Goal: Task Accomplishment & Management: Complete application form

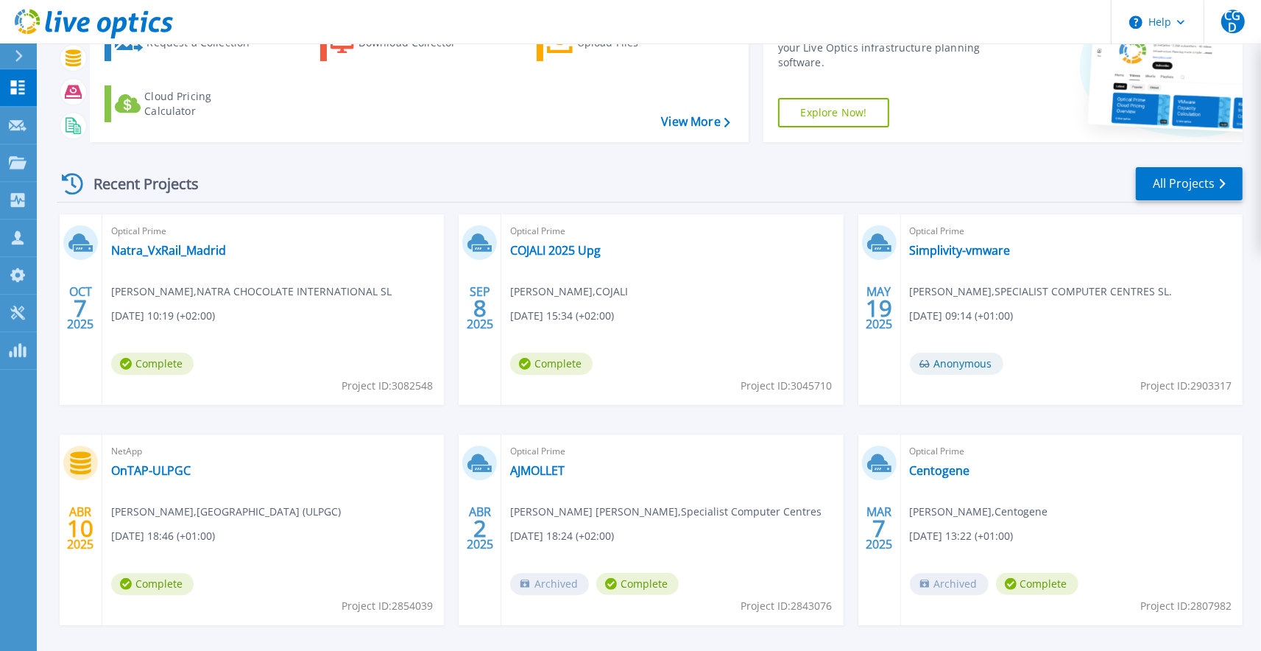
scroll to position [107, 0]
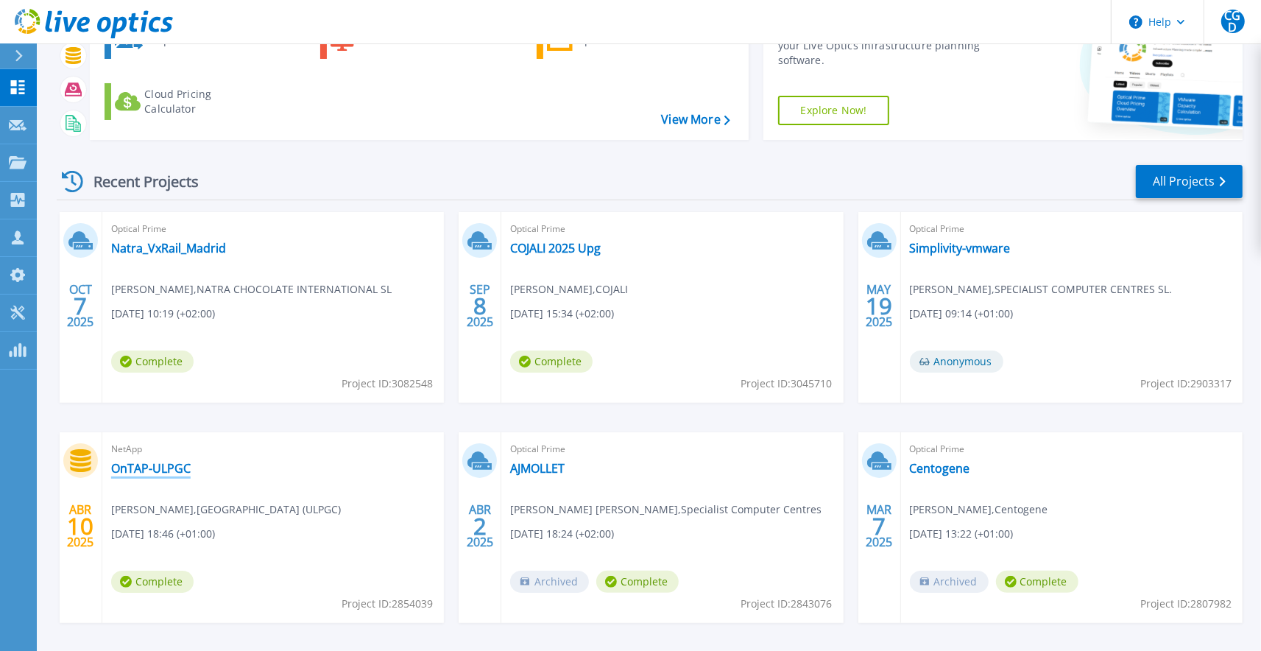
click at [169, 470] on link "OnTAP-ULPGC" at bounding box center [150, 468] width 79 height 15
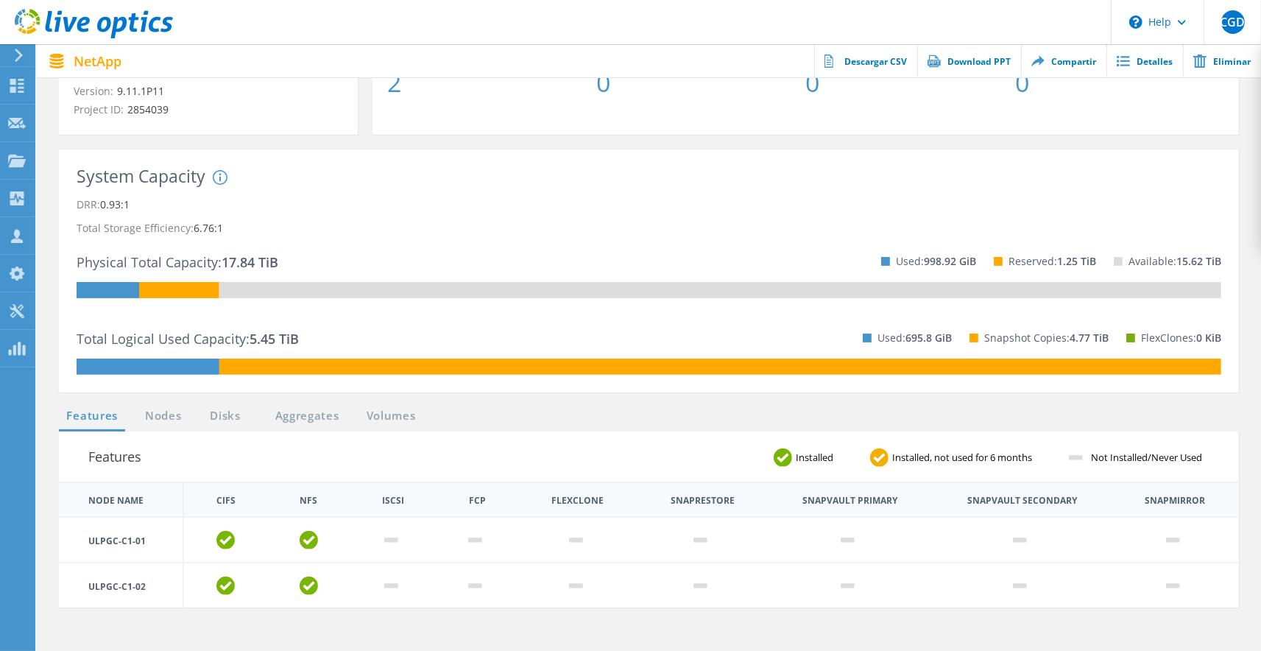
scroll to position [324, 0]
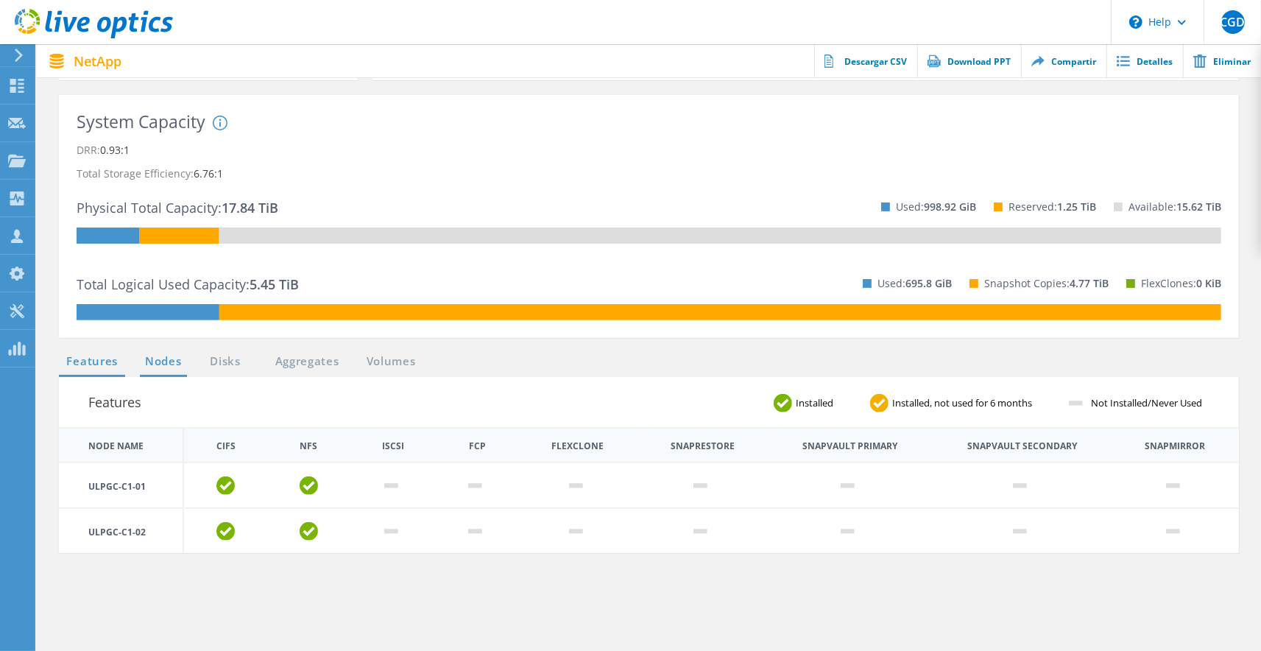
click at [162, 371] on link "Nodes" at bounding box center [163, 362] width 47 height 18
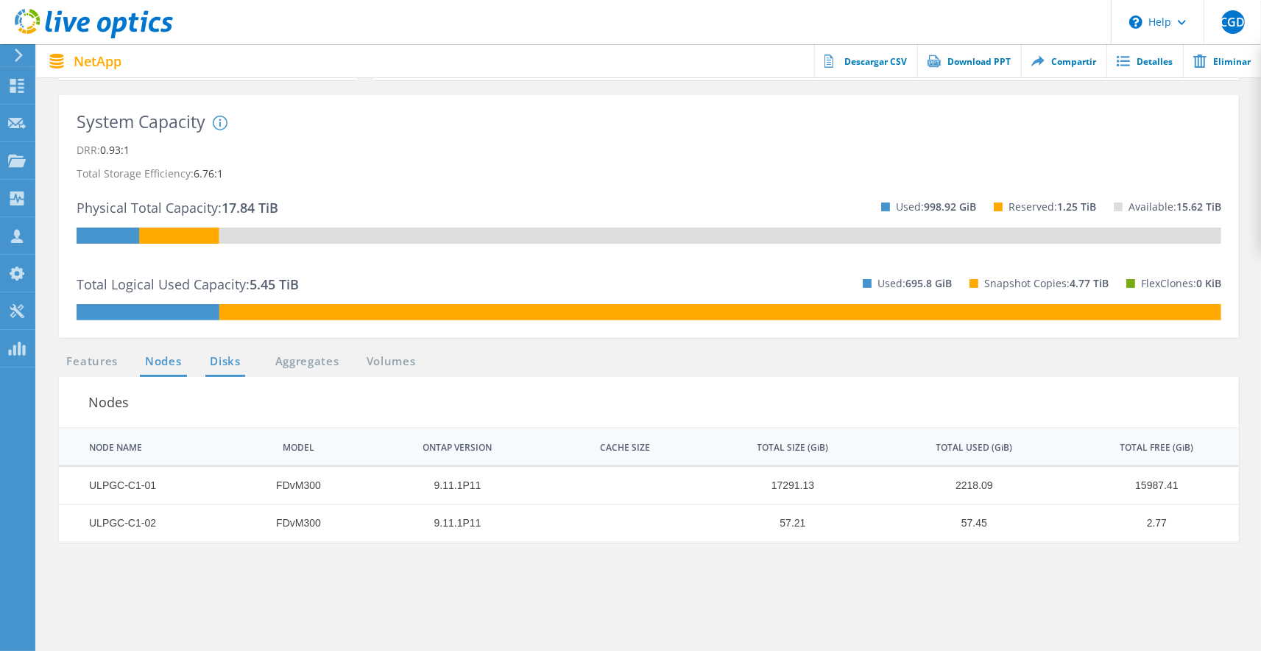
click at [222, 371] on link "Disks" at bounding box center [225, 362] width 40 height 18
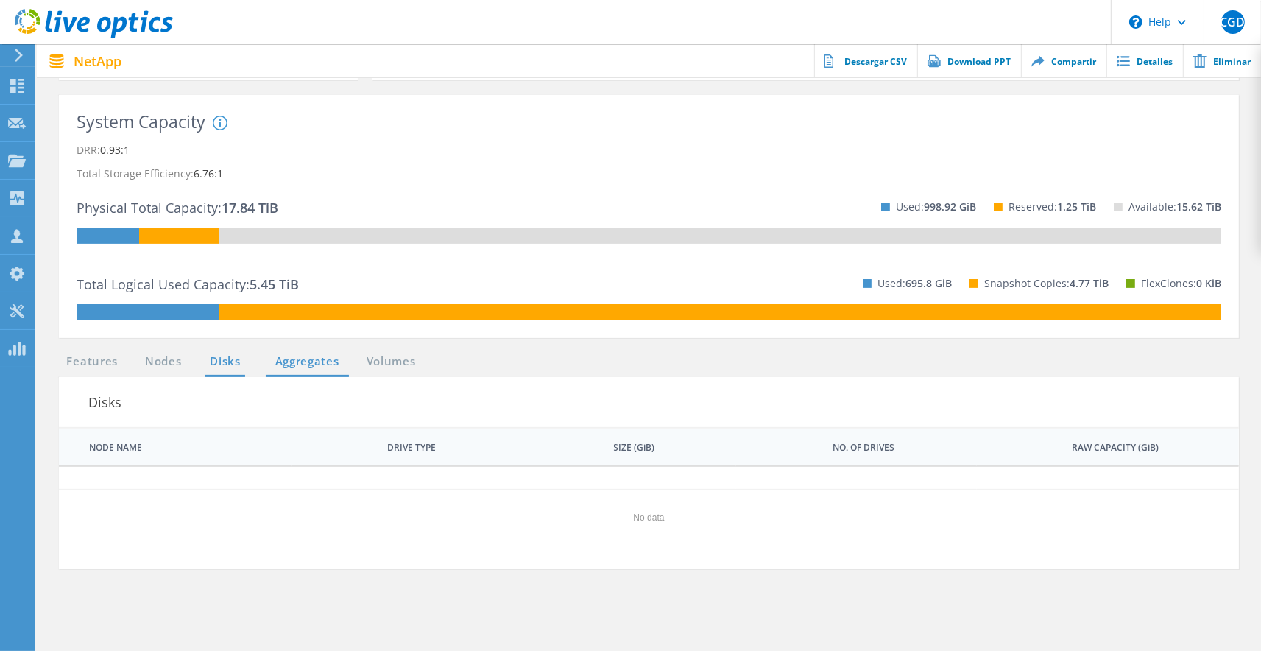
click at [306, 371] on link "Aggregates" at bounding box center [307, 362] width 83 height 18
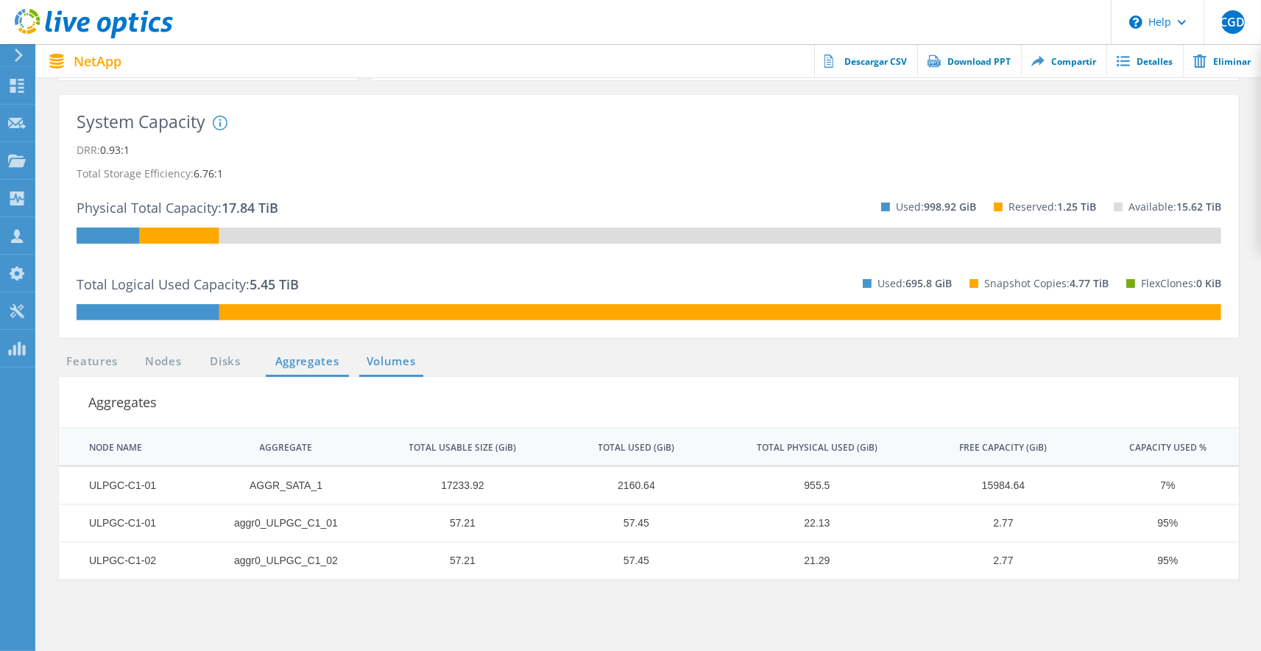
click at [410, 371] on link "Volumes" at bounding box center [391, 362] width 64 height 18
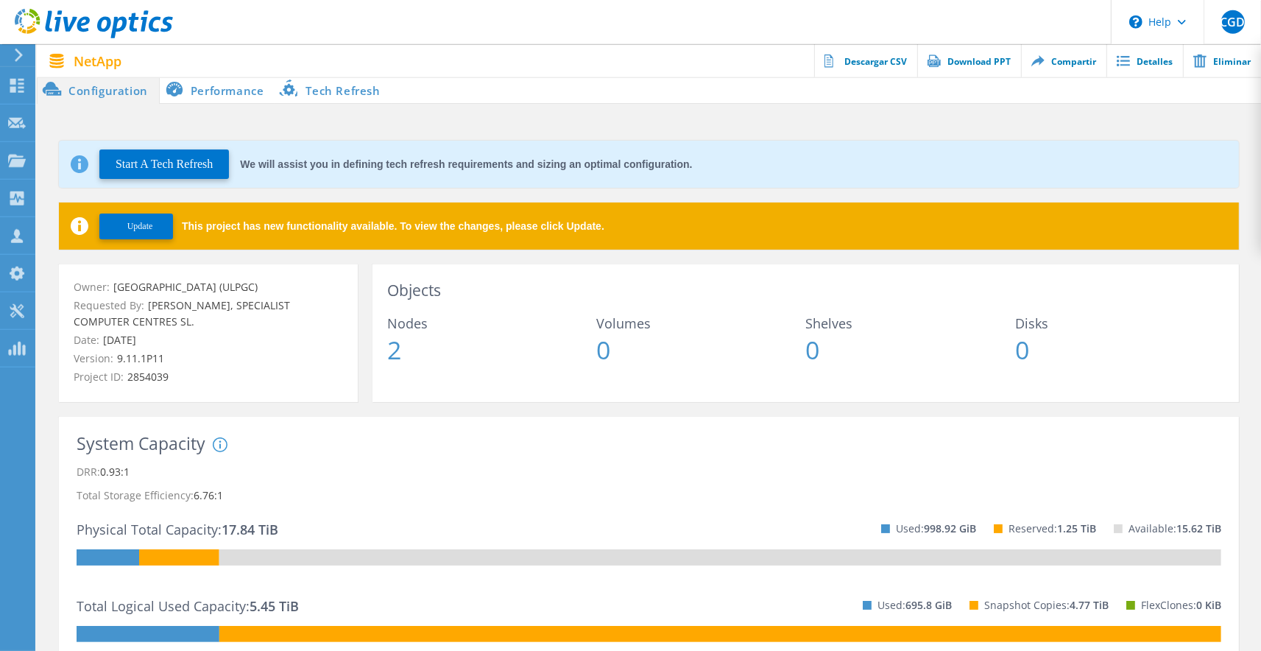
scroll to position [0, 0]
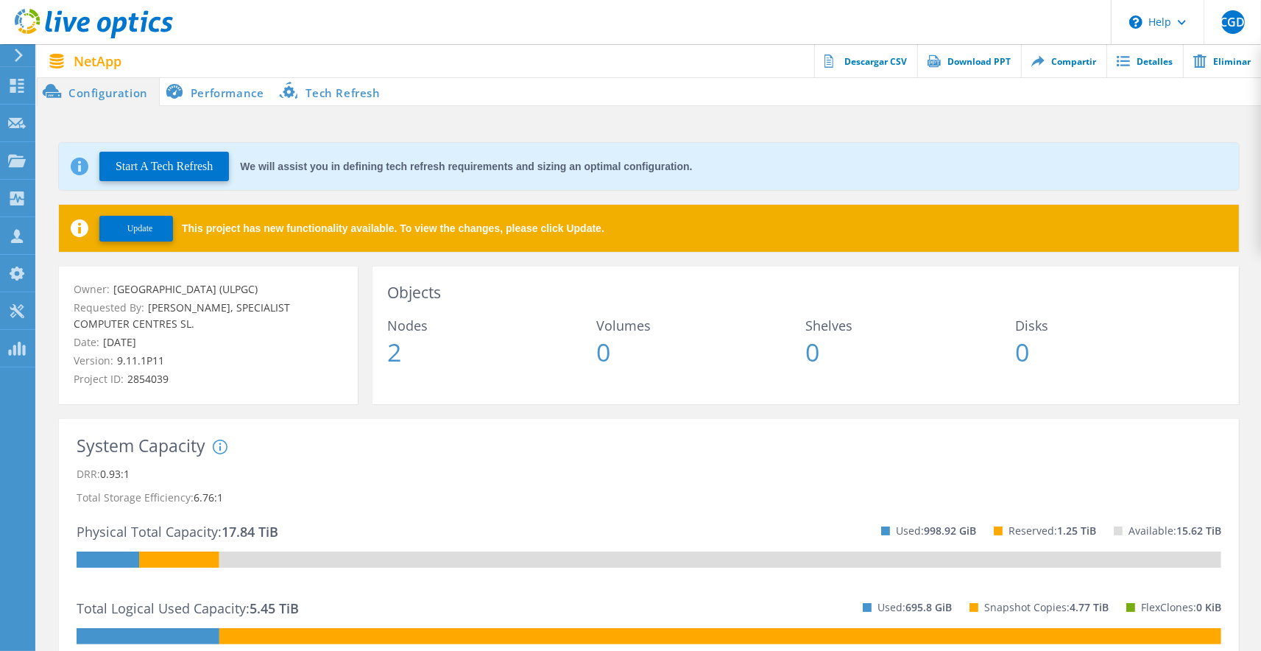
click at [219, 96] on li "Performance" at bounding box center [218, 91] width 116 height 29
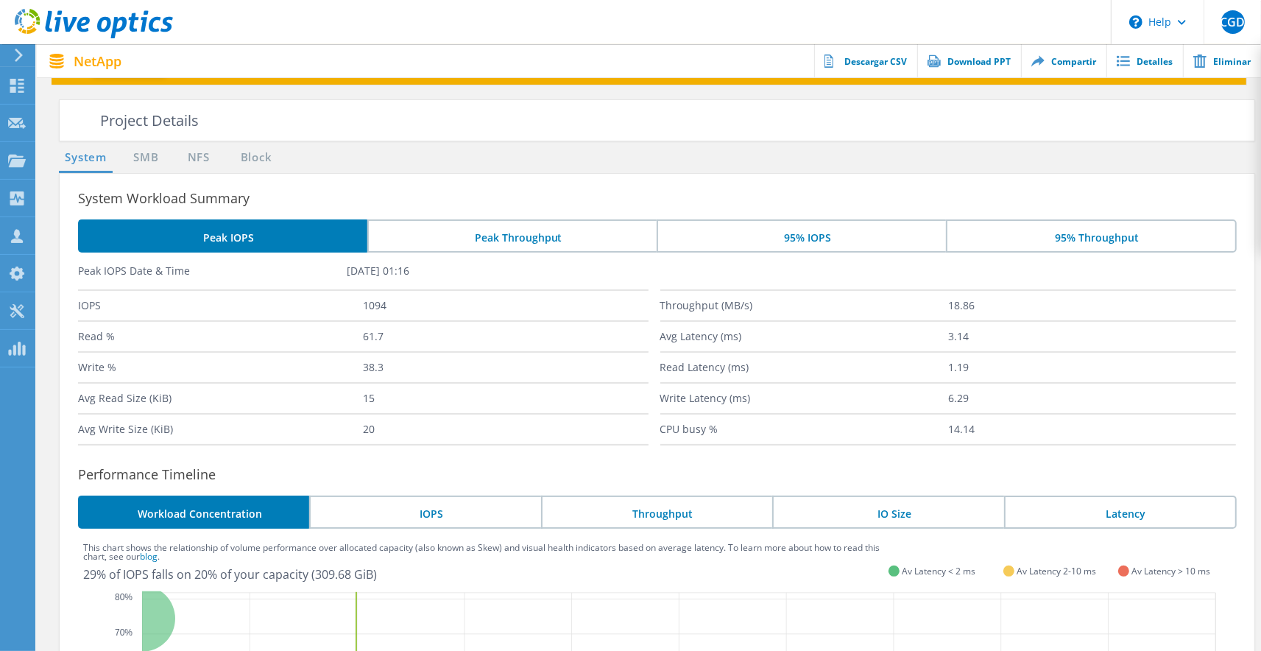
scroll to position [107, 0]
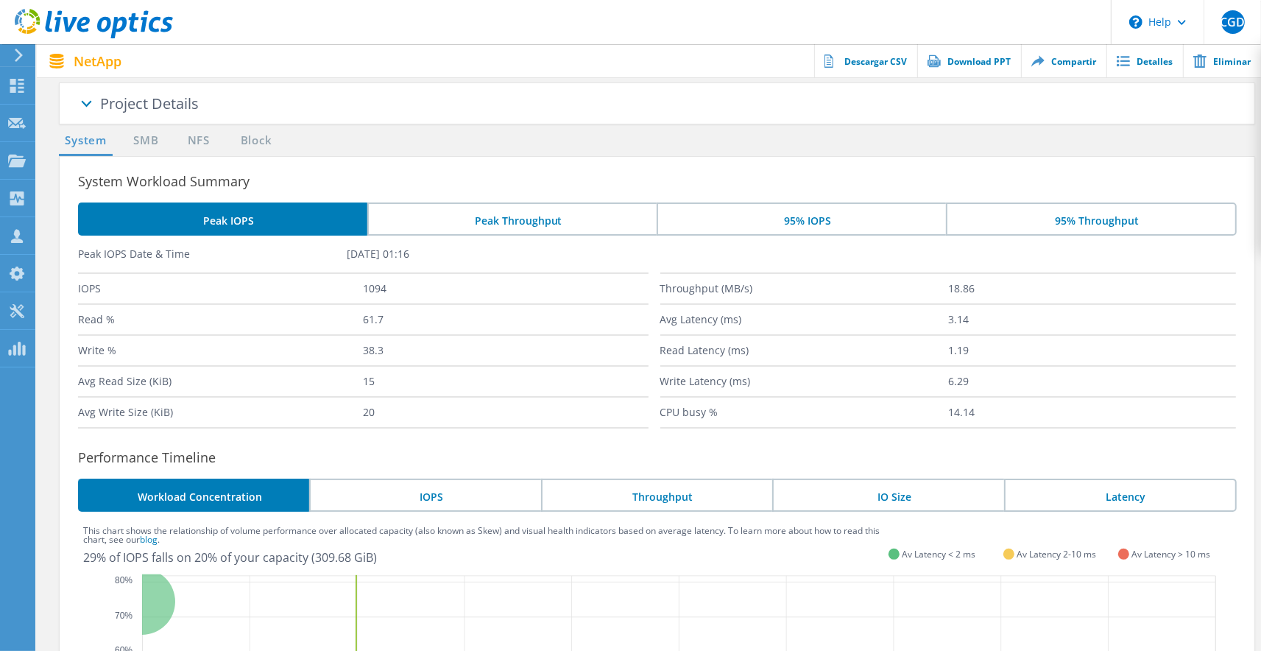
click at [520, 230] on li "Peak Throughput" at bounding box center [511, 218] width 289 height 33
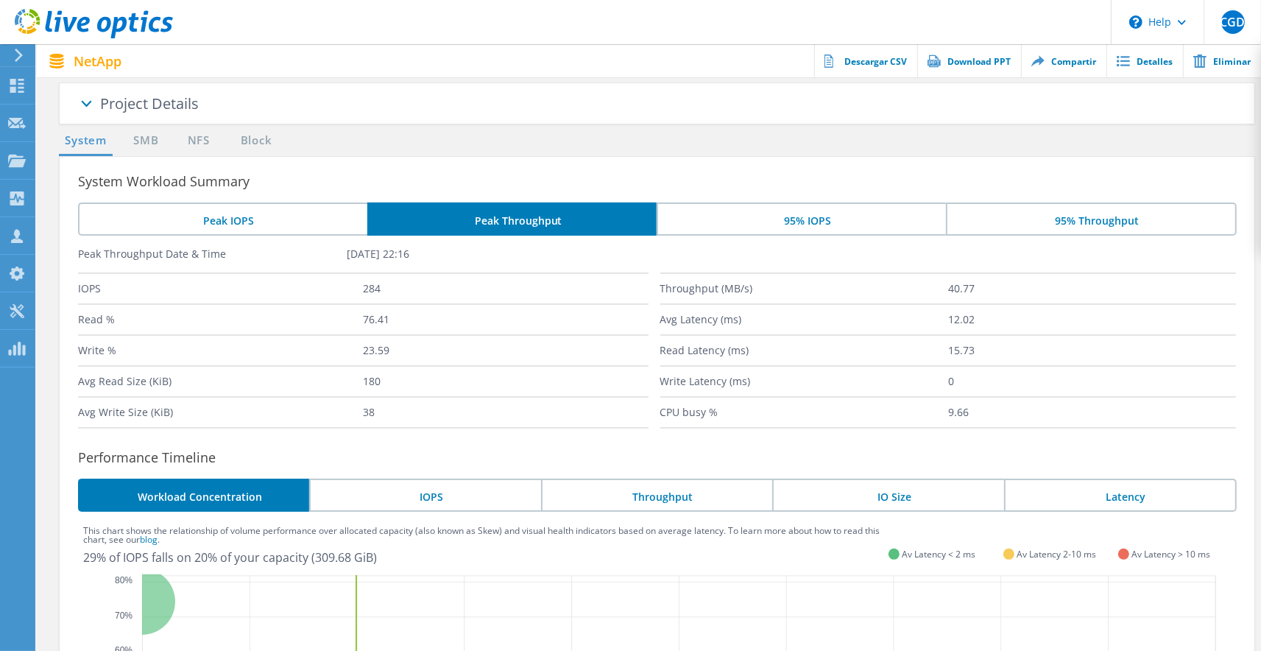
click at [827, 220] on li "95% IOPS" at bounding box center [801, 218] width 289 height 33
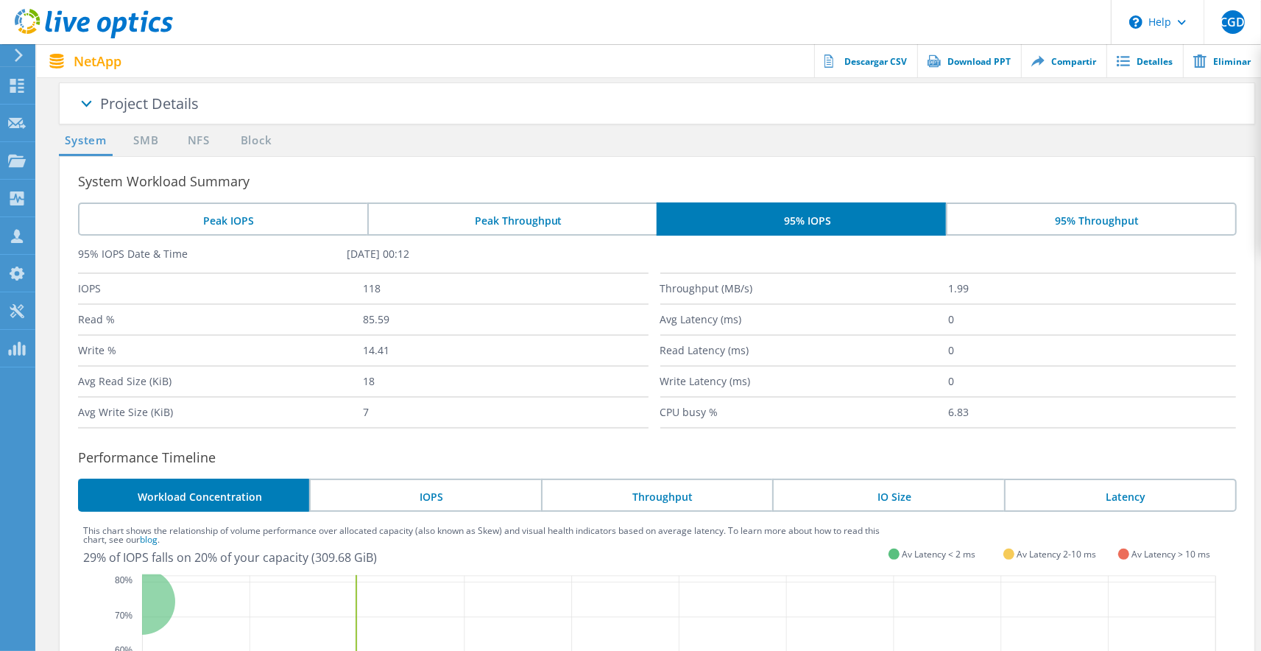
click at [1081, 213] on li "95% Throughput" at bounding box center [1091, 218] width 291 height 33
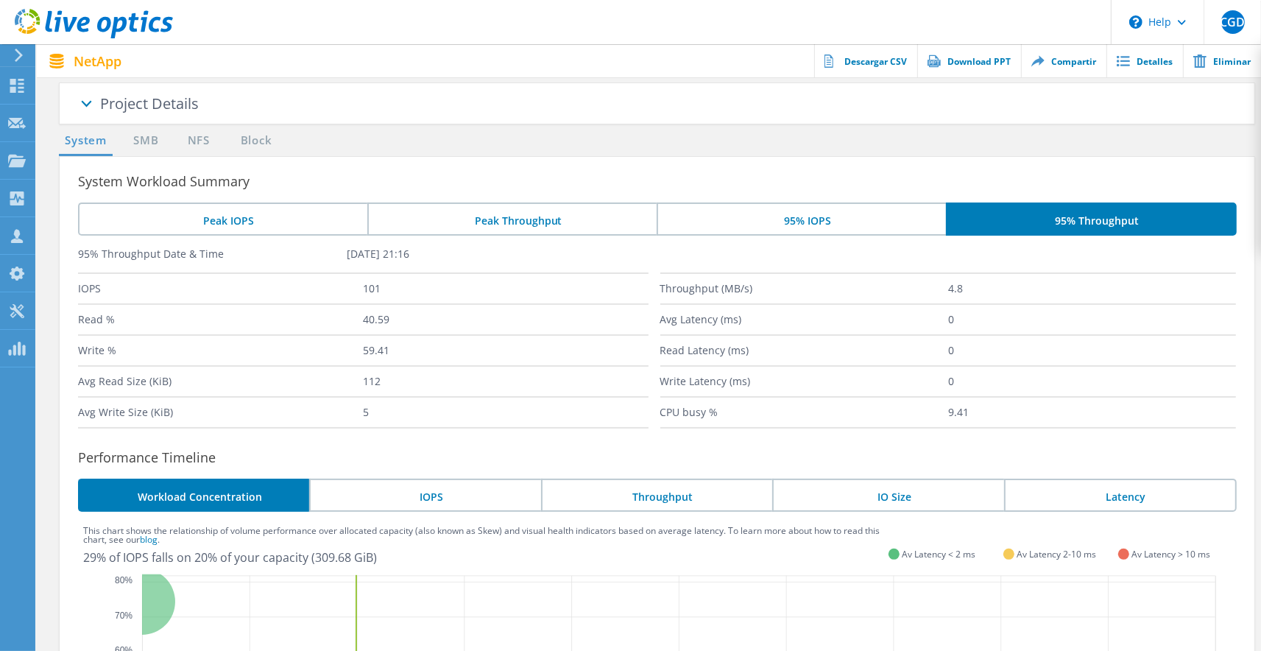
click at [333, 227] on li "Peak IOPS" at bounding box center [222, 218] width 289 height 33
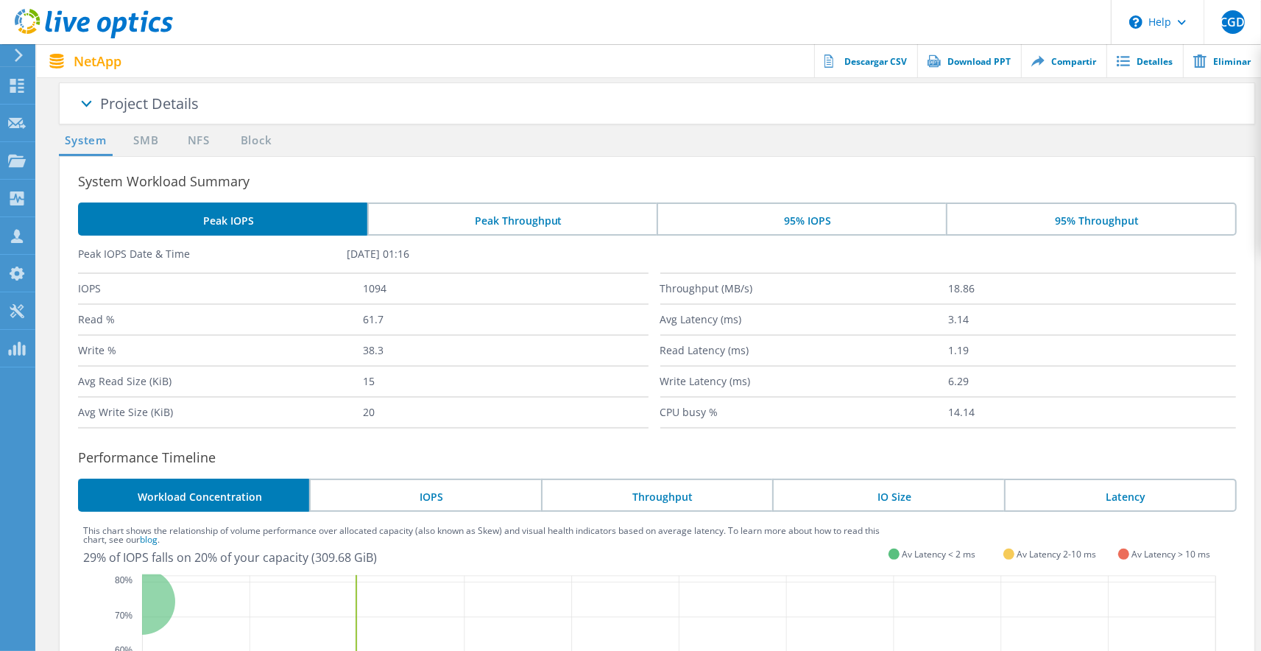
click at [450, 229] on li "Peak Throughput" at bounding box center [511, 218] width 289 height 33
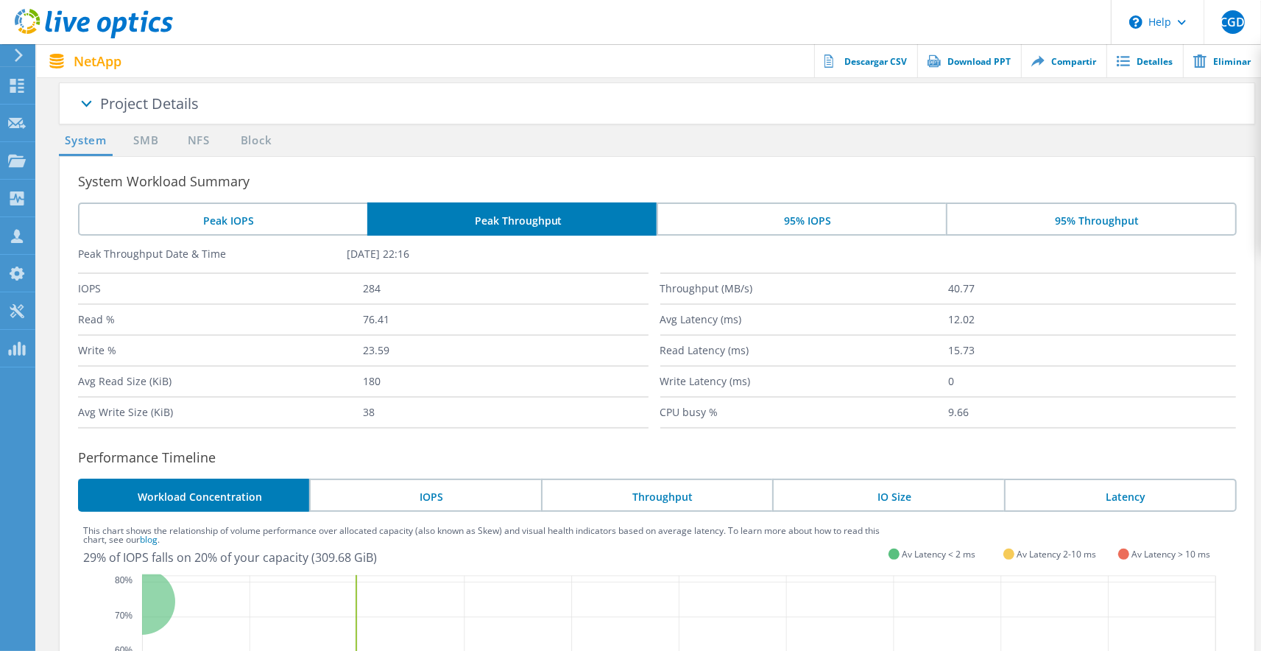
click at [308, 224] on li "Peak IOPS" at bounding box center [222, 218] width 289 height 33
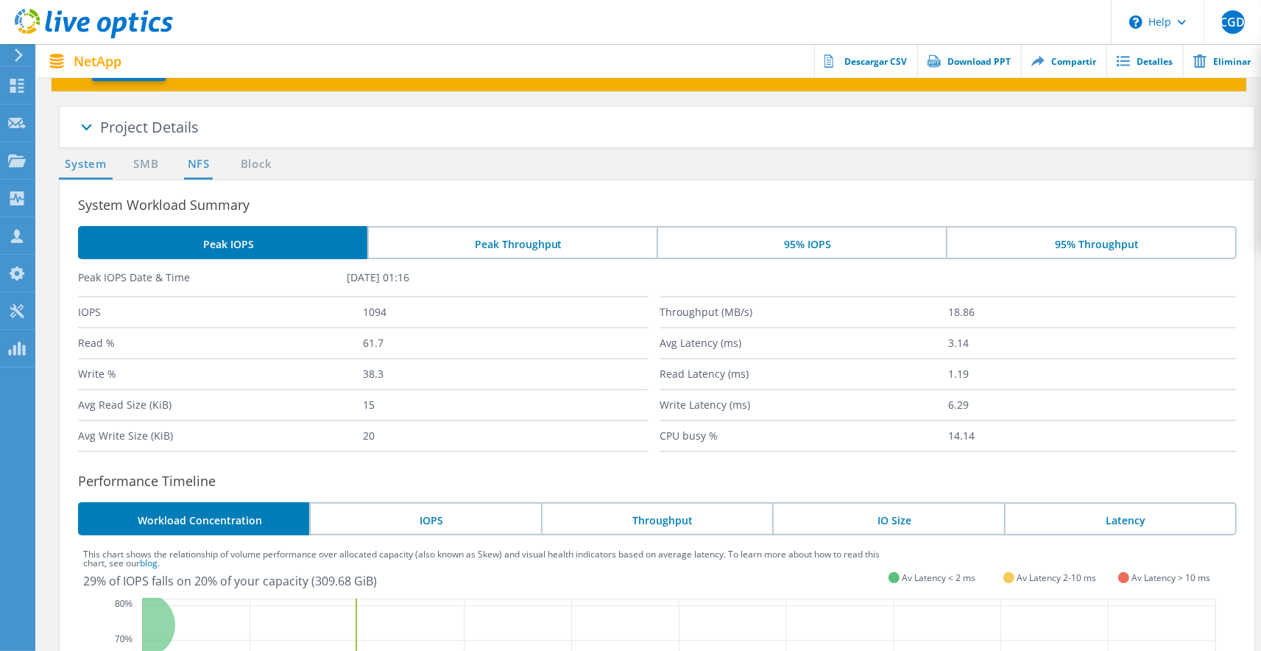
scroll to position [54, 0]
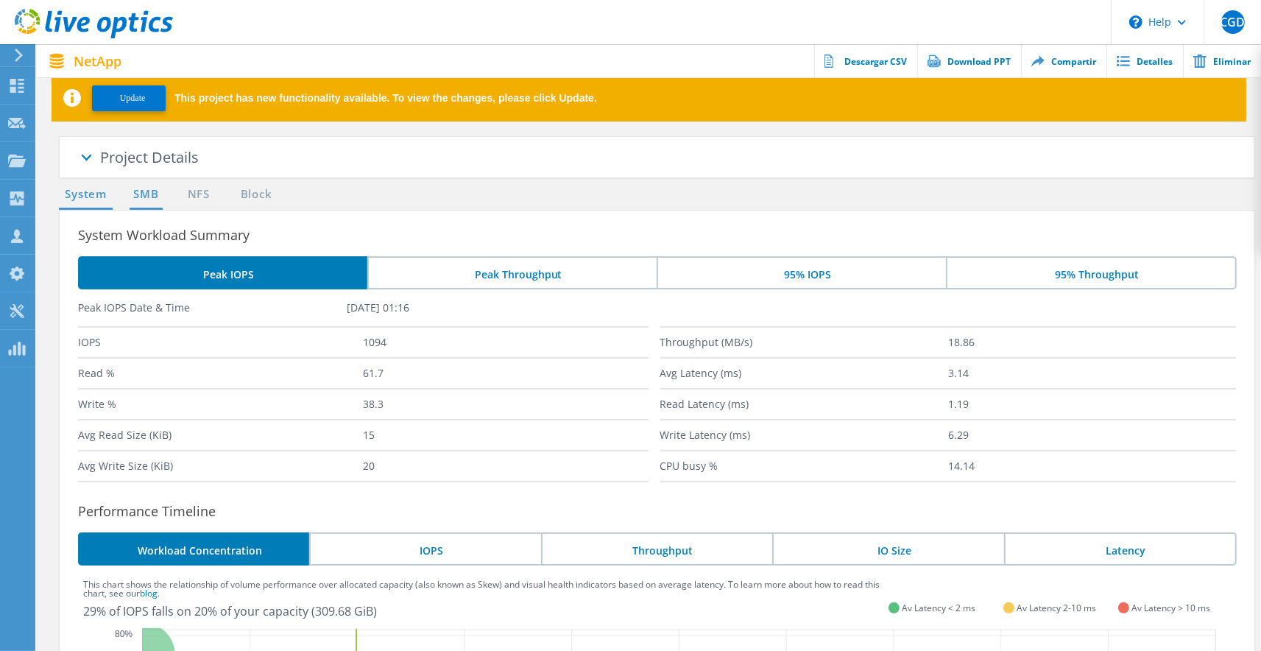
click at [139, 197] on link "SMB" at bounding box center [146, 194] width 32 height 18
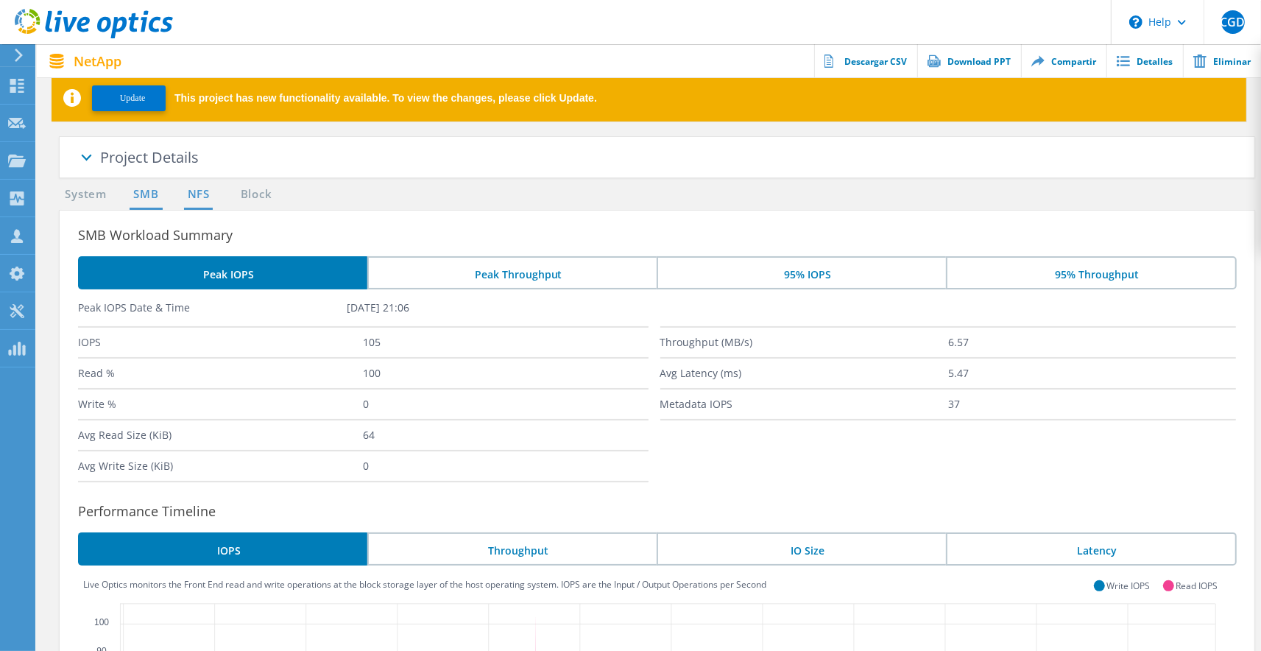
click at [191, 193] on link "NFS" at bounding box center [198, 194] width 29 height 18
click at [262, 202] on link "Block" at bounding box center [256, 194] width 40 height 18
click at [197, 199] on link "NFS" at bounding box center [198, 194] width 29 height 18
click at [146, 196] on link "SMB" at bounding box center [146, 194] width 32 height 18
click at [188, 194] on link "NFS" at bounding box center [198, 194] width 29 height 18
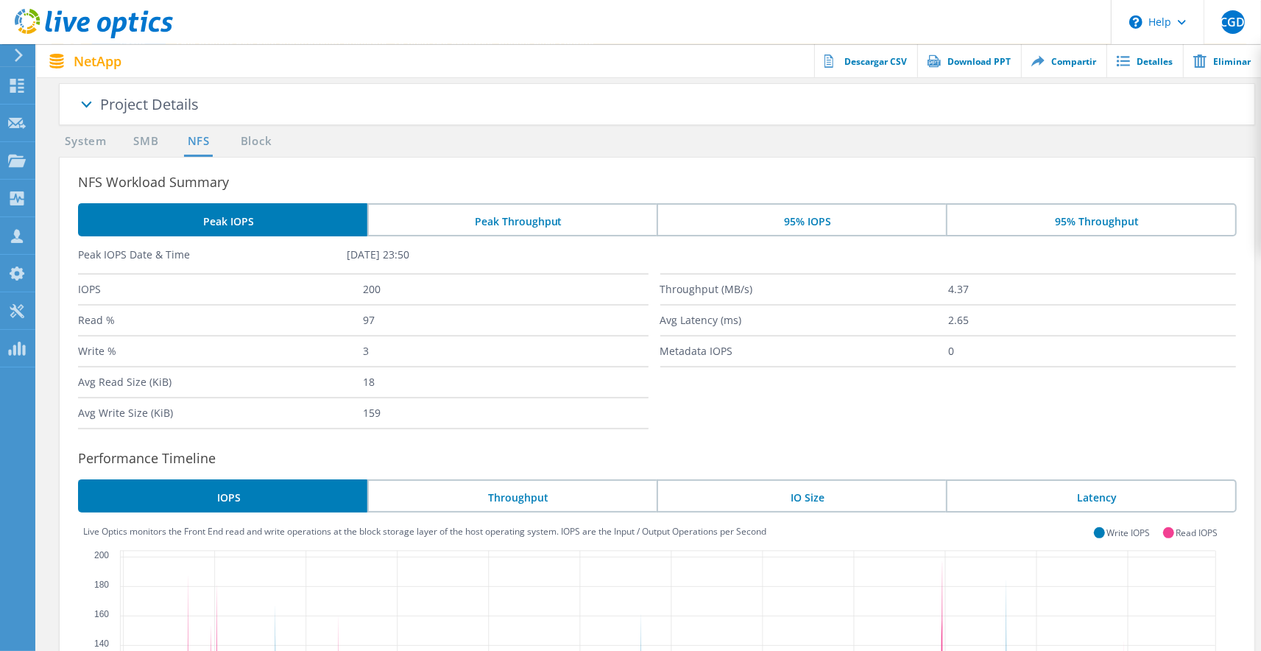
scroll to position [107, 0]
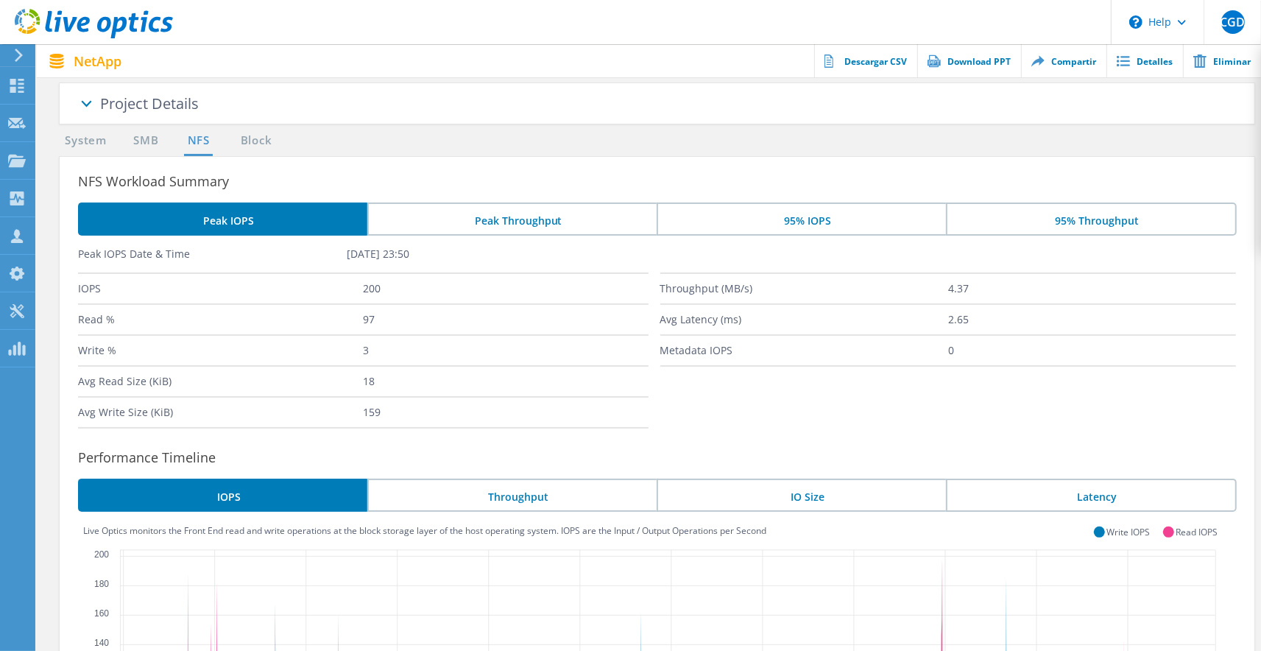
click at [512, 213] on li "Peak Throughput" at bounding box center [511, 218] width 289 height 33
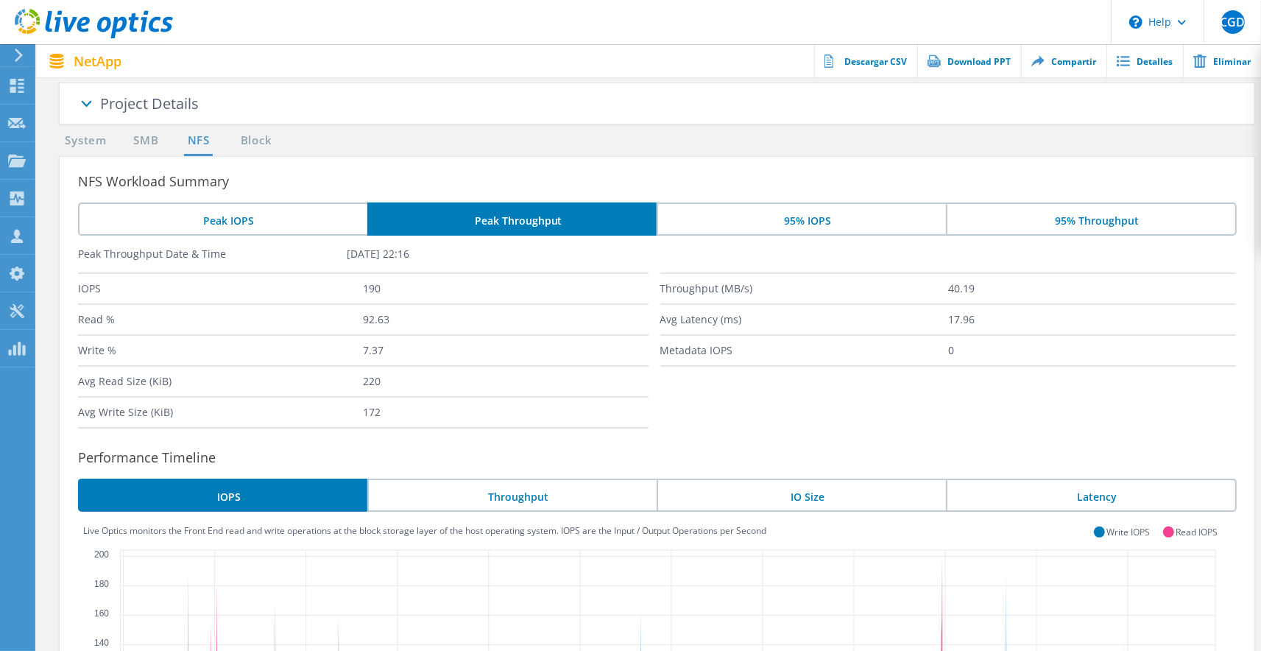
click at [774, 202] on li "95% IOPS" at bounding box center [801, 218] width 289 height 33
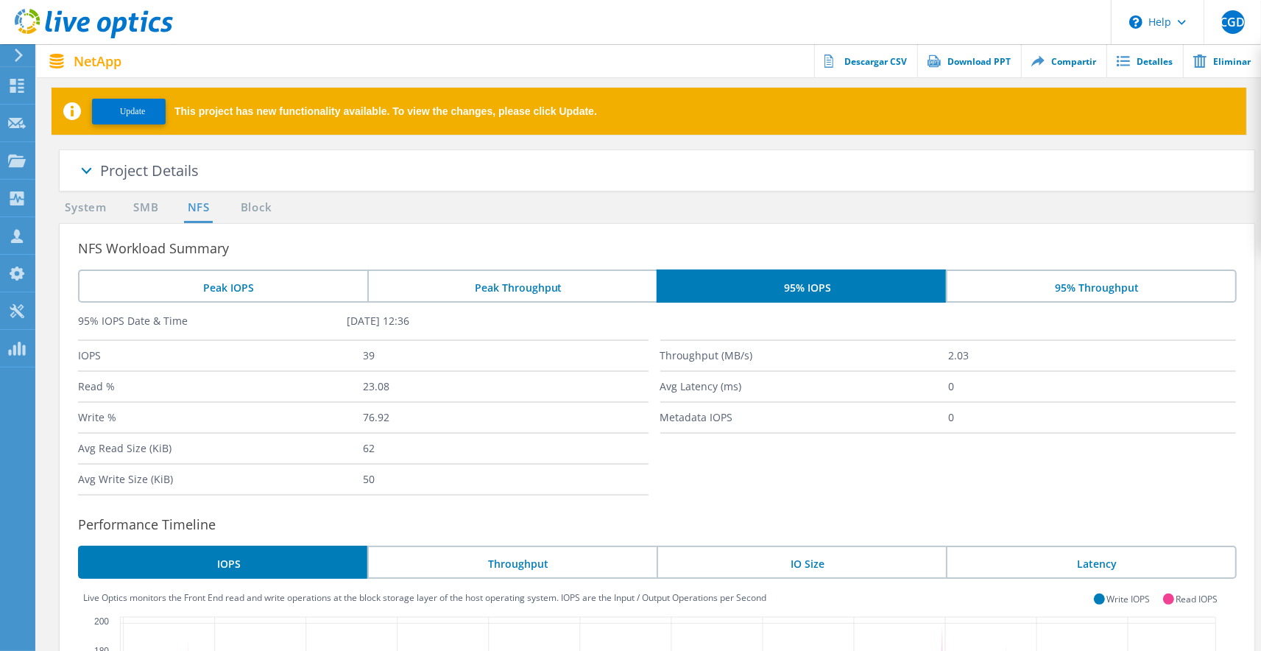
scroll to position [0, 0]
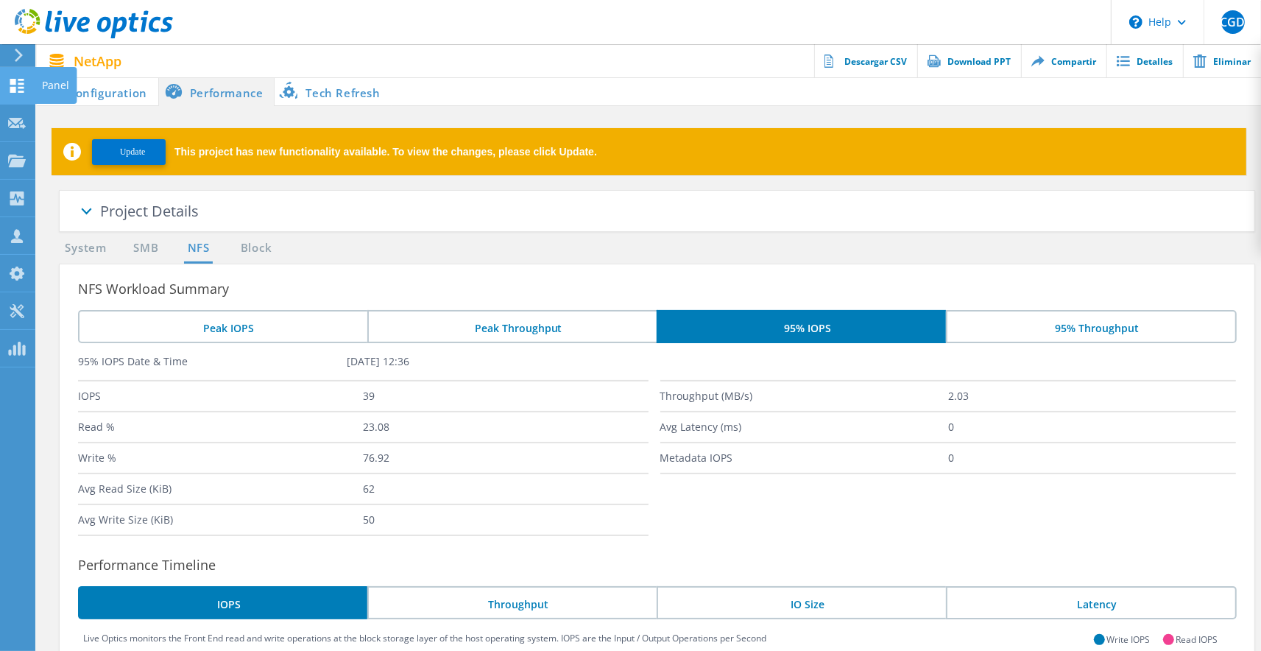
click at [21, 85] on icon at bounding box center [17, 86] width 18 height 14
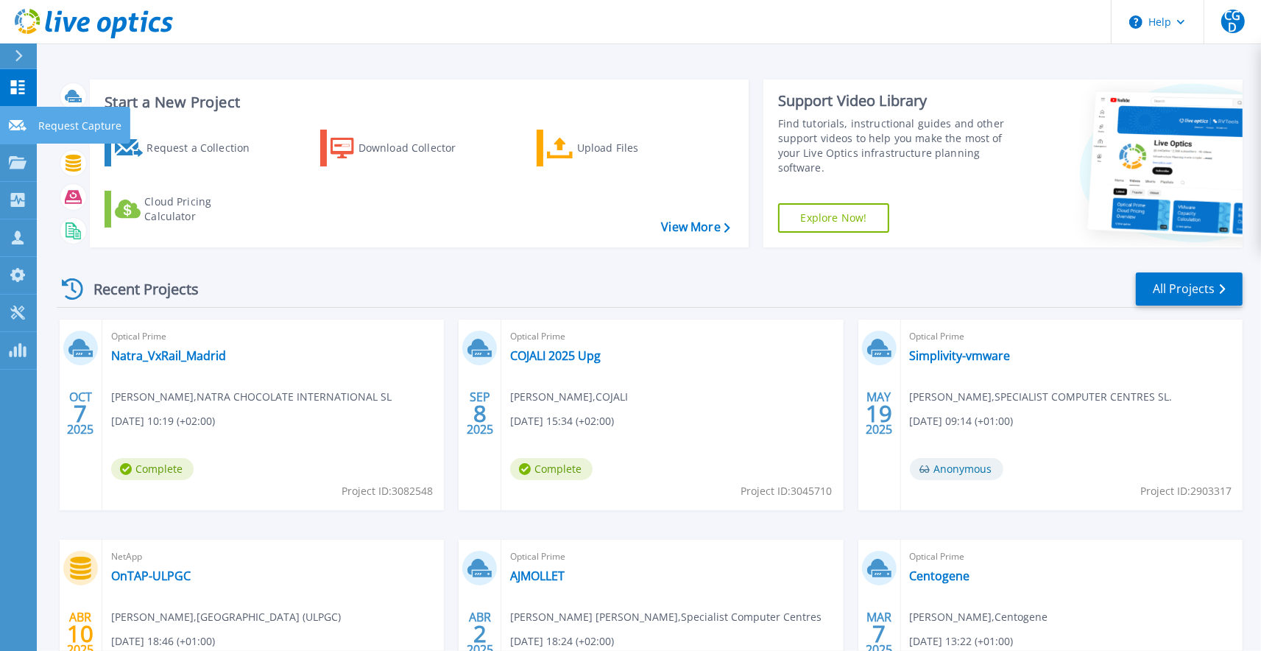
click at [53, 120] on p "Request Capture" at bounding box center [79, 126] width 83 height 38
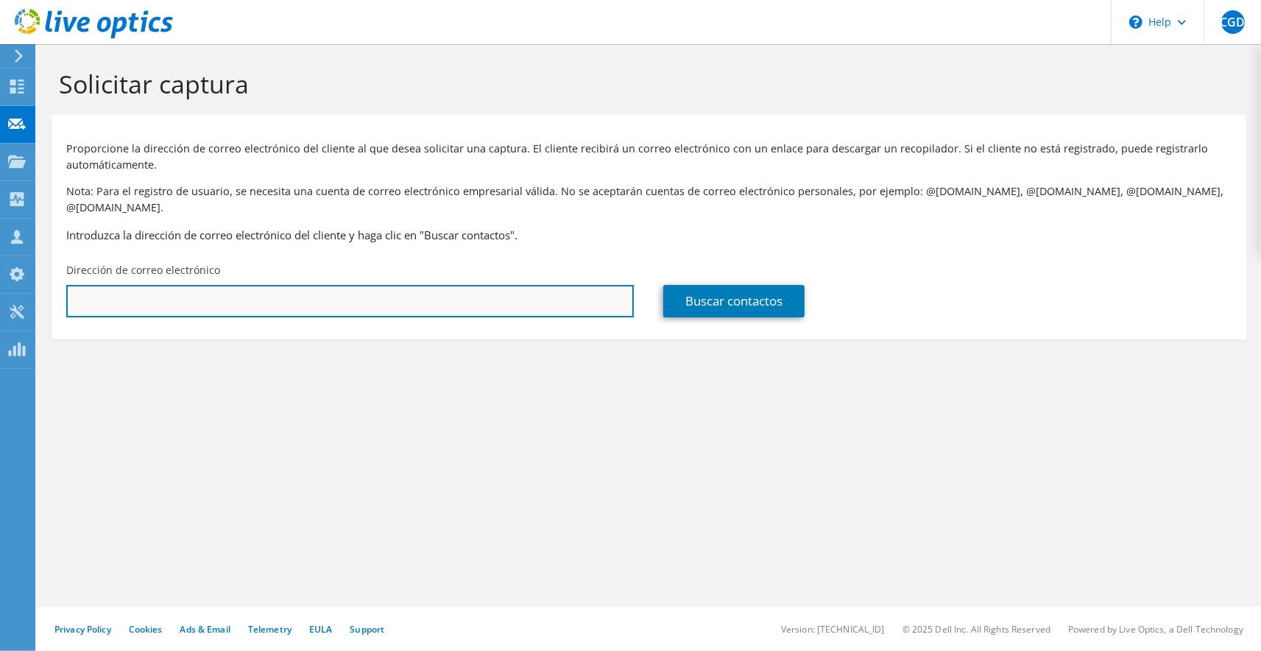
click at [134, 285] on input "text" at bounding box center [350, 301] width 568 height 32
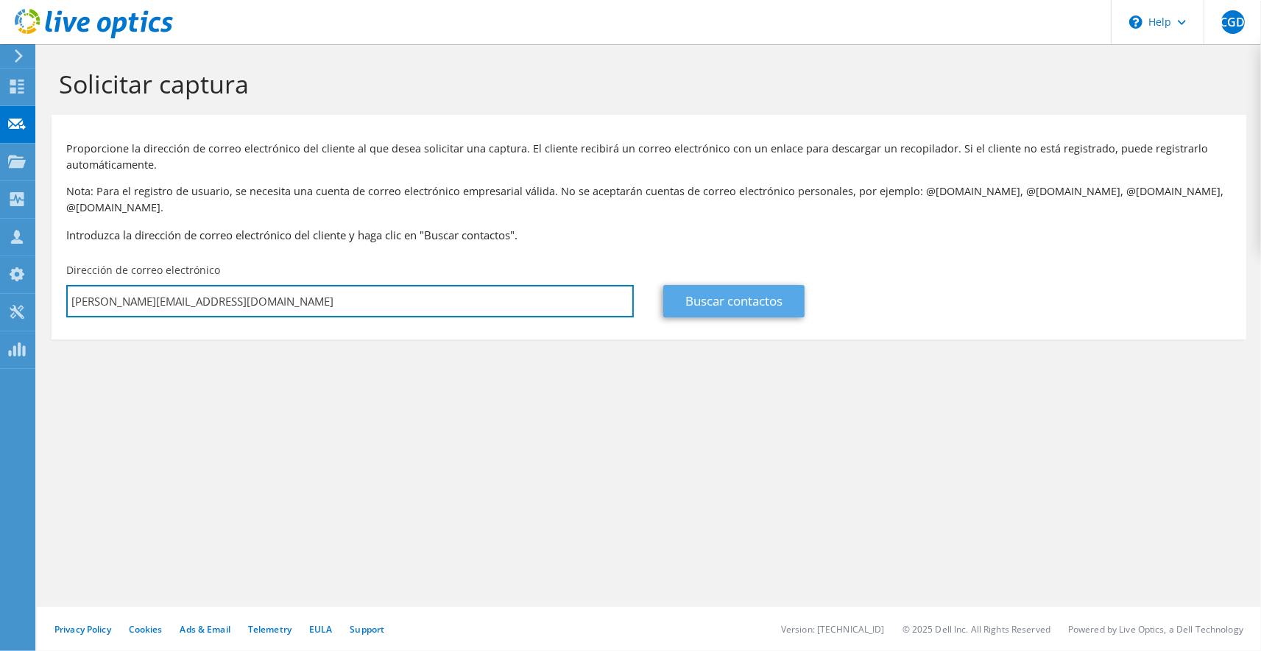
type input "josemaria.munoz@cojali.com"
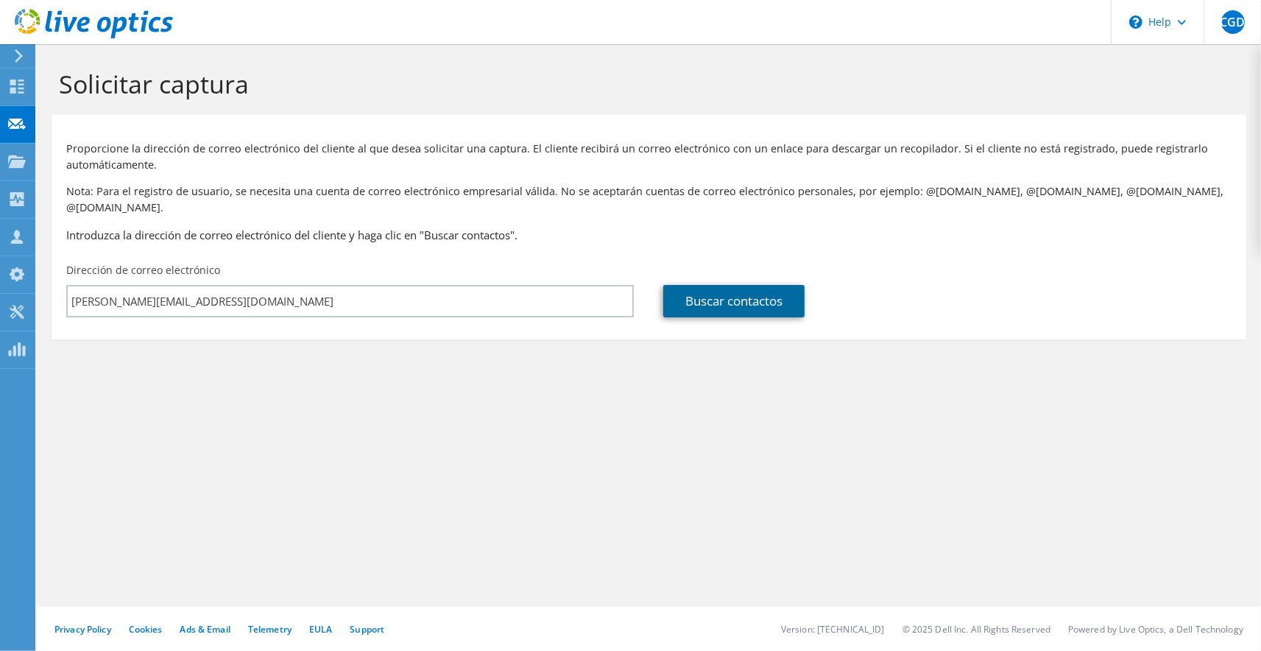
click at [737, 285] on link "Buscar contactos" at bounding box center [733, 301] width 141 height 32
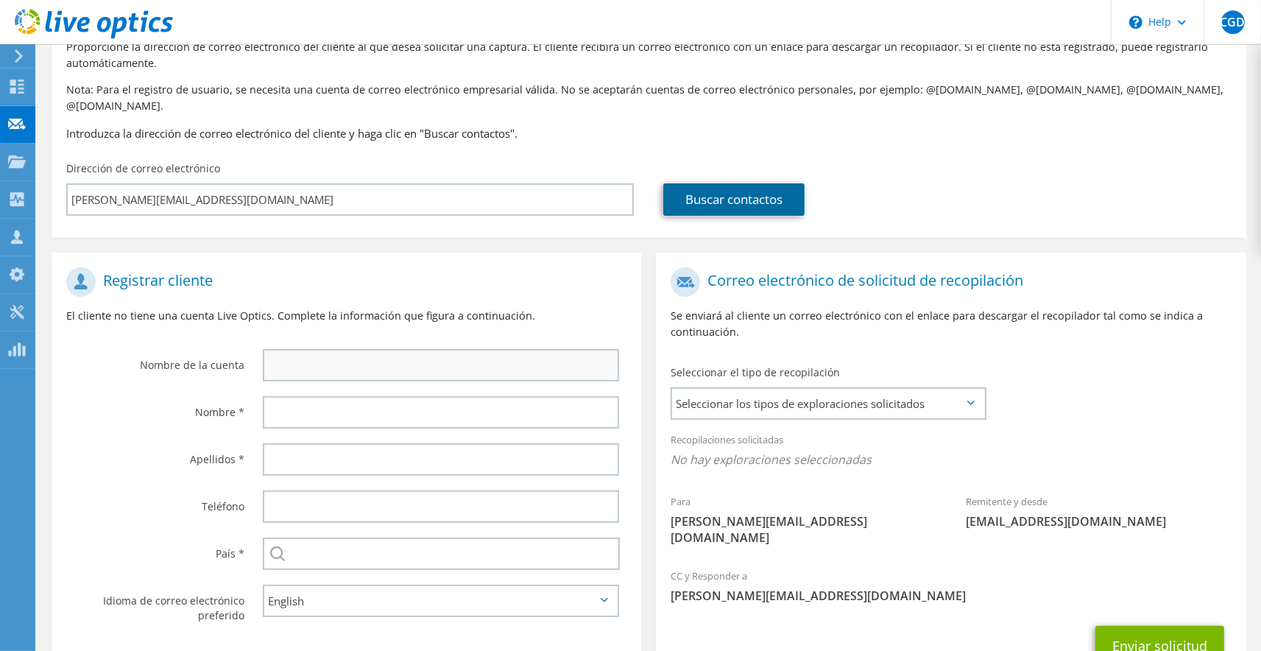
scroll to position [162, 0]
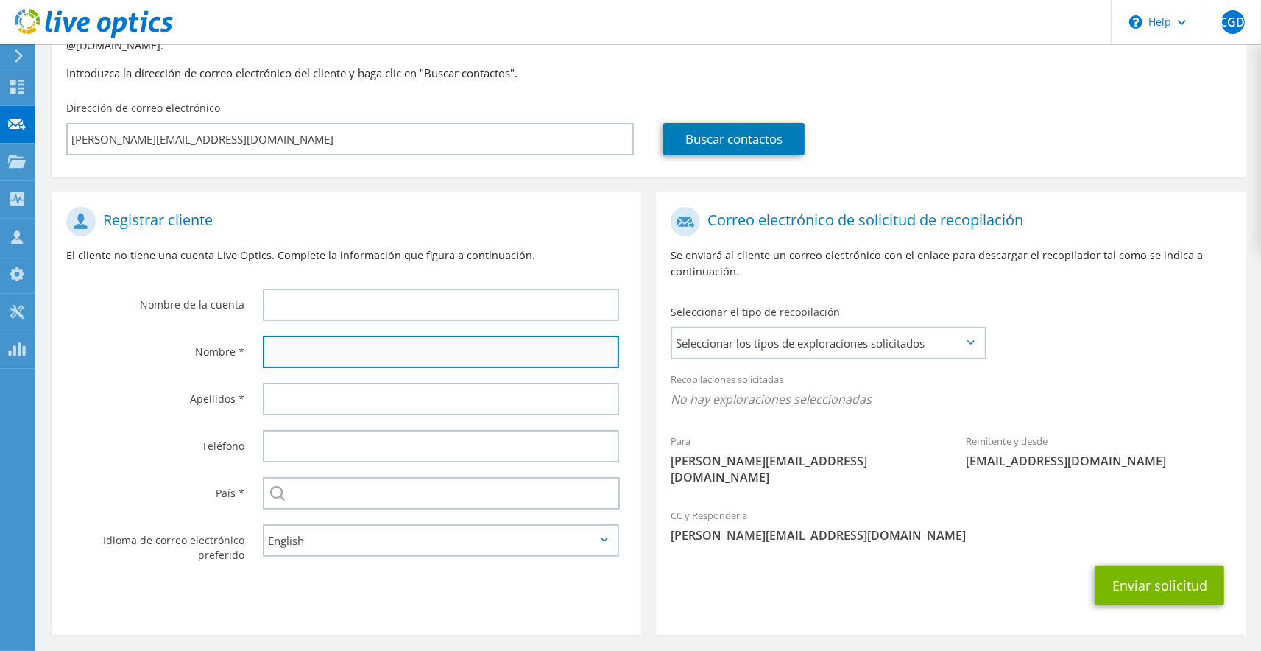
click at [362, 336] on input "text" at bounding box center [441, 352] width 356 height 32
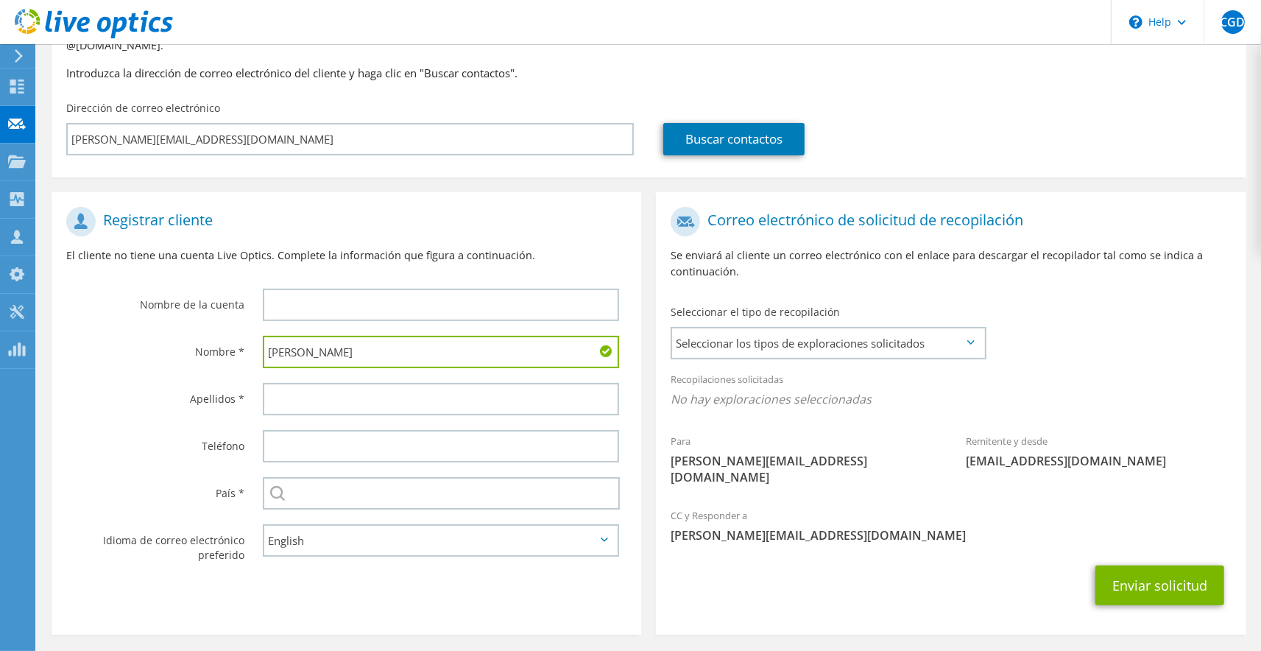
type input "Jose Maria"
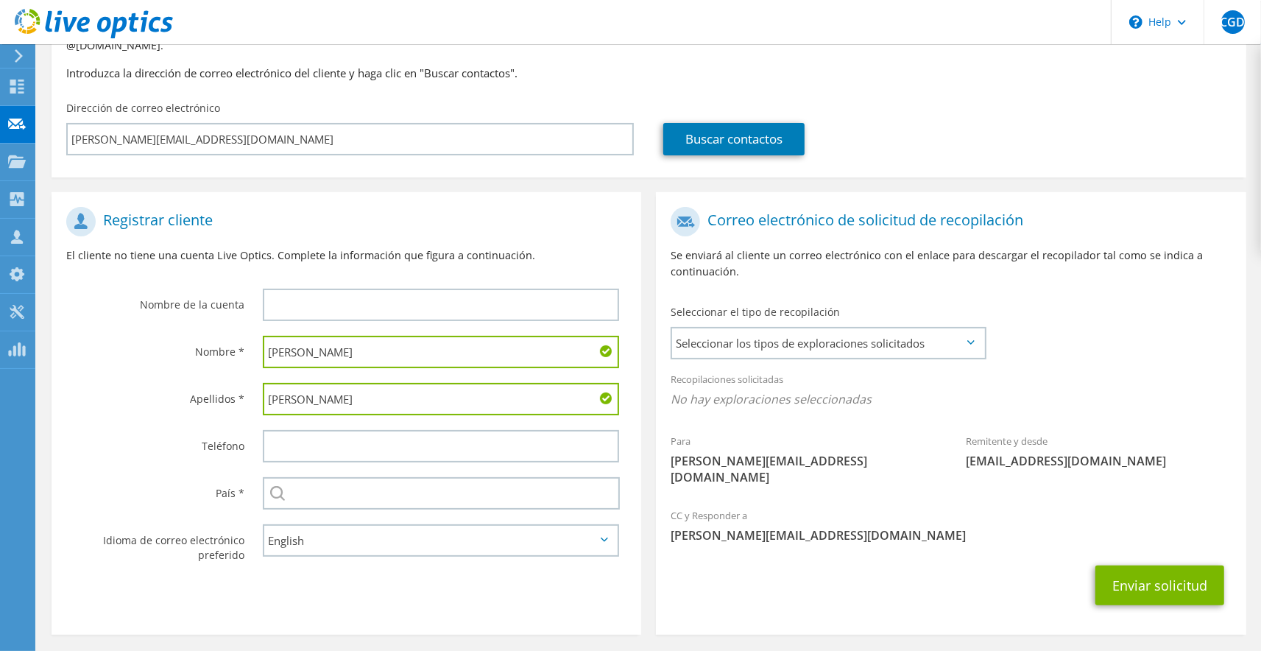
type input "Muñoz"
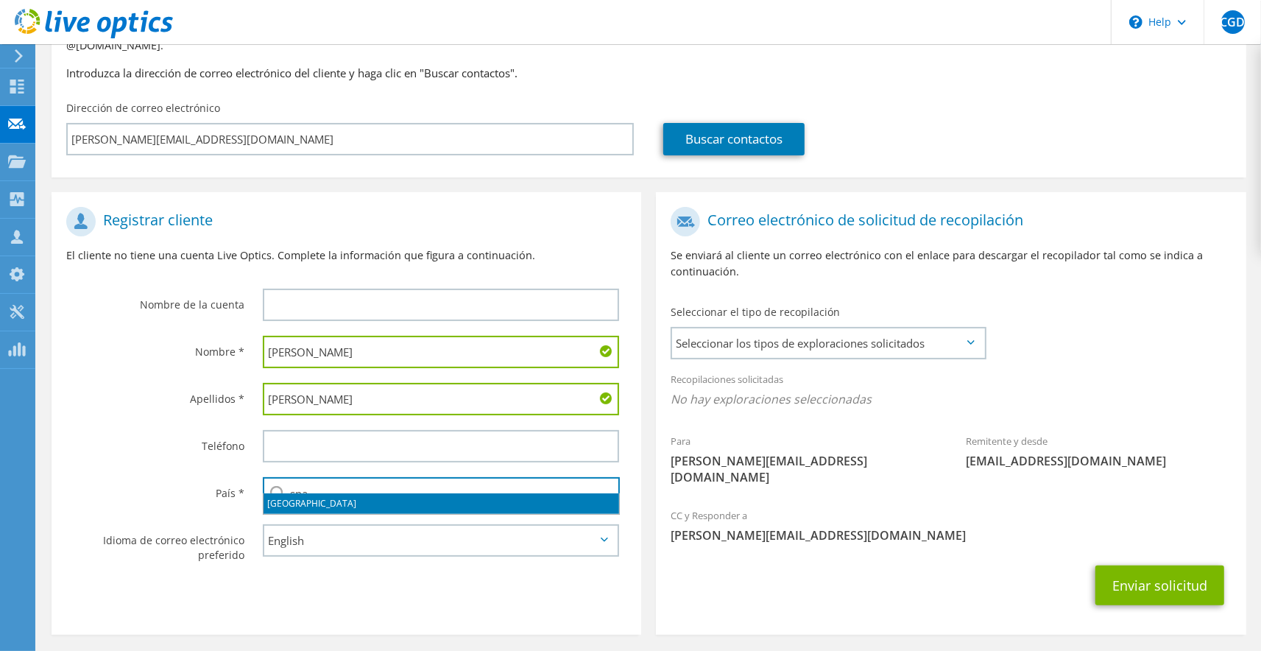
click at [356, 498] on li "España" at bounding box center [442, 503] width 356 height 21
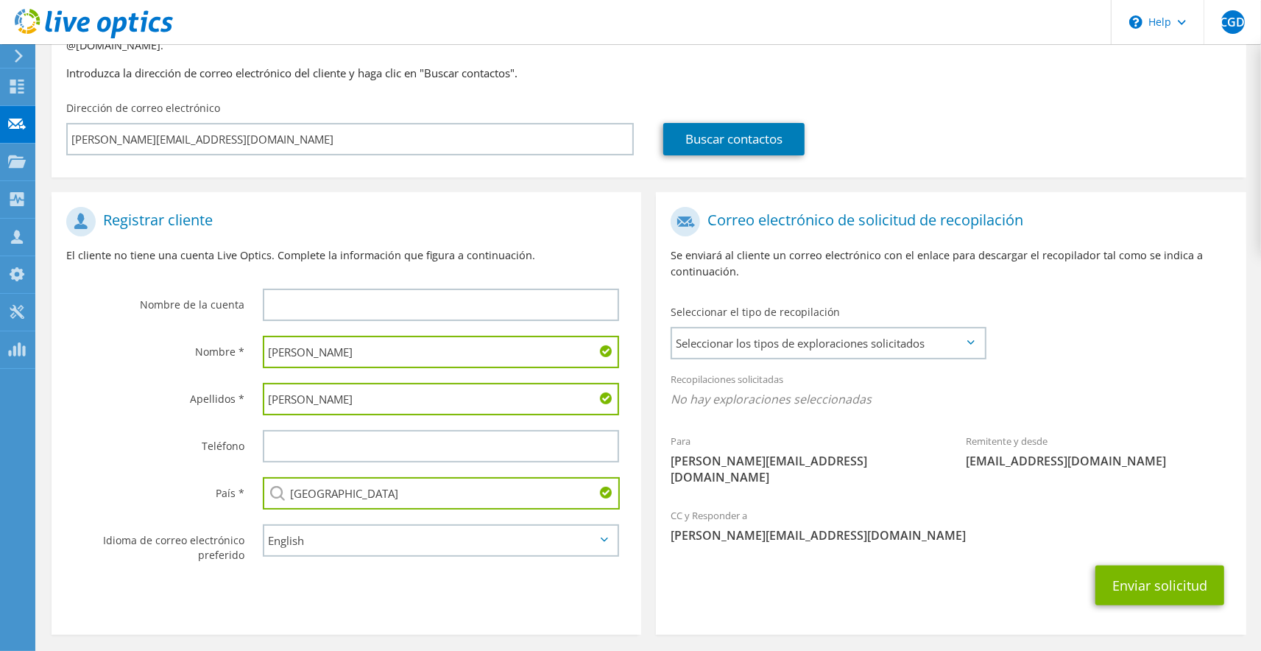
type input "España"
click at [336, 524] on select "English Deutsch Español Français Italiano Polski Português Русский 한국어 中文 日本語" at bounding box center [441, 540] width 356 height 32
click at [356, 289] on input "text" at bounding box center [441, 305] width 356 height 32
type input "COJALI"
click at [864, 335] on span "Seleccionar los tipos de exploraciones solicitados" at bounding box center [827, 342] width 311 height 29
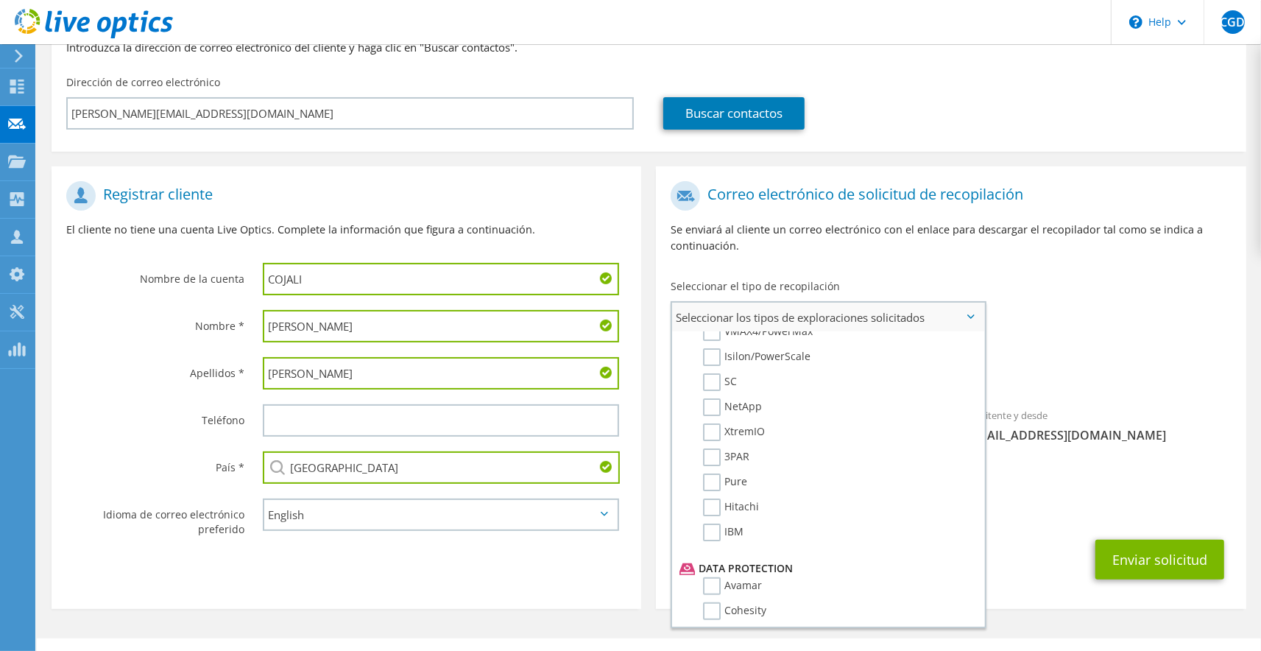
scroll to position [400, 0]
click at [714, 411] on label "NetApp" at bounding box center [732, 420] width 59 height 18
click at [0, 0] on input "NetApp" at bounding box center [0, 0] width 0 height 0
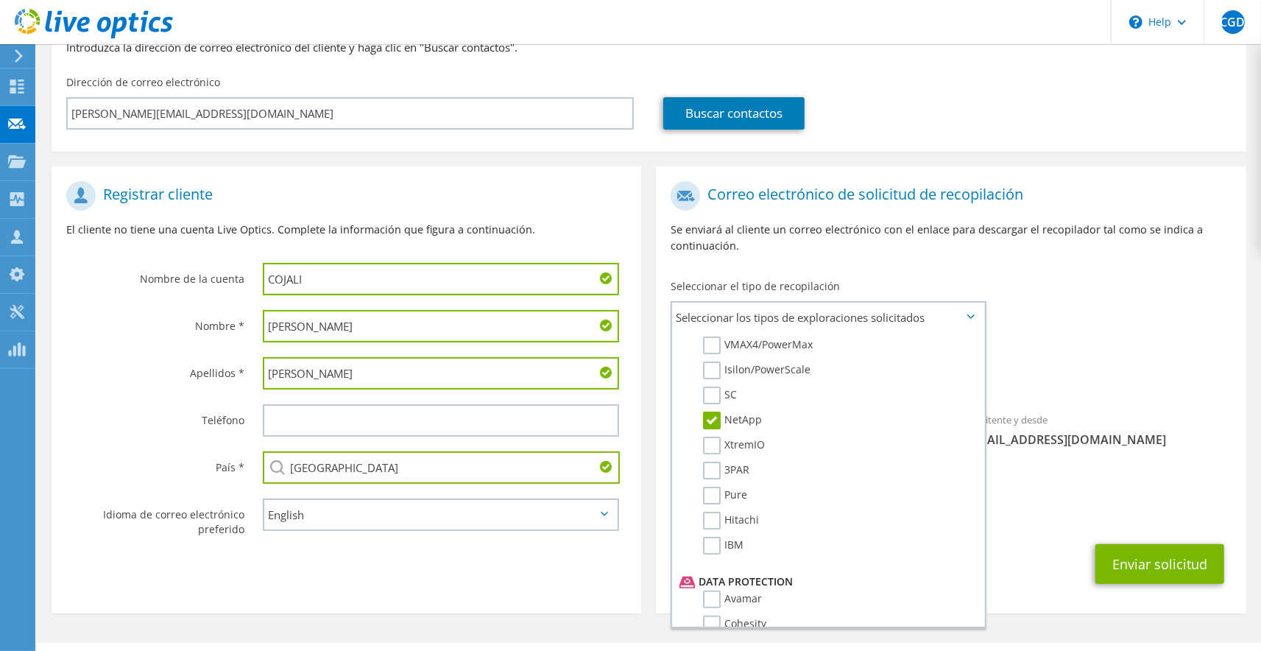
click at [1073, 338] on div "Recopilaciones solicitadas No hay exploraciones seleccionadas NetApp" at bounding box center [951, 367] width 590 height 59
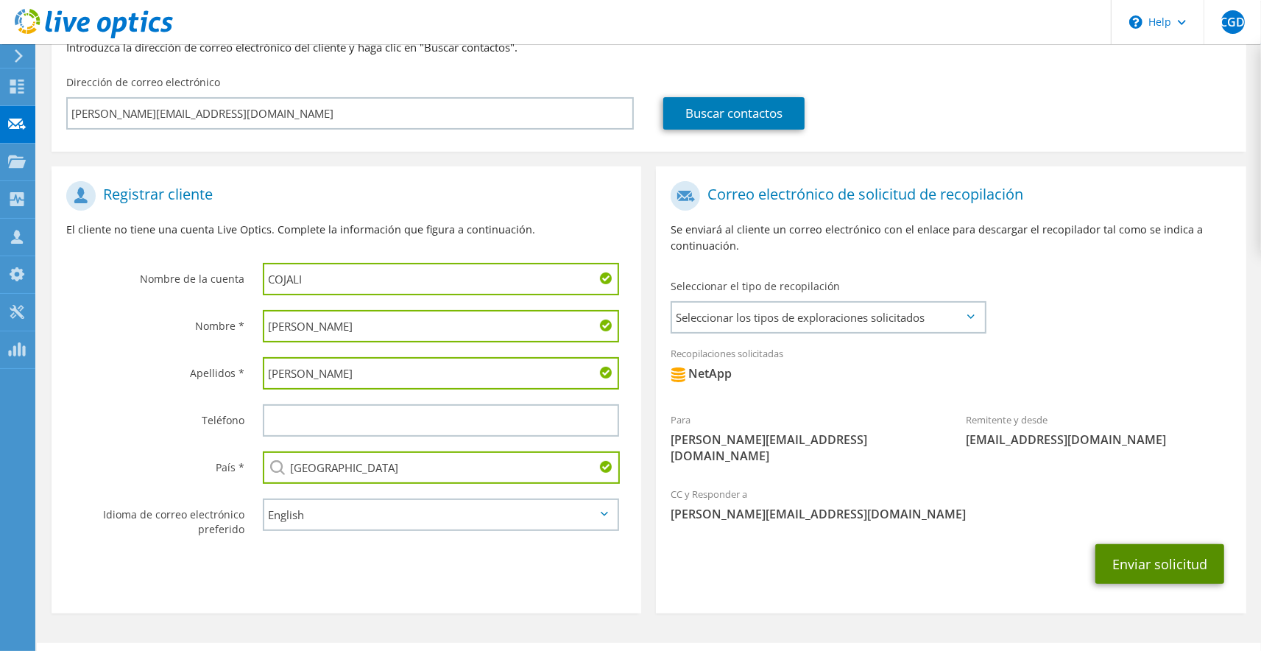
click at [1148, 544] on button "Enviar solicitud" at bounding box center [1159, 564] width 129 height 40
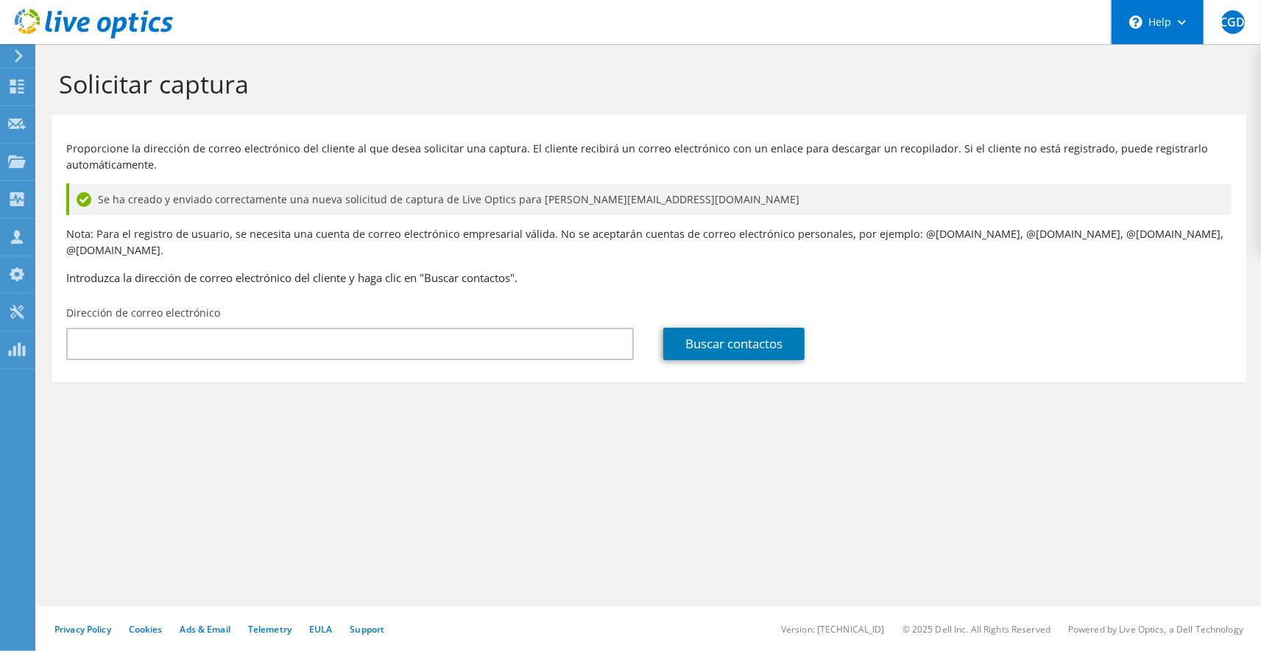
click at [1180, 22] on use at bounding box center [1182, 22] width 8 height 5
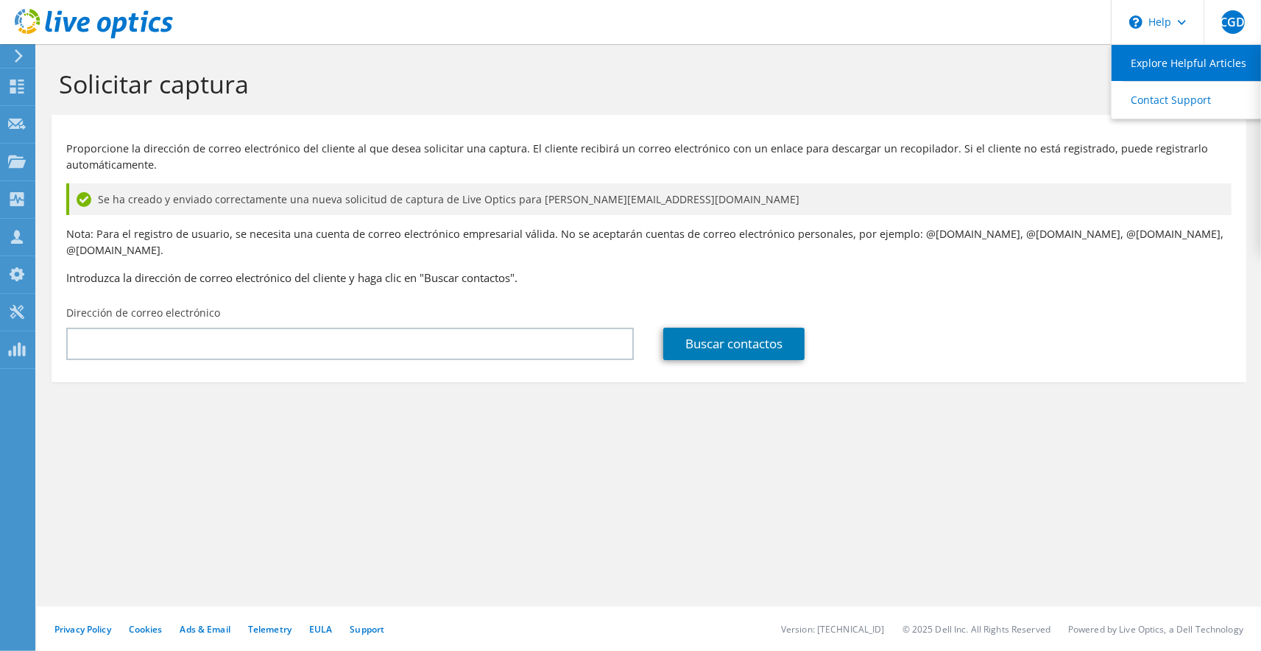
click at [1174, 56] on link "Explore Helpful Articles" at bounding box center [1193, 63] width 164 height 36
click at [11, 86] on icon at bounding box center [17, 86] width 18 height 14
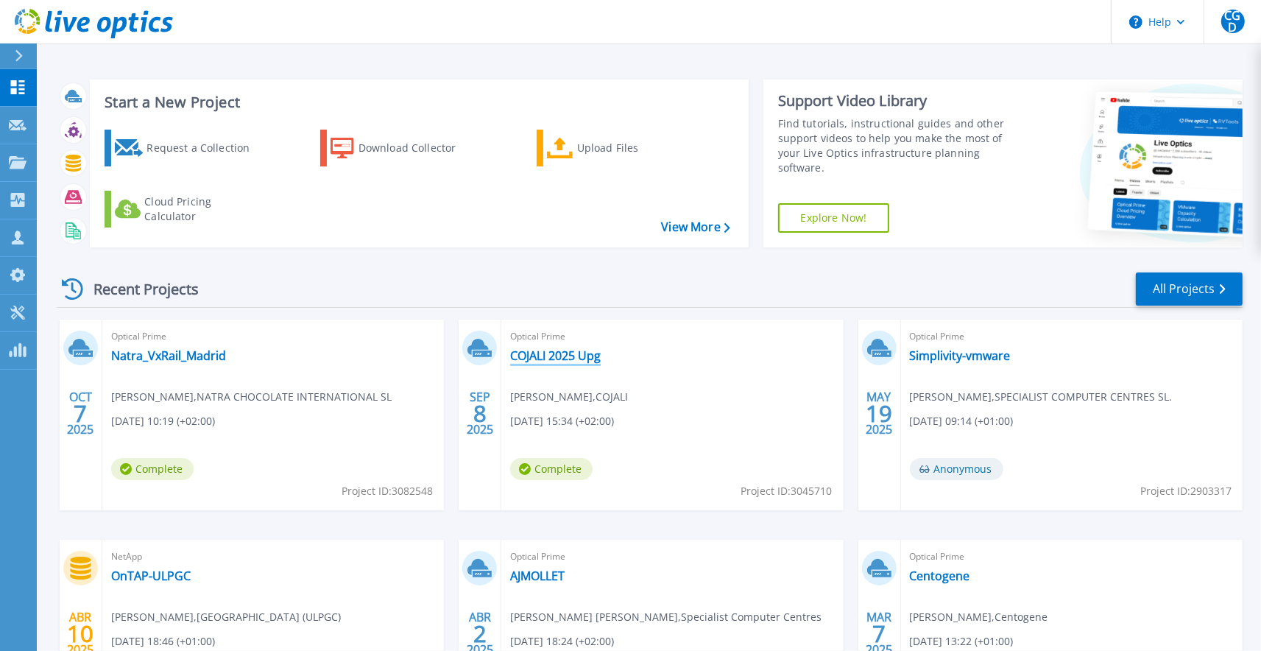
click at [565, 356] on link "COJALI 2025 Upg" at bounding box center [555, 355] width 91 height 15
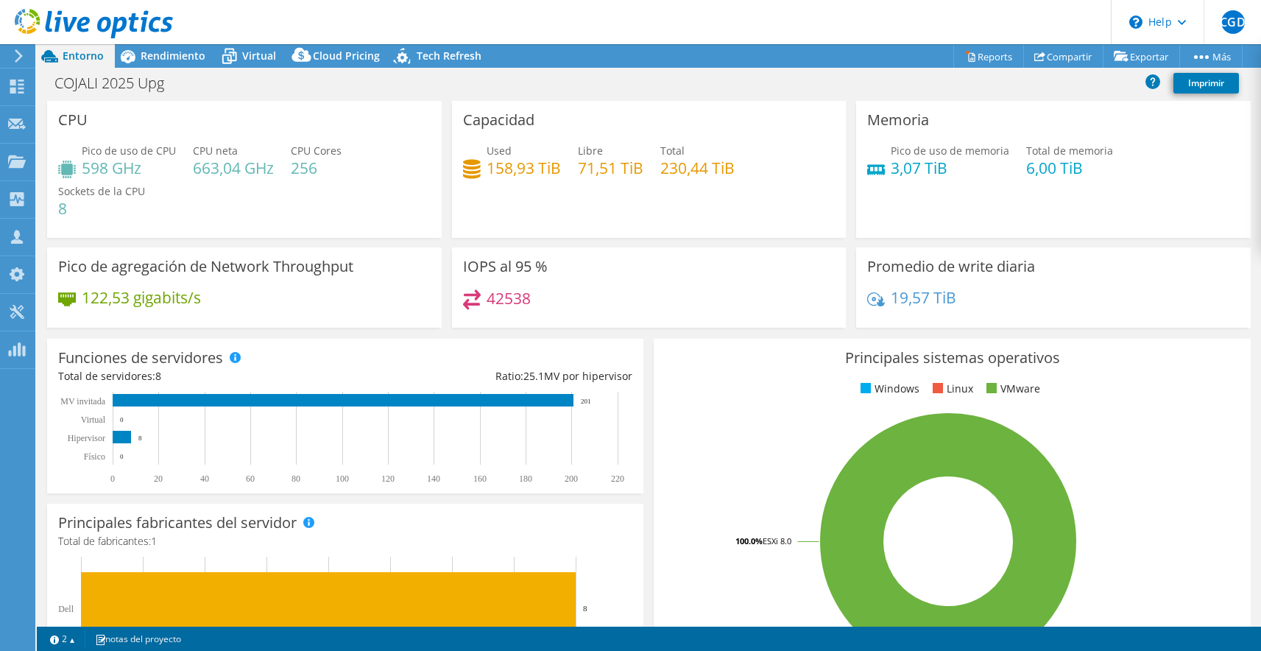
select select "EUFrankfurt"
select select "EUR"
drag, startPoint x: 107, startPoint y: 166, endPoint x: 85, endPoint y: 166, distance: 22.8
click at [85, 166] on h4 "598 GHz" at bounding box center [129, 168] width 94 height 16
click at [163, 174] on h4 "598 GHz" at bounding box center [129, 168] width 94 height 16
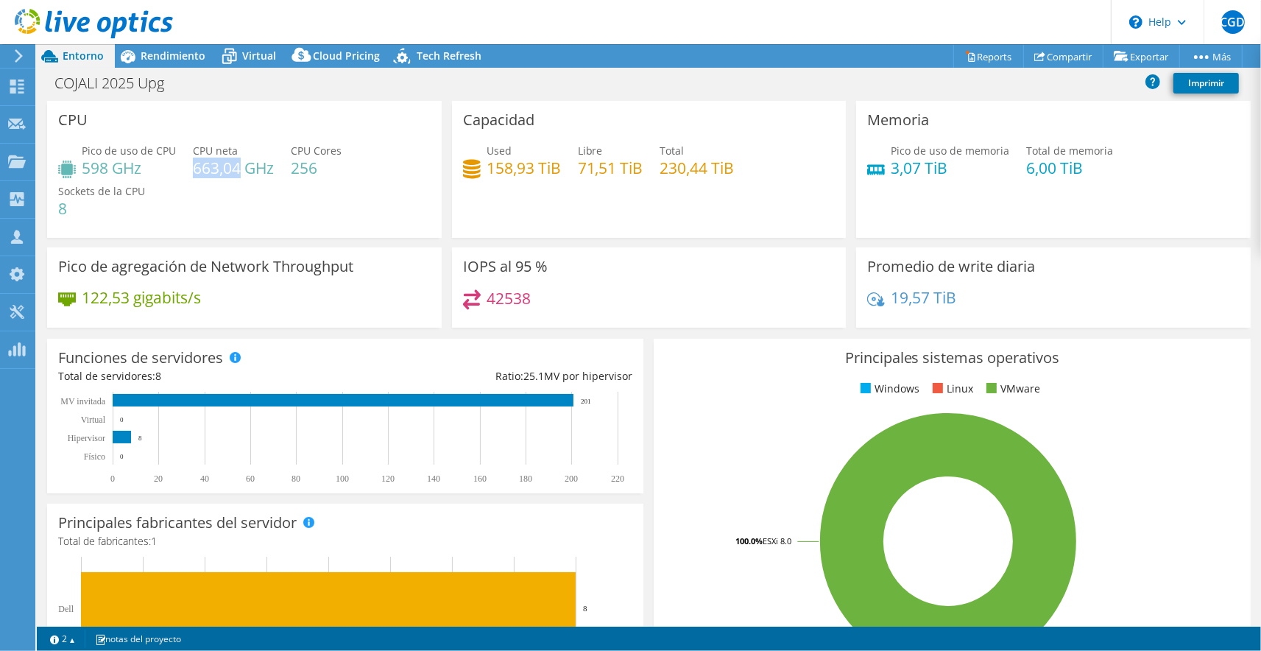
drag, startPoint x: 191, startPoint y: 166, endPoint x: 239, endPoint y: 169, distance: 48.7
click at [239, 169] on div "Pico de uso de CPU 598 GHz CPU neta 663,04 GHz CPU Cores 256 Sockets de la CPU 8" at bounding box center [244, 187] width 372 height 88
click at [176, 190] on div "Pico de uso de CPU 598 GHz CPU neta 663,04 GHz CPU Cores 256 Sockets de la CPU 8" at bounding box center [244, 187] width 372 height 88
drag, startPoint x: 490, startPoint y: 163, endPoint x: 636, endPoint y: 166, distance: 145.8
click at [636, 166] on div "Used 158,93 TiB Libre 71,51 TiB Total 230,44 TiB" at bounding box center [649, 167] width 372 height 48
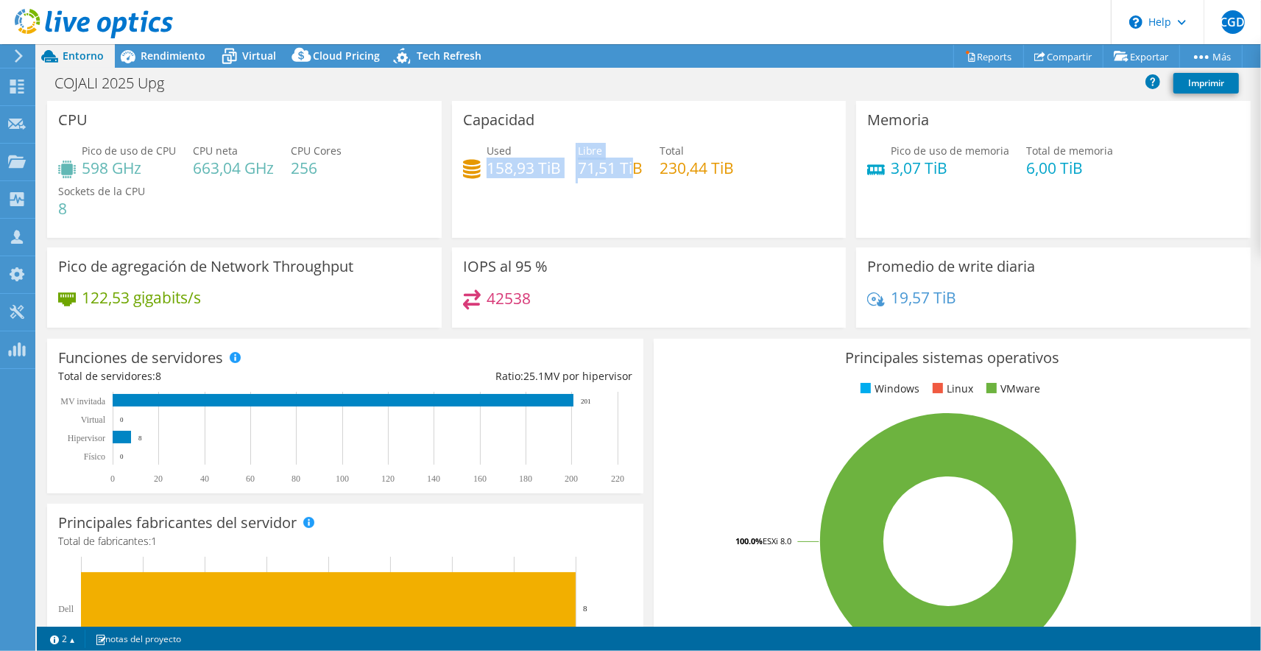
click at [636, 166] on h4 "71,51 TiB" at bounding box center [611, 168] width 66 height 16
drag, startPoint x: 493, startPoint y: 166, endPoint x: 570, endPoint y: 166, distance: 76.6
click at [570, 166] on div "Used 158,93 TiB Libre 71,51 TiB Total 230,44 TiB" at bounding box center [649, 167] width 372 height 48
click at [575, 169] on div "Used 158,93 TiB Libre 71,51 TiB Total 230,44 TiB" at bounding box center [649, 167] width 372 height 48
drag, startPoint x: 489, startPoint y: 170, endPoint x: 643, endPoint y: 168, distance: 154.6
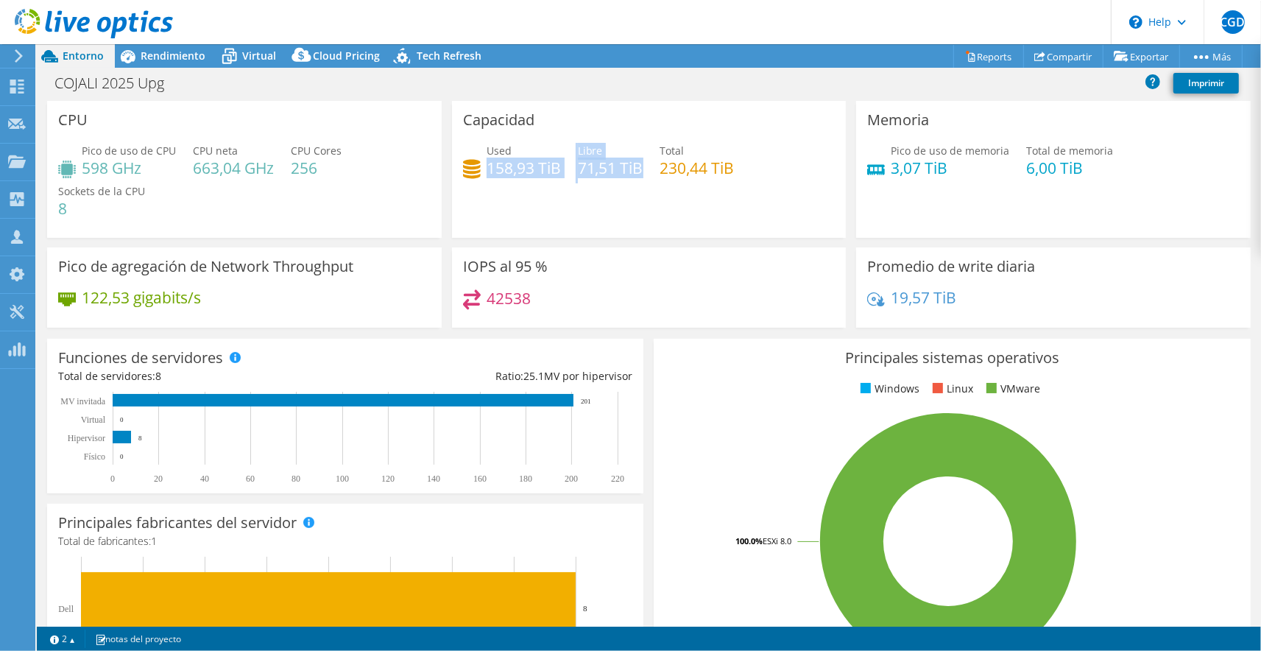
click at [643, 168] on div "Used 158,93 TiB Libre 71,51 TiB Total 230,44 TiB" at bounding box center [649, 167] width 372 height 48
click at [989, 150] on span "Pico de uso de memoria" at bounding box center [950, 151] width 119 height 14
drag, startPoint x: 1082, startPoint y: 169, endPoint x: 891, endPoint y: 168, distance: 190.6
click at [891, 168] on div "Pico de uso de memoria 3,07 TiB Total de memoria 6,00 TiB" at bounding box center [1053, 167] width 372 height 48
drag, startPoint x: 891, startPoint y: 152, endPoint x: 911, endPoint y: 161, distance: 21.7
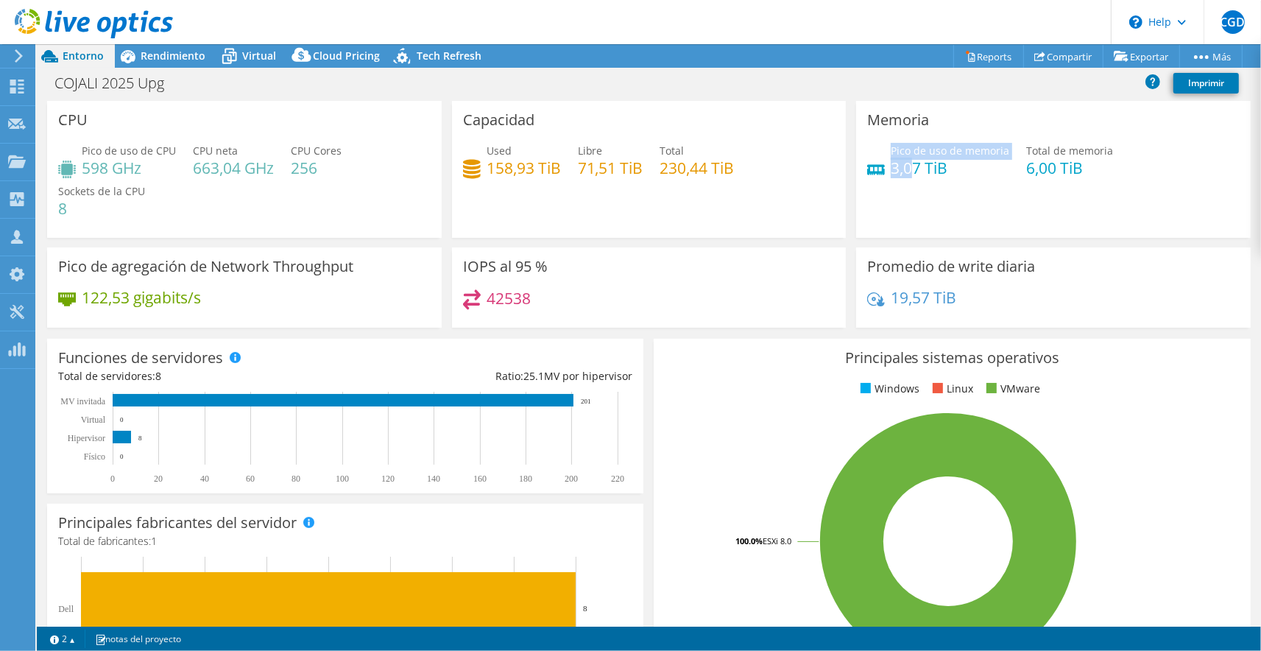
click at [911, 161] on div "Pico de uso de memoria 3,07 TiB" at bounding box center [950, 159] width 119 height 33
drag, startPoint x: 1089, startPoint y: 166, endPoint x: 1053, endPoint y: 172, distance: 36.5
click at [1053, 172] on h4 "6,00 TiB" at bounding box center [1069, 168] width 87 height 16
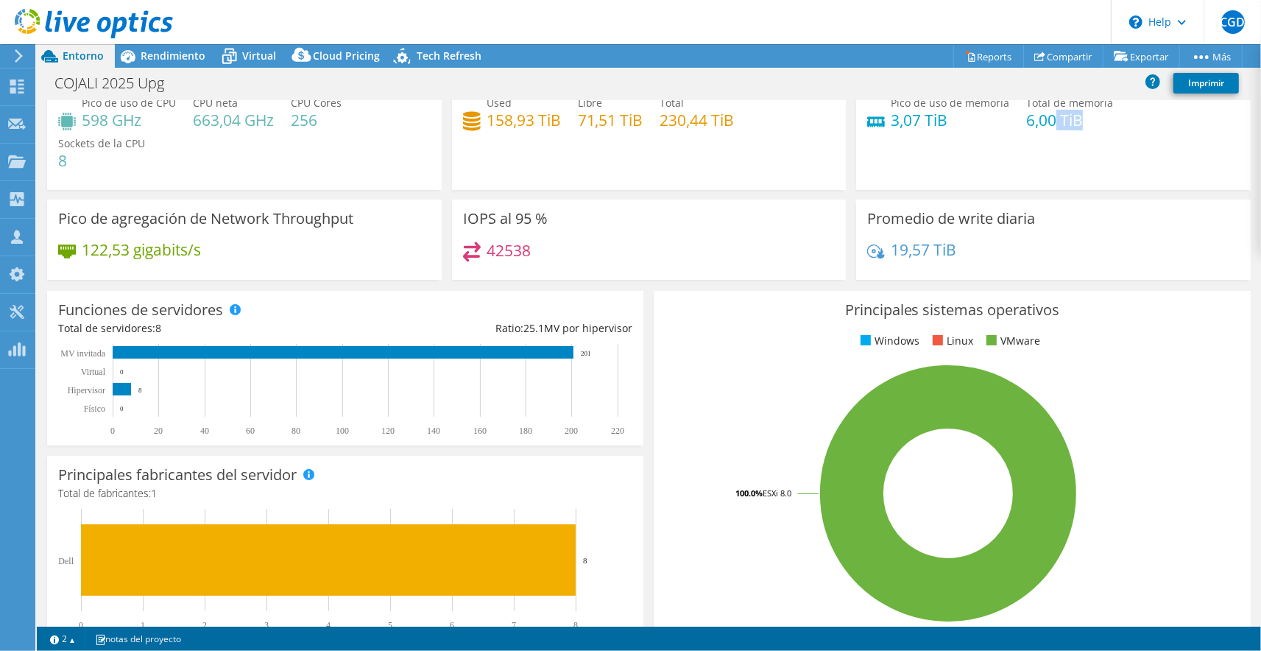
scroll to position [49, 0]
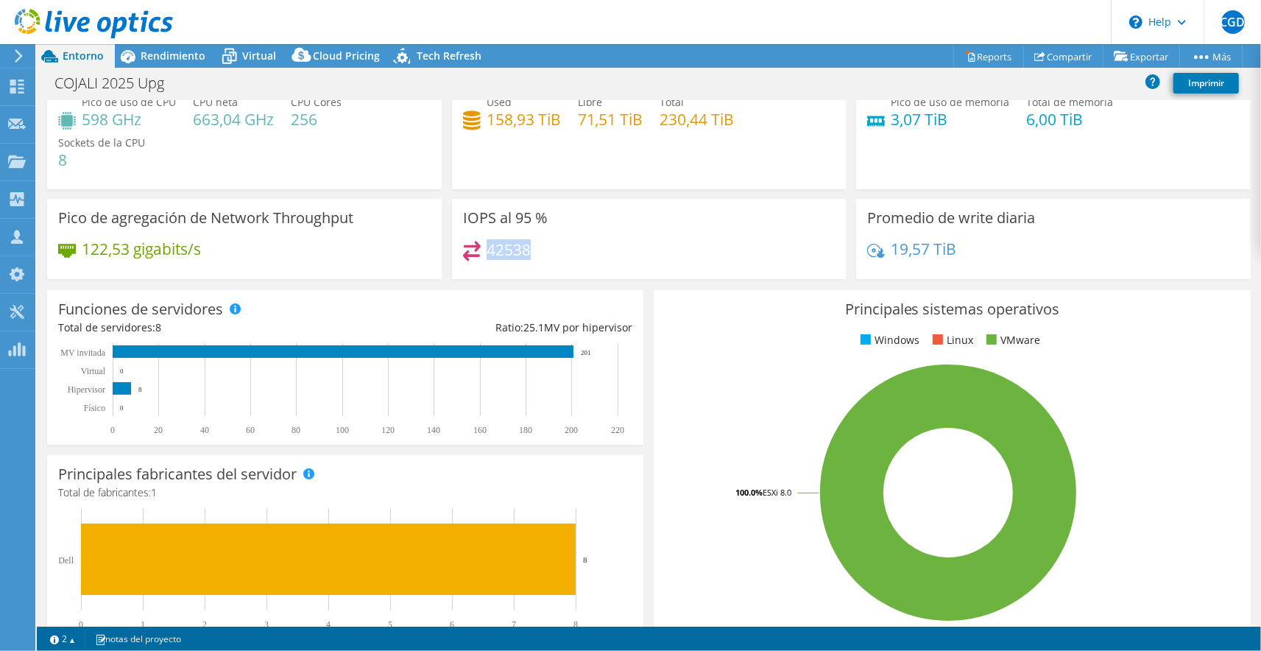
drag, startPoint x: 530, startPoint y: 248, endPoint x: 488, endPoint y: 251, distance: 42.1
click at [488, 251] on h4 "42538" at bounding box center [509, 249] width 44 height 16
drag, startPoint x: 526, startPoint y: 327, endPoint x: 632, endPoint y: 328, distance: 106.7
click at [632, 328] on div "Ratio: 25.1 MV por hipervisor" at bounding box center [488, 327] width 287 height 16
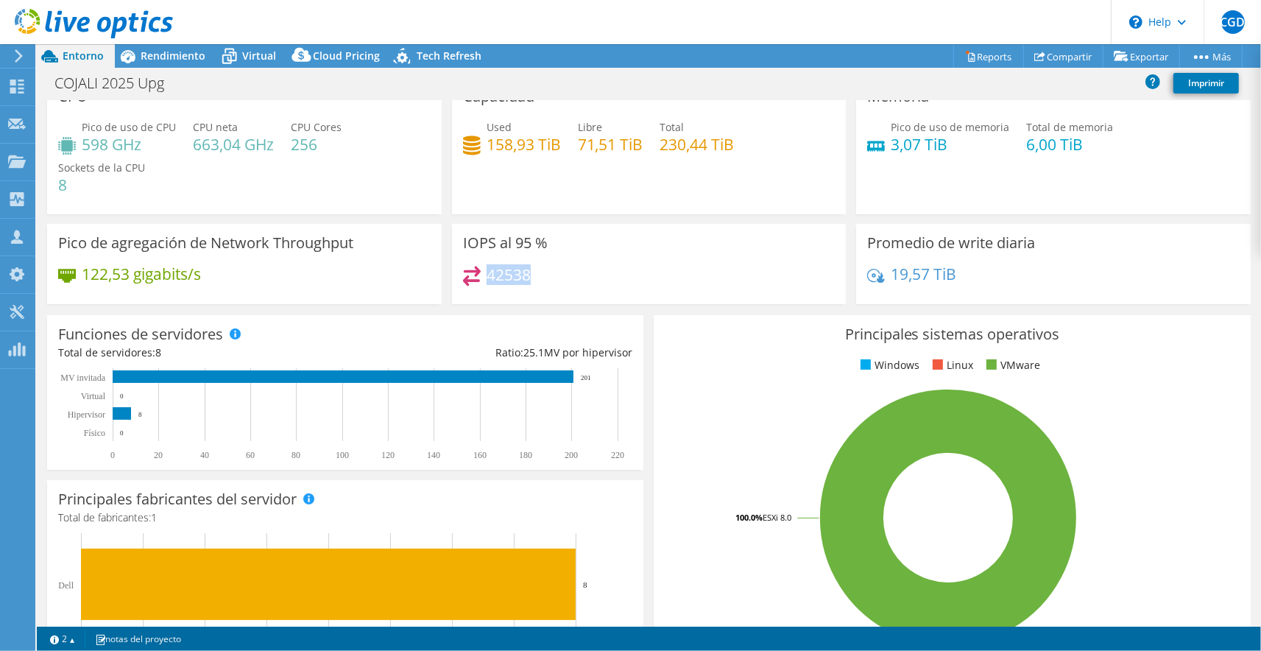
scroll to position [0, 0]
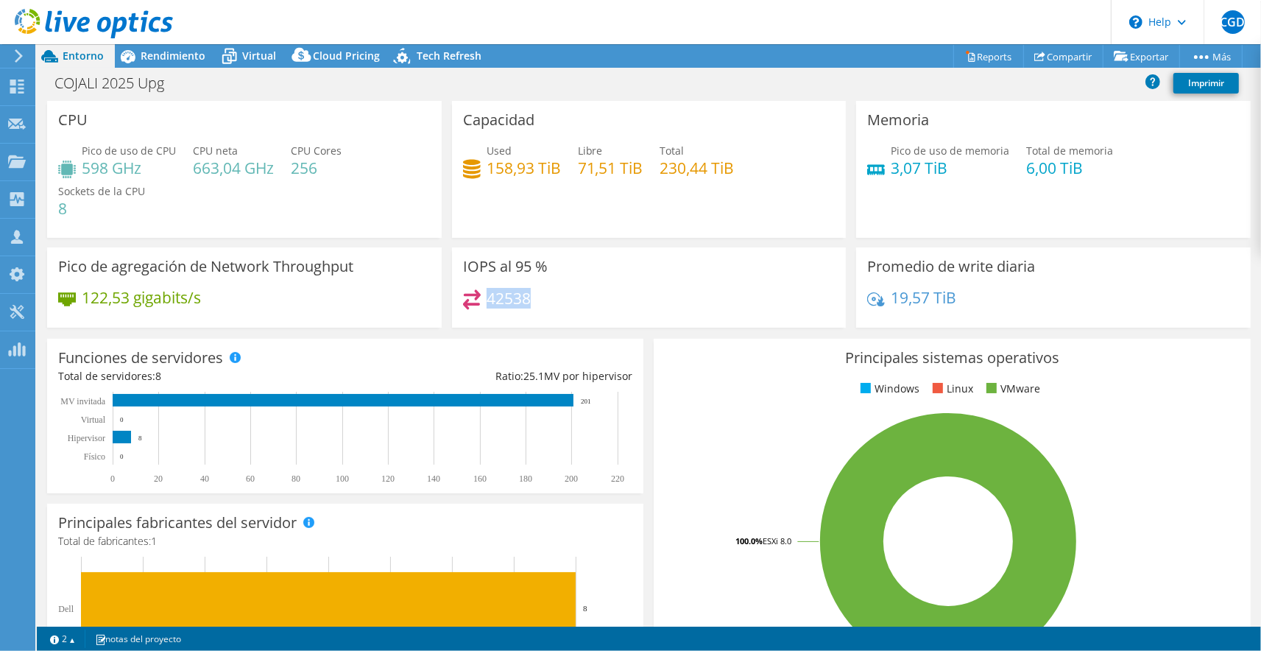
drag, startPoint x: 523, startPoint y: 378, endPoint x: 630, endPoint y: 375, distance: 107.5
click at [630, 375] on div "Ratio: 25.1 MV por hipervisor" at bounding box center [488, 376] width 287 height 16
click at [634, 312] on div "42538" at bounding box center [649, 305] width 372 height 32
drag, startPoint x: 523, startPoint y: 375, endPoint x: 629, endPoint y: 371, distance: 106.1
click at [629, 371] on div "Ratio: 25.1 MV por hipervisor" at bounding box center [488, 376] width 287 height 16
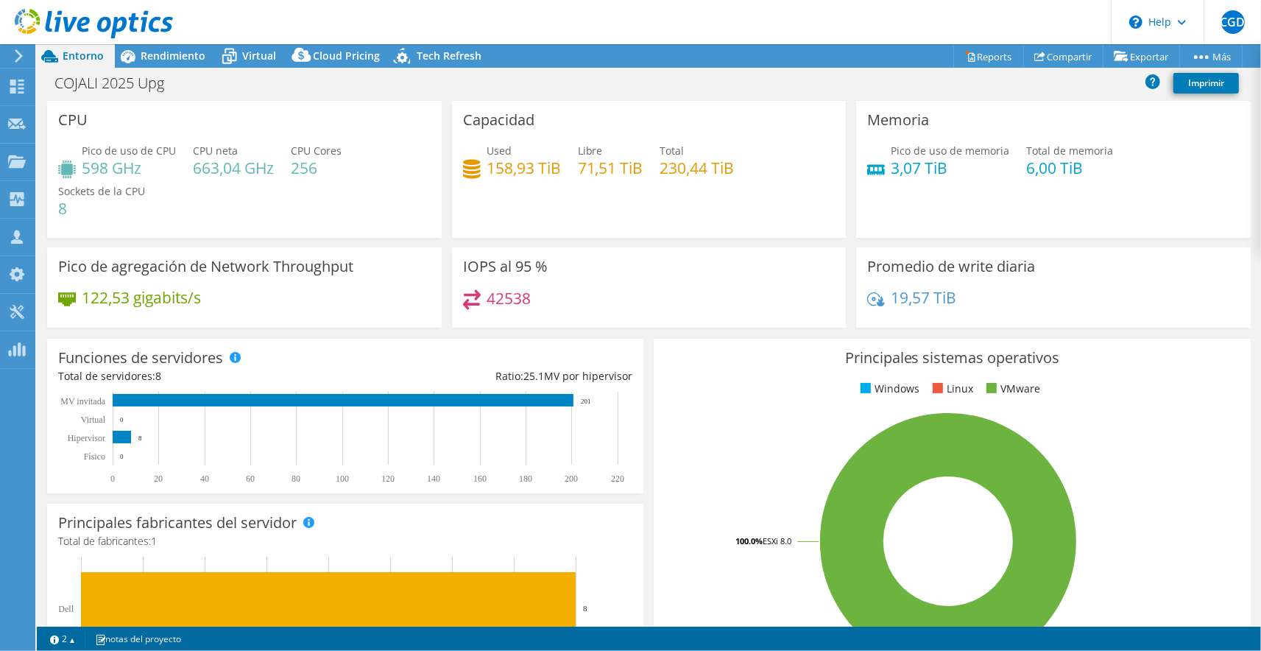
click at [636, 290] on div "42538" at bounding box center [649, 305] width 372 height 32
click at [174, 57] on span "Rendimiento" at bounding box center [173, 56] width 65 height 14
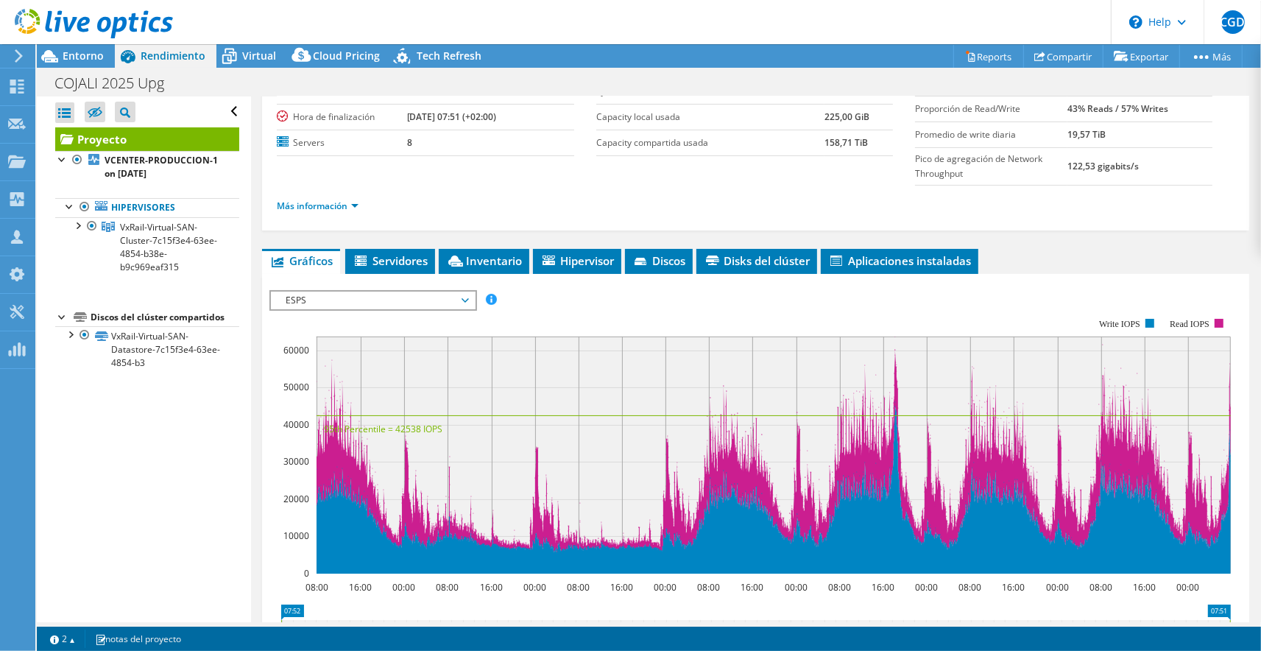
scroll to position [146, 0]
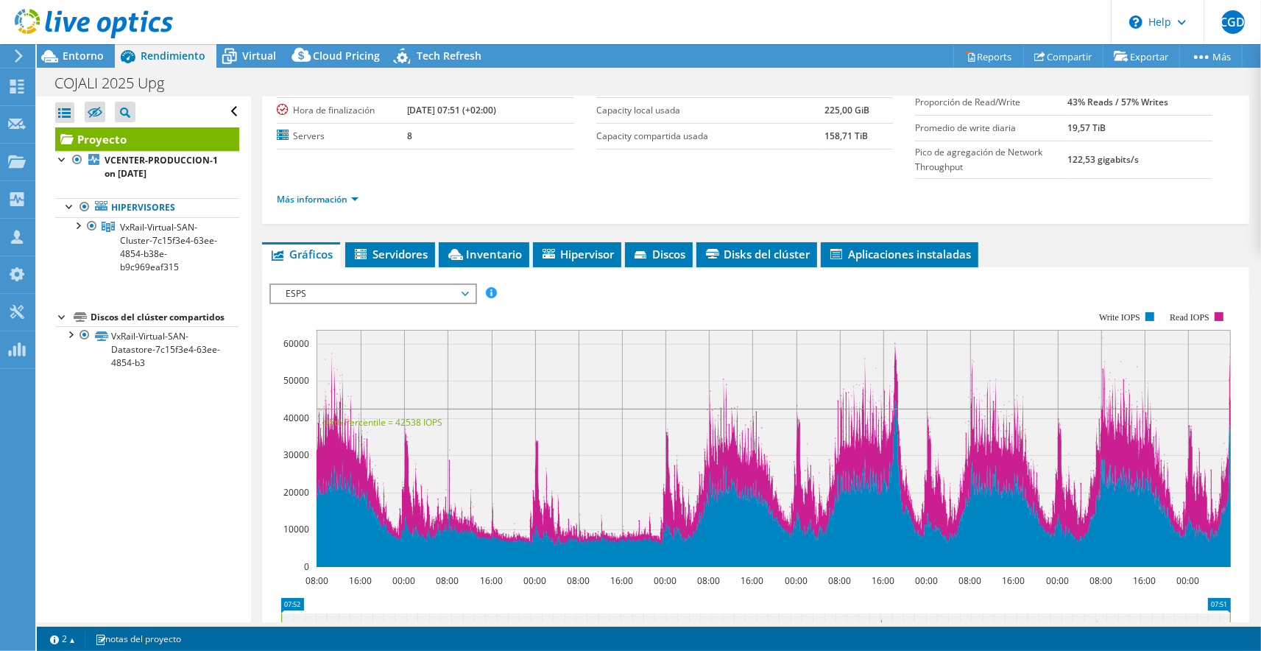
click at [428, 303] on rect at bounding box center [749, 439] width 961 height 294
click at [428, 296] on span "ESPS" at bounding box center [372, 294] width 189 height 18
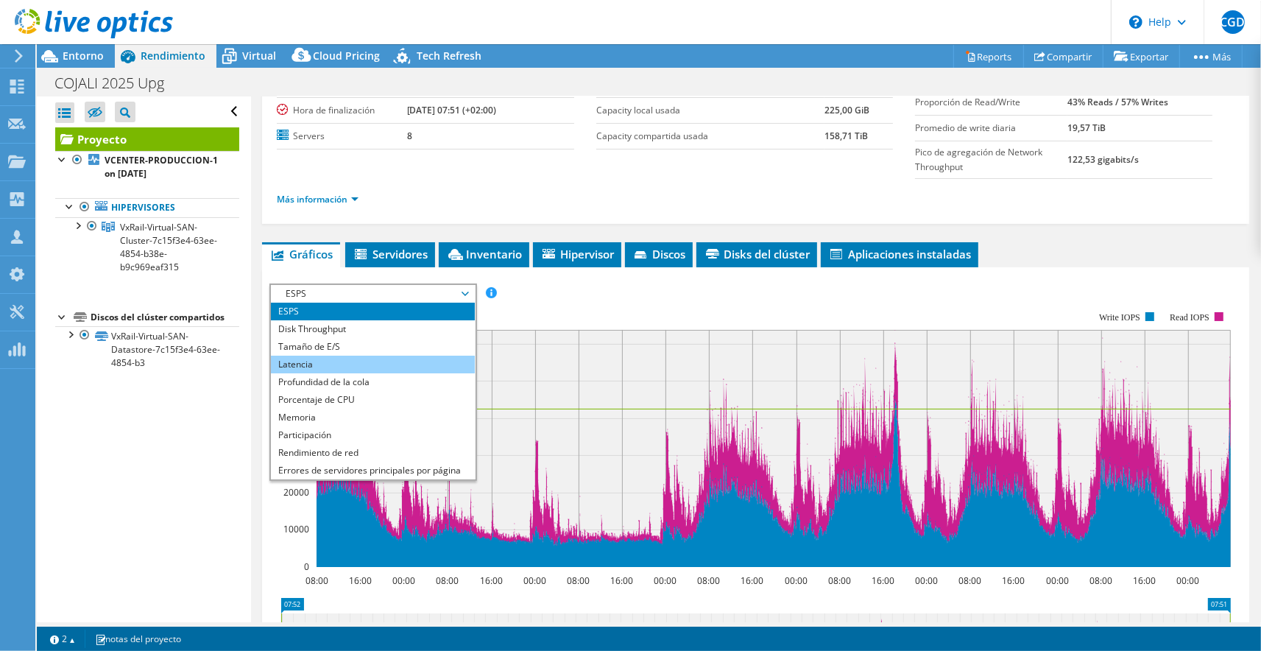
click at [377, 361] on li "Latencia" at bounding box center [373, 365] width 204 height 18
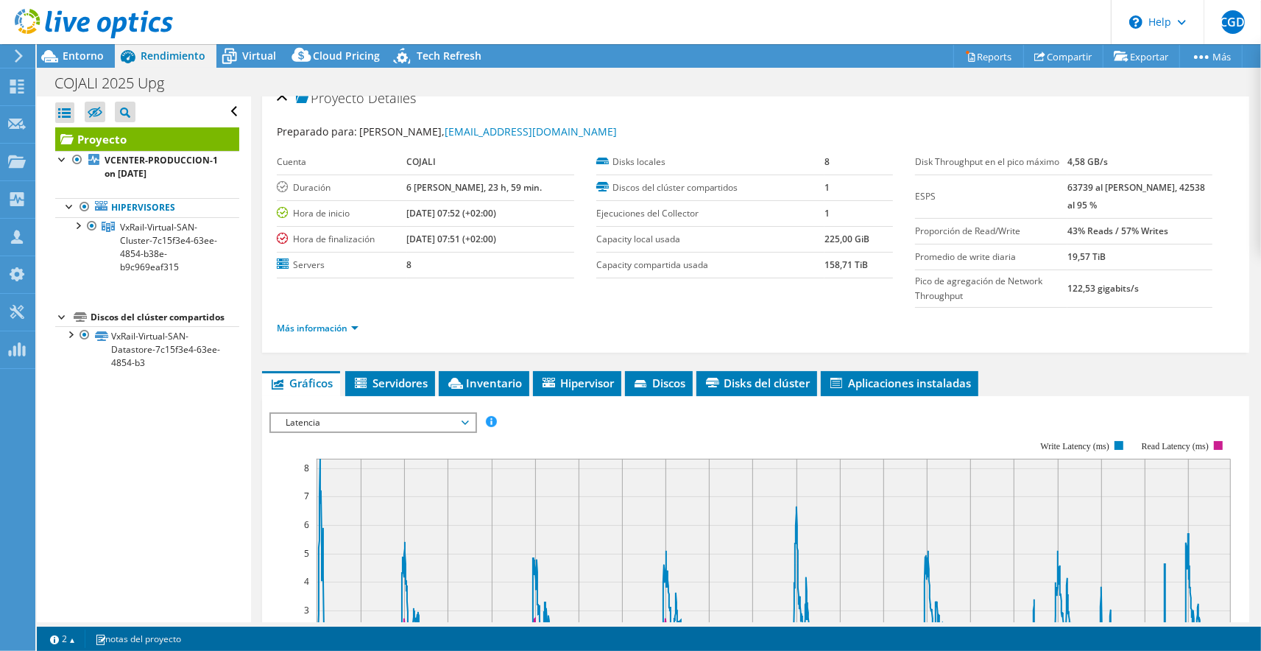
scroll to position [0, 0]
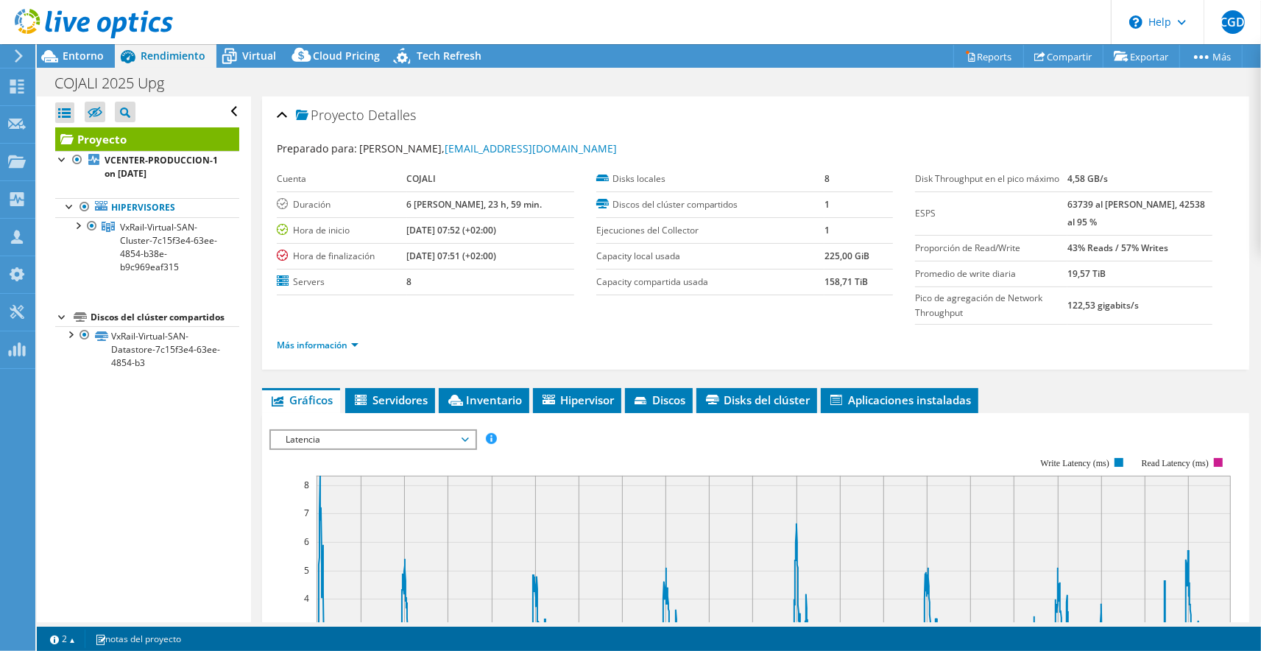
drag, startPoint x: 1077, startPoint y: 203, endPoint x: 1138, endPoint y: 204, distance: 61.1
click at [1138, 204] on tr "ESPS 63739 al pico máximo, 42538 al 95 %" at bounding box center [1063, 212] width 297 height 43
click at [393, 407] on li "Servidores" at bounding box center [390, 400] width 90 height 25
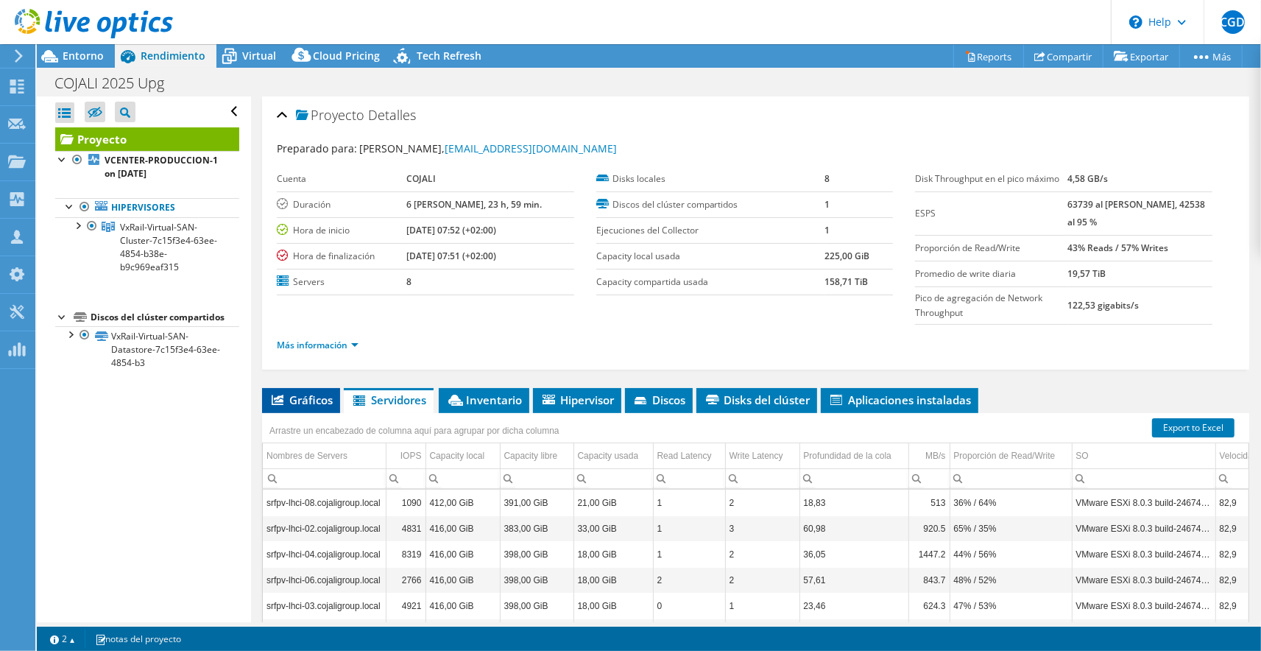
click at [321, 404] on span "Gráficos" at bounding box center [300, 399] width 63 height 15
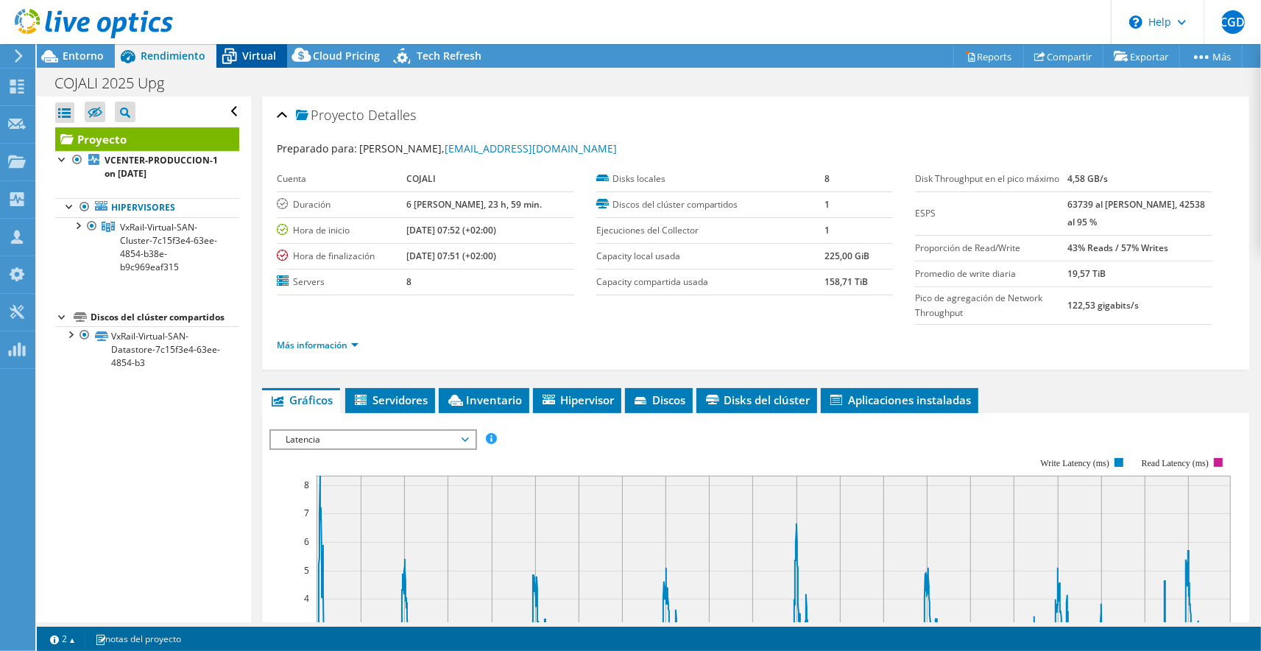
click at [260, 57] on span "Virtual" at bounding box center [259, 56] width 34 height 14
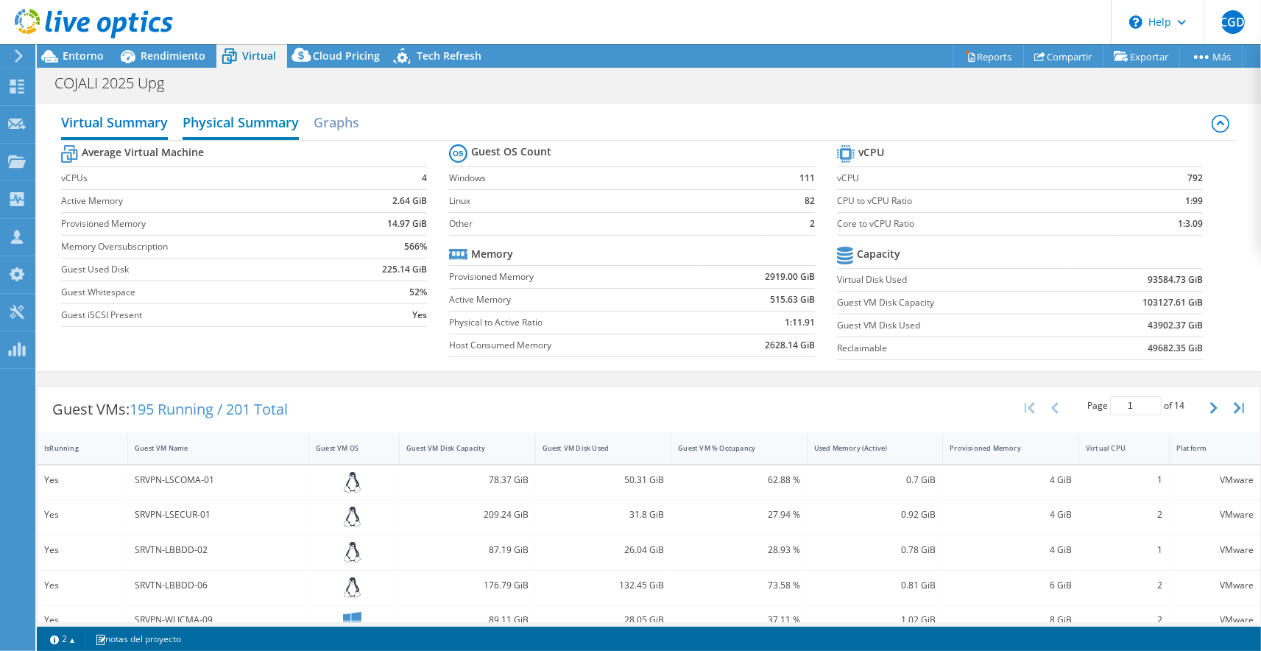
click at [206, 110] on h2 "Physical Summary" at bounding box center [241, 123] width 116 height 32
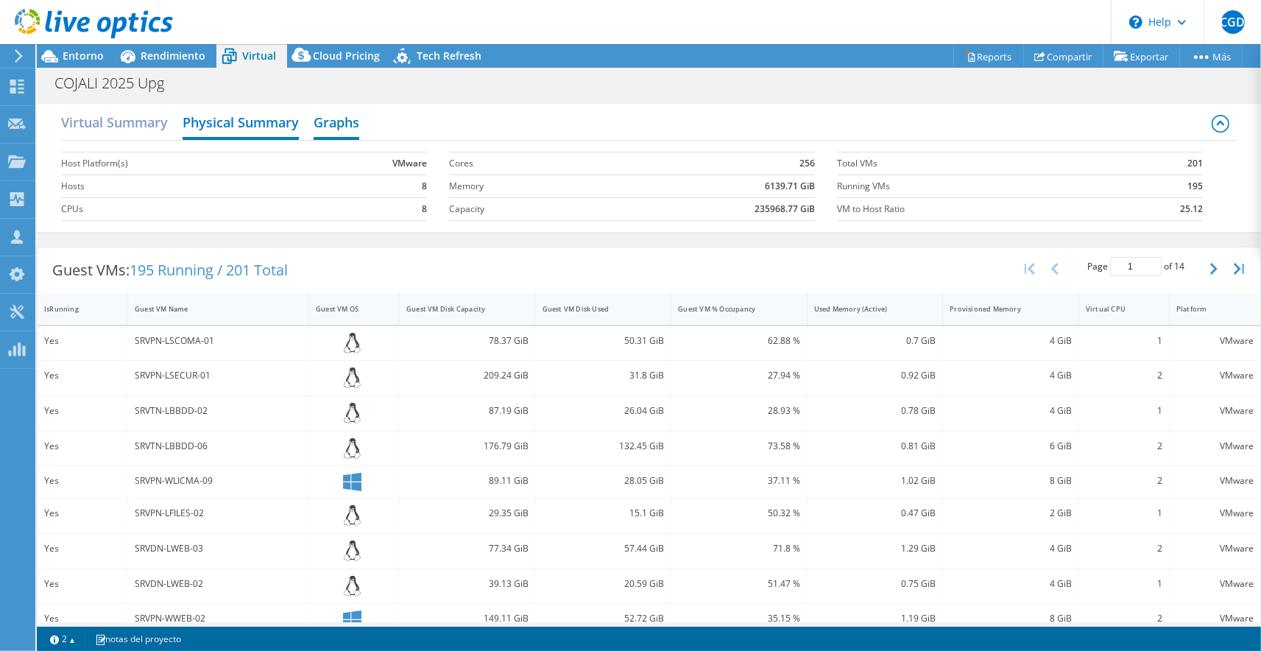
click at [322, 116] on h2 "Graphs" at bounding box center [337, 123] width 46 height 32
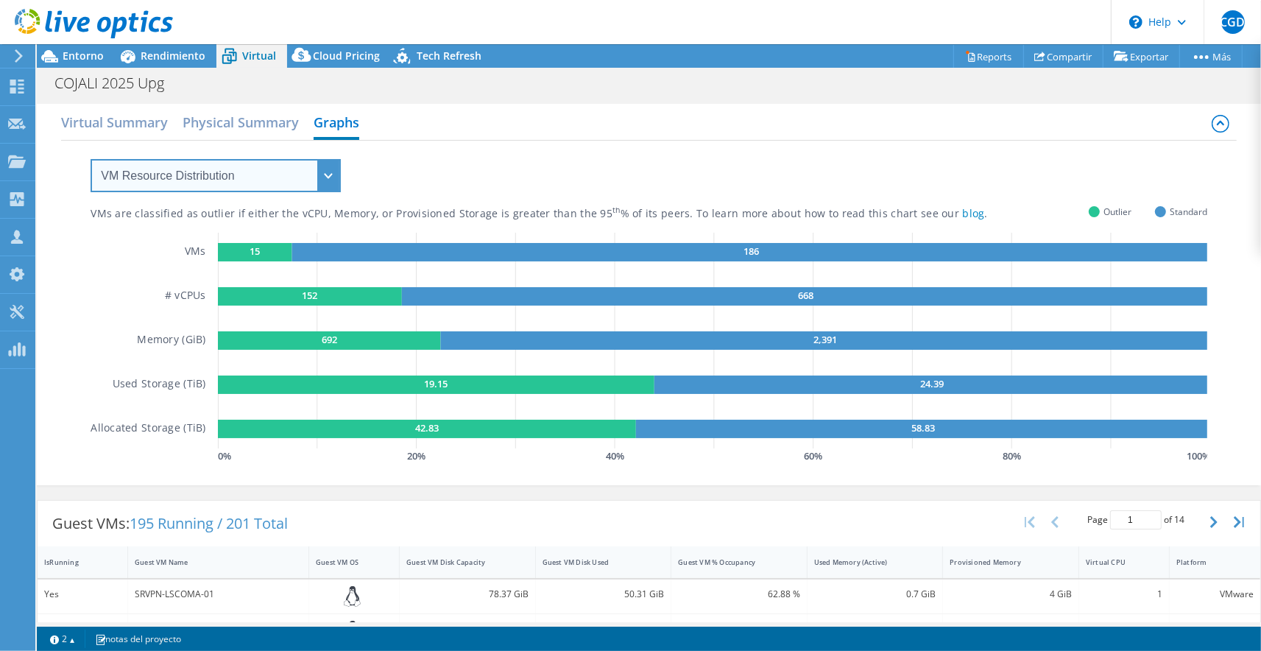
click at [91, 159] on select "VM Resource Distribution Provisioning Contrast Over Provisioning" at bounding box center [216, 175] width 250 height 33
select select "Over Provisioning"
click option "Over Provisioning" at bounding box center [0, 0] width 0 height 0
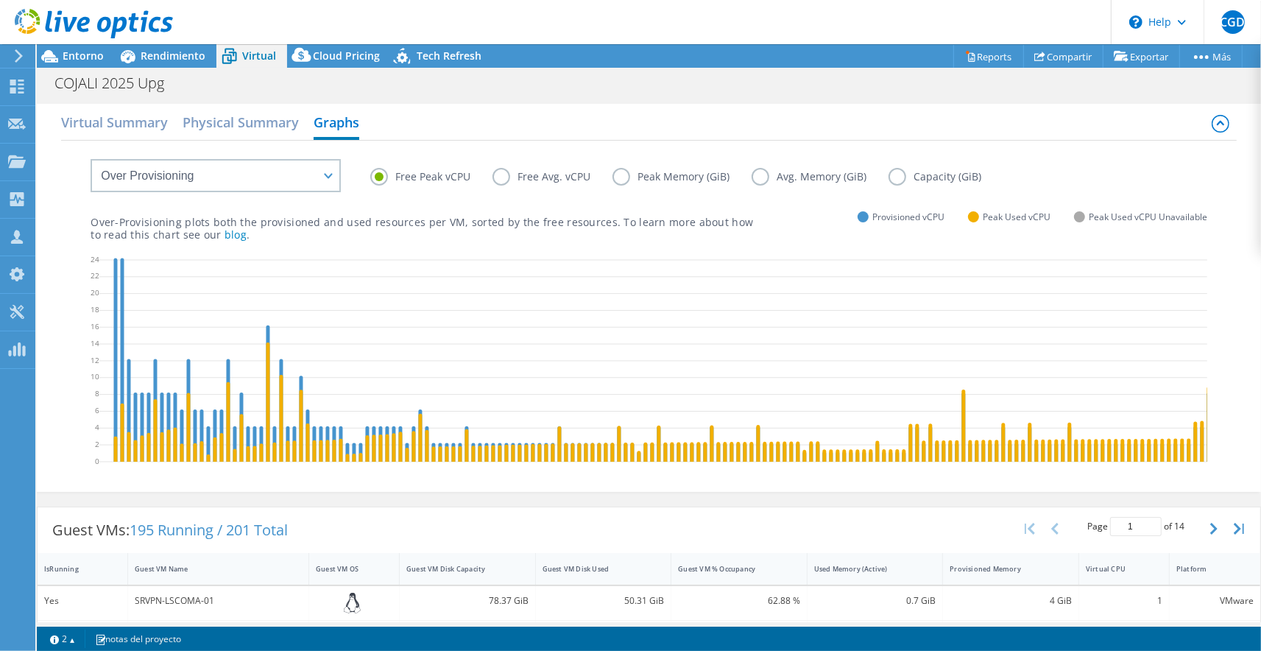
click at [527, 173] on label "Free Avg. vCPU" at bounding box center [552, 177] width 120 height 18
click at [0, 0] on input "Free Avg. vCPU" at bounding box center [0, 0] width 0 height 0
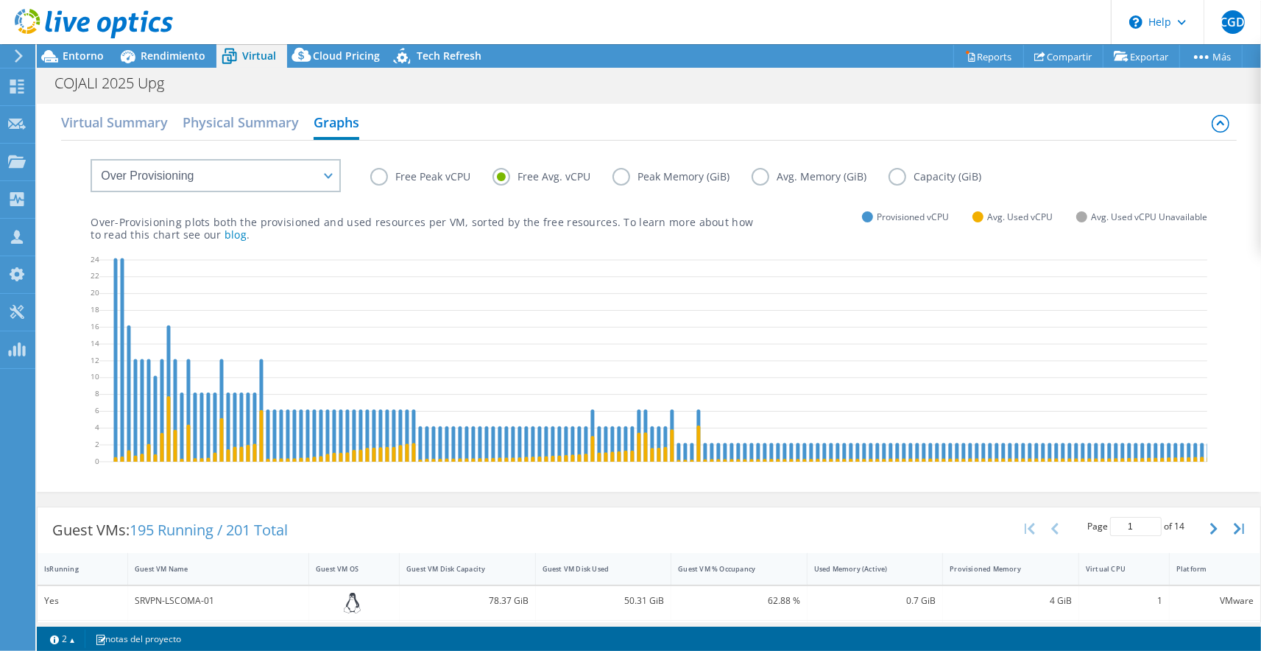
scroll to position [49, 0]
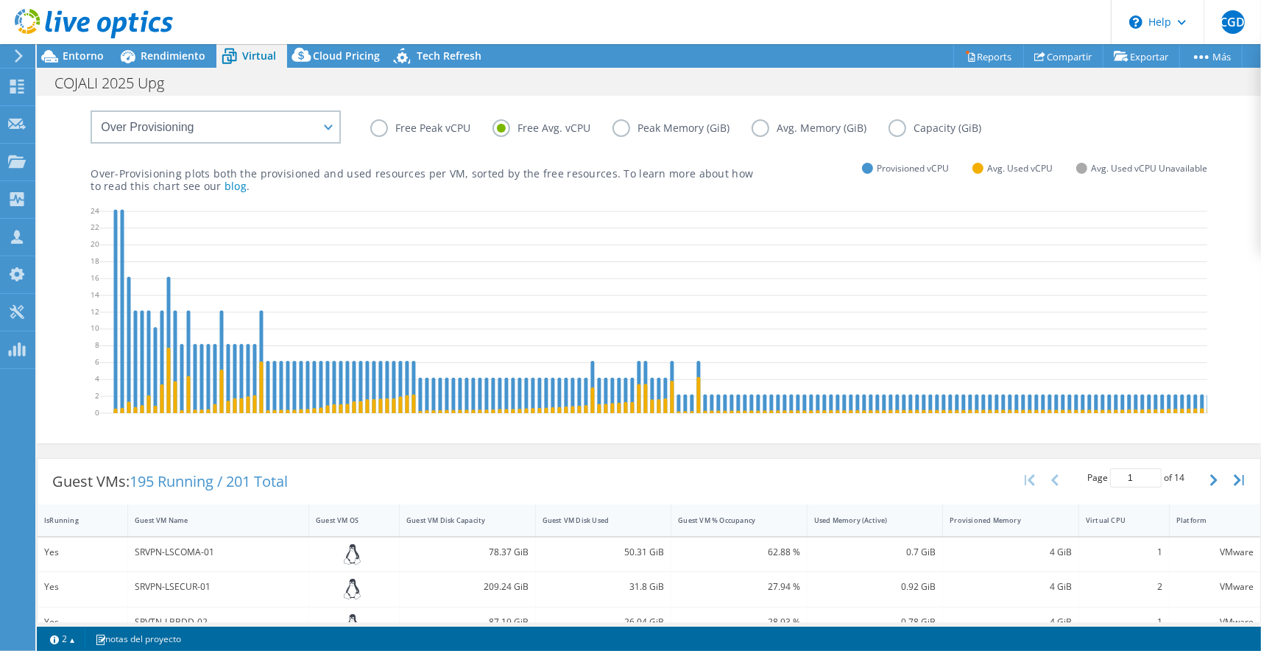
click at [377, 122] on label "Free Peak vCPU" at bounding box center [431, 128] width 122 height 18
click at [0, 0] on input "Free Peak vCPU" at bounding box center [0, 0] width 0 height 0
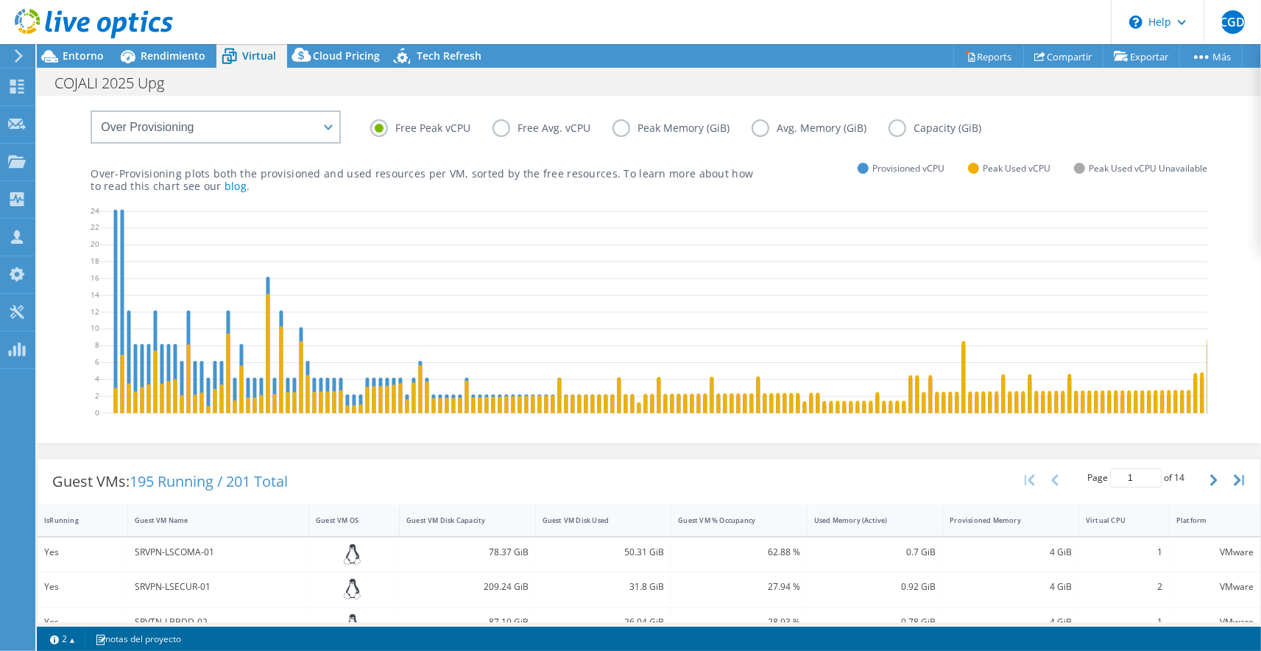
click at [301, 191] on p "Over-Provisioning plots both the provisioned and used resources per VM, sorted …" at bounding box center [422, 179] width 662 height 25
click at [178, 62] on span "Rendimiento" at bounding box center [173, 56] width 65 height 14
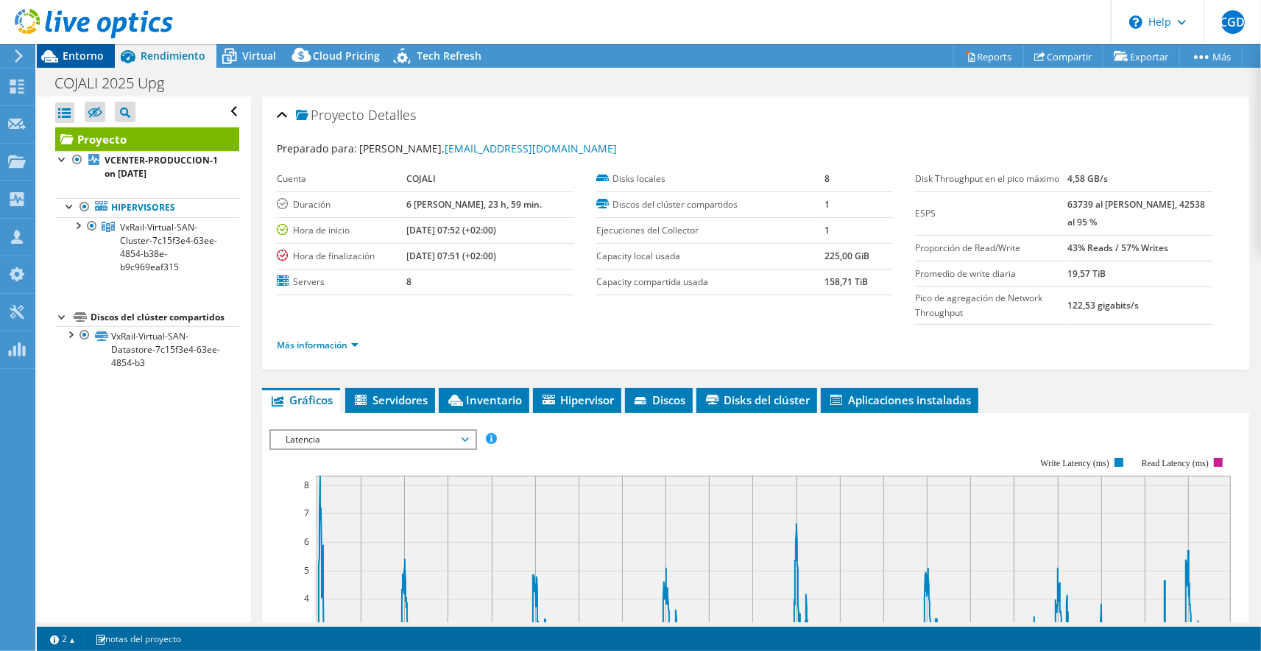
scroll to position [0, 0]
click at [97, 62] on span "Entorno" at bounding box center [83, 56] width 41 height 14
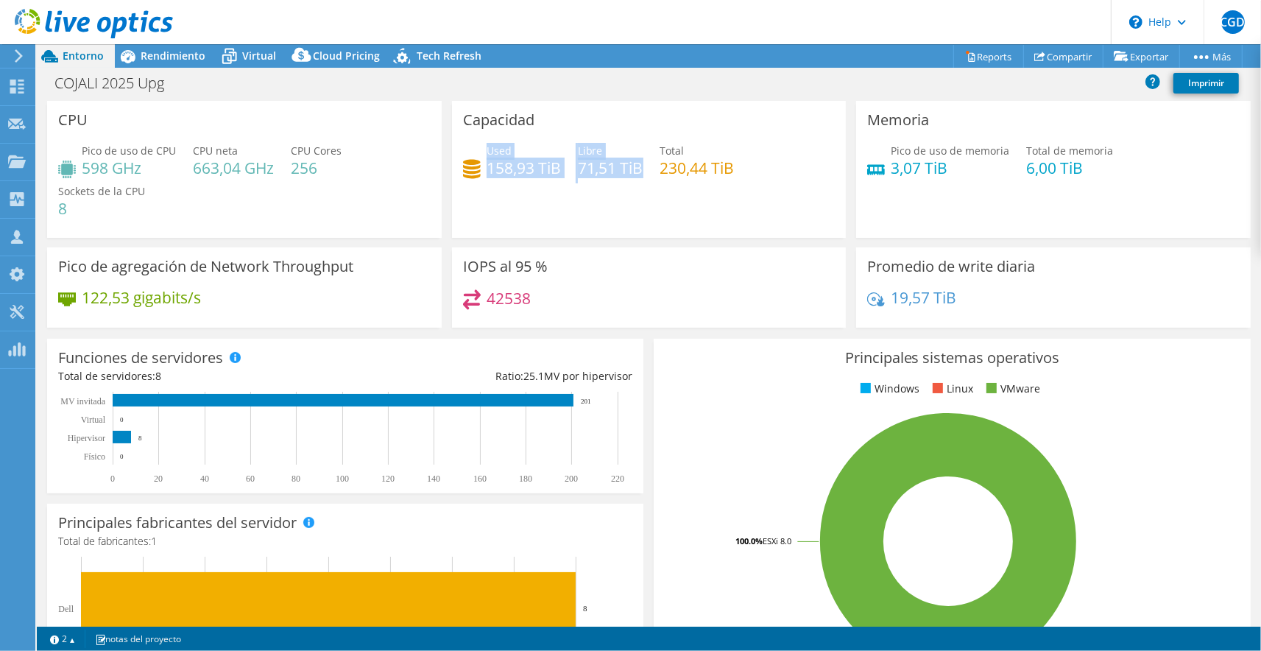
drag, startPoint x: 490, startPoint y: 150, endPoint x: 641, endPoint y: 160, distance: 151.2
click at [641, 160] on div "Used 158,93 TiB Libre 71,51 TiB Total 230,44 TiB" at bounding box center [649, 167] width 372 height 48
click at [685, 172] on h4 "230,44 TiB" at bounding box center [697, 168] width 74 height 16
drag, startPoint x: 486, startPoint y: 164, endPoint x: 547, endPoint y: 168, distance: 61.2
click at [547, 168] on div "Used 158,93 TiB" at bounding box center [512, 159] width 98 height 33
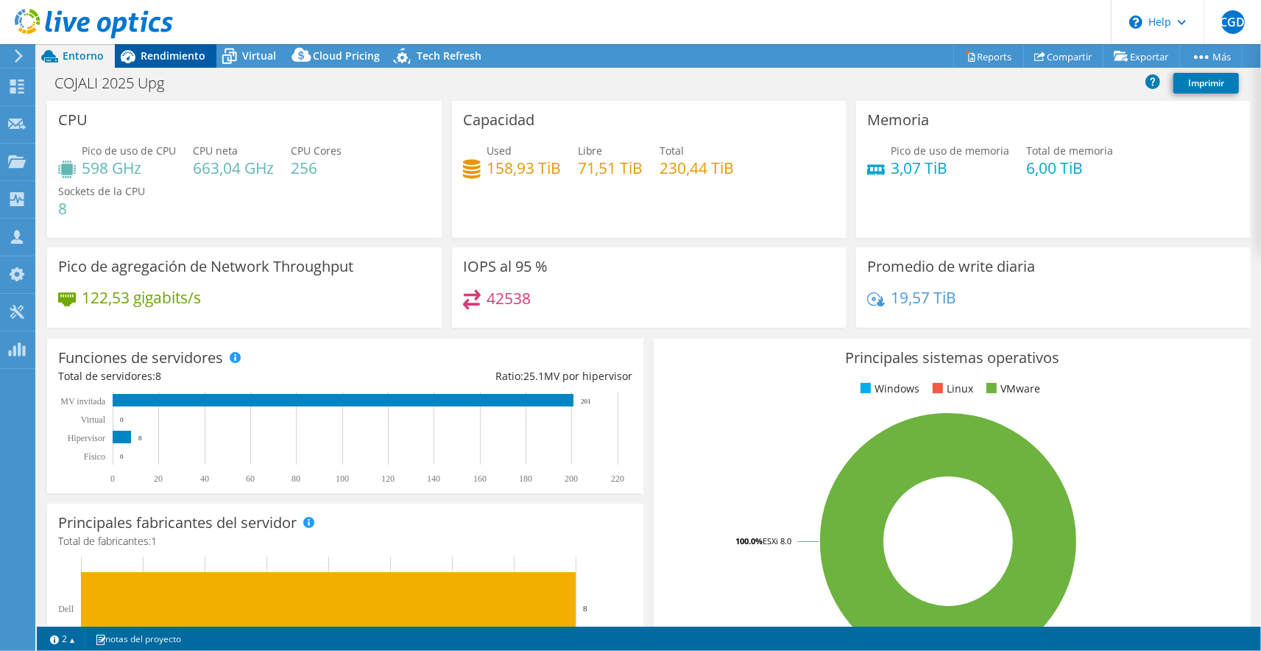
click at [168, 68] on div "Rendimiento" at bounding box center [166, 56] width 102 height 24
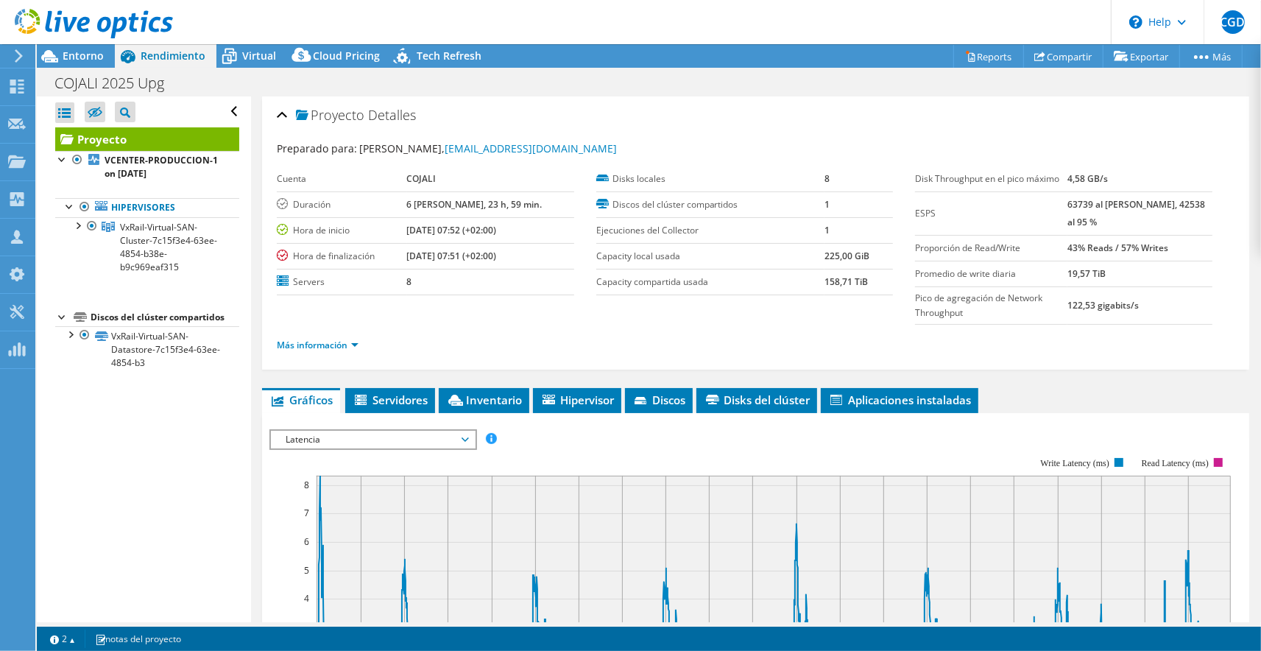
click at [397, 434] on span "Latencia" at bounding box center [372, 440] width 189 height 18
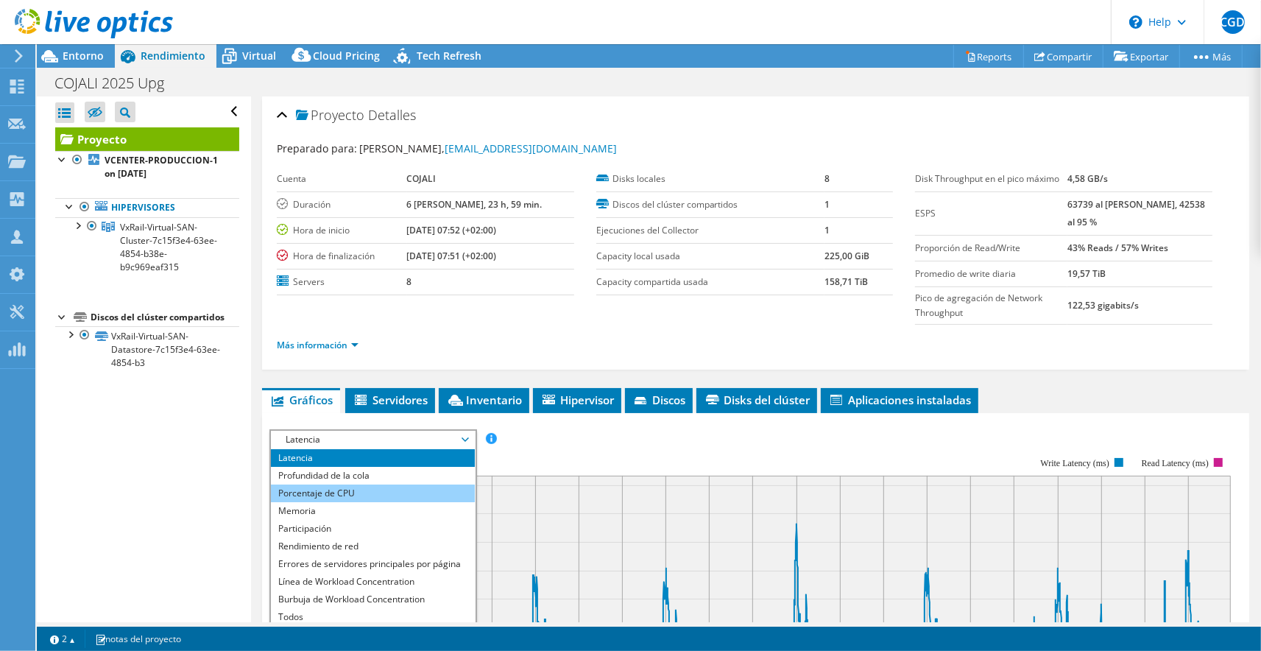
scroll to position [53, 0]
click at [378, 490] on li "Porcentaje de CPU" at bounding box center [373, 493] width 204 height 18
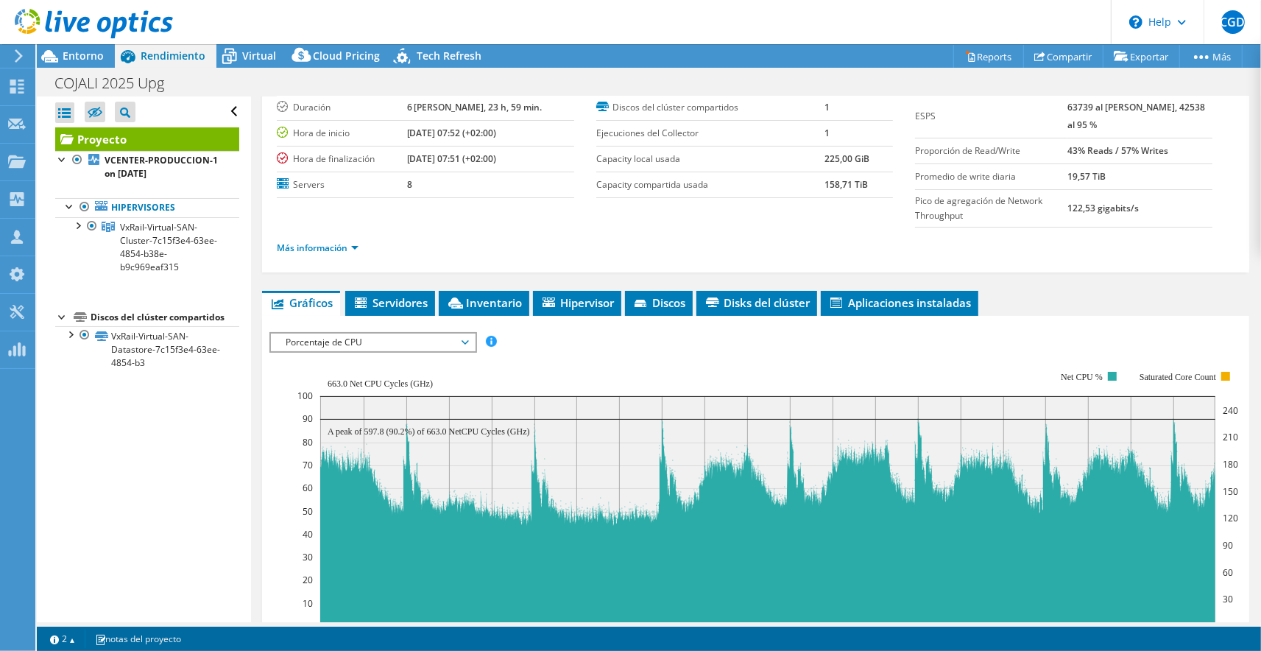
scroll to position [146, 0]
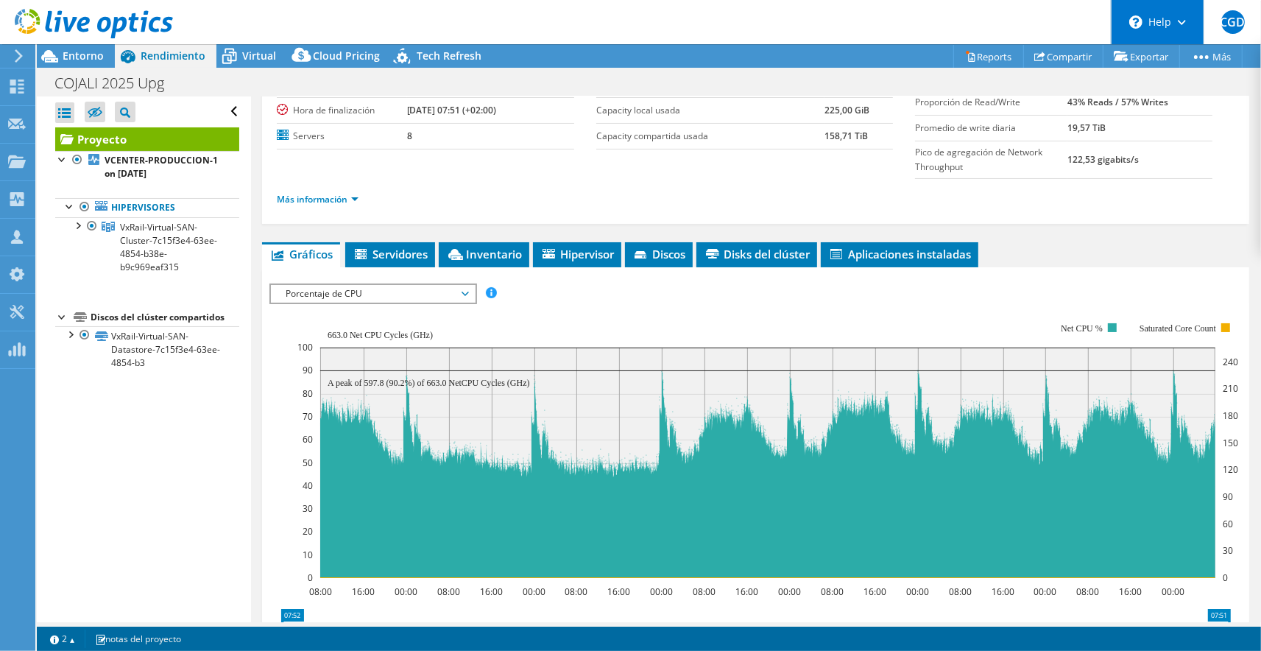
click at [1191, 26] on div "\n Help" at bounding box center [1157, 22] width 93 height 44
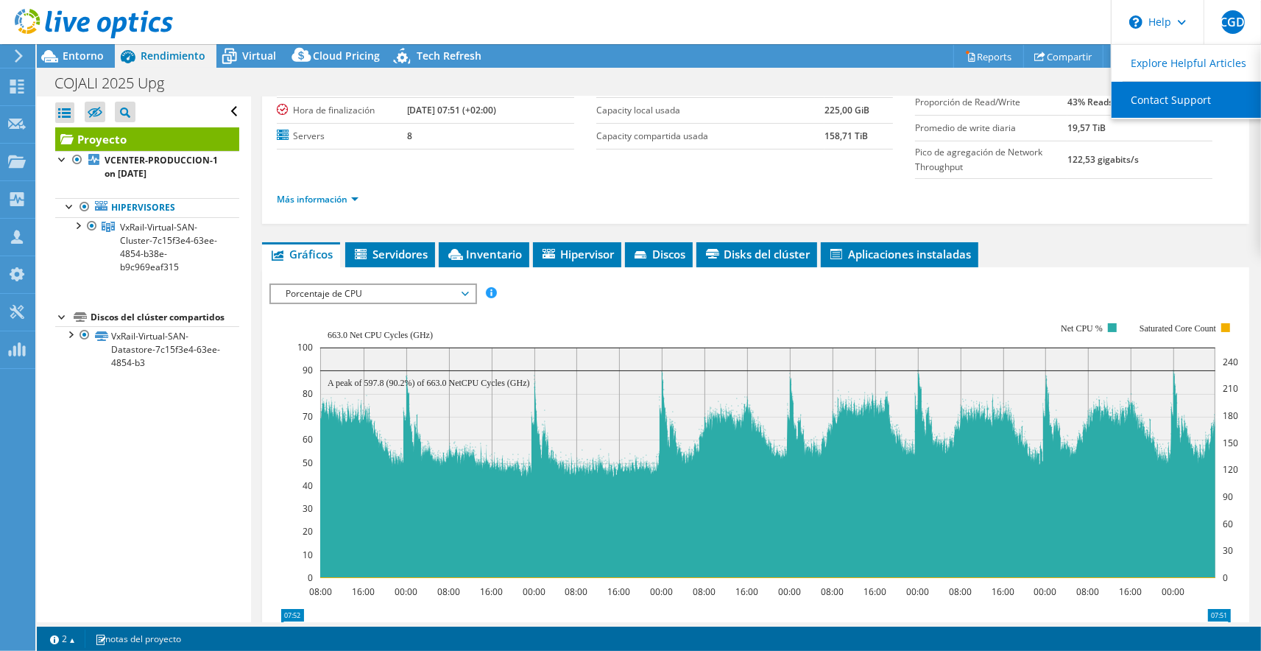
click at [1175, 96] on link "Contact Support" at bounding box center [1193, 100] width 164 height 36
click at [978, 23] on header "CGD Asociado de canal [PERSON_NAME] diaz [EMAIL_ADDRESS][PERSON_NAME][DOMAIN_NA…" at bounding box center [630, 22] width 1261 height 44
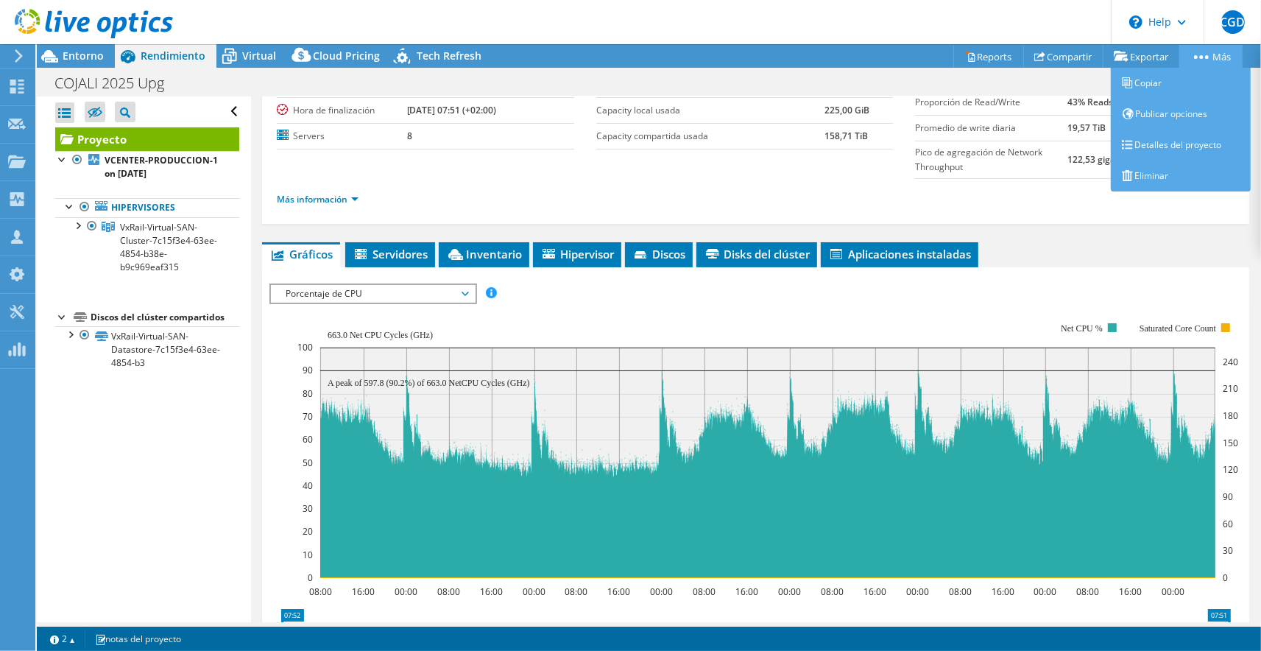
click at [1219, 55] on link "Más" at bounding box center [1210, 56] width 63 height 23
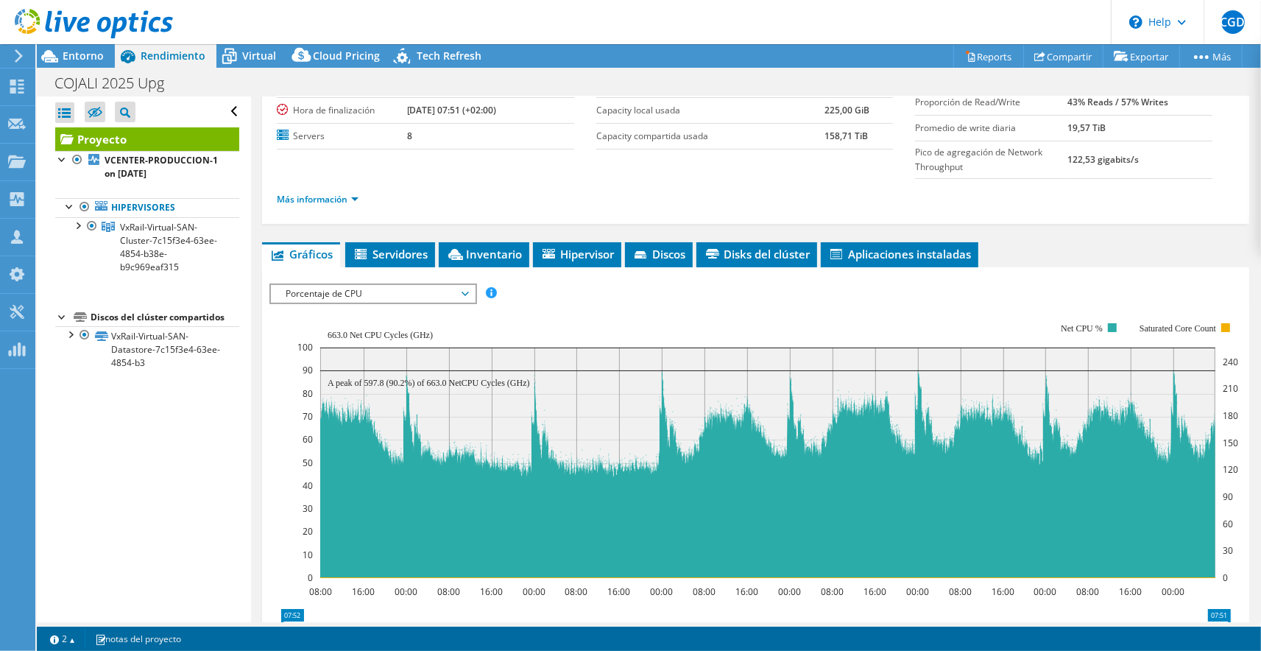
click at [102, 21] on use at bounding box center [94, 23] width 158 height 29
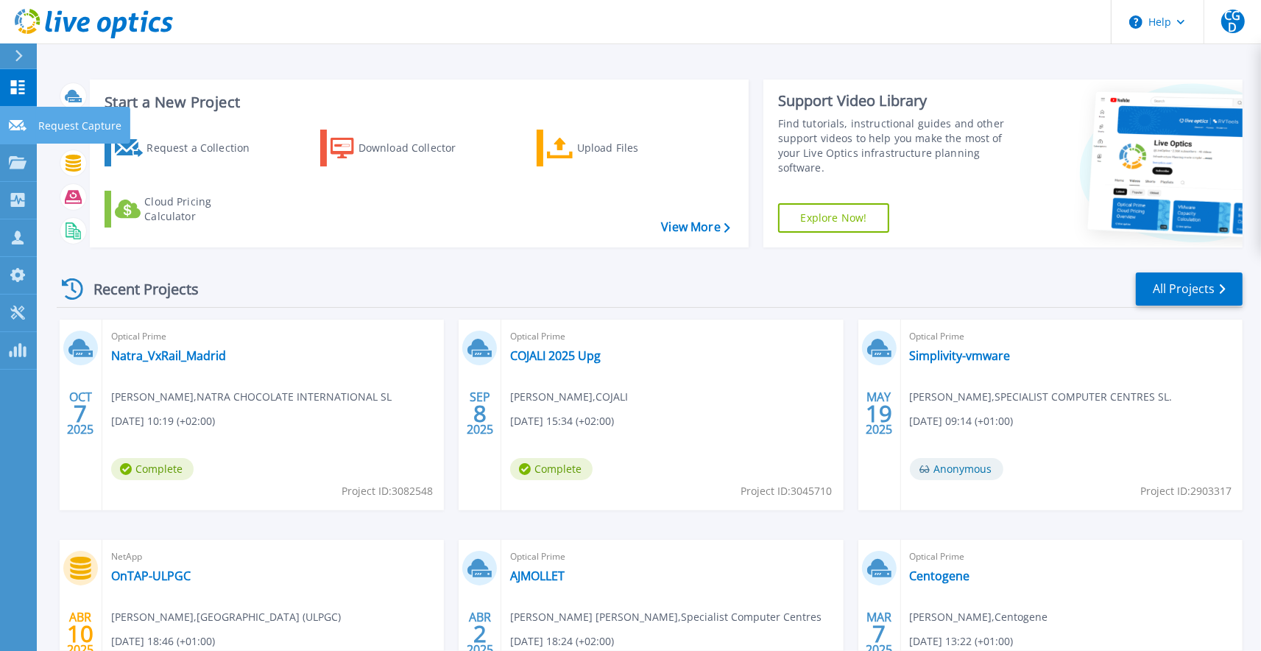
click at [15, 114] on link "Request Capture Request Capture" at bounding box center [18, 126] width 37 height 38
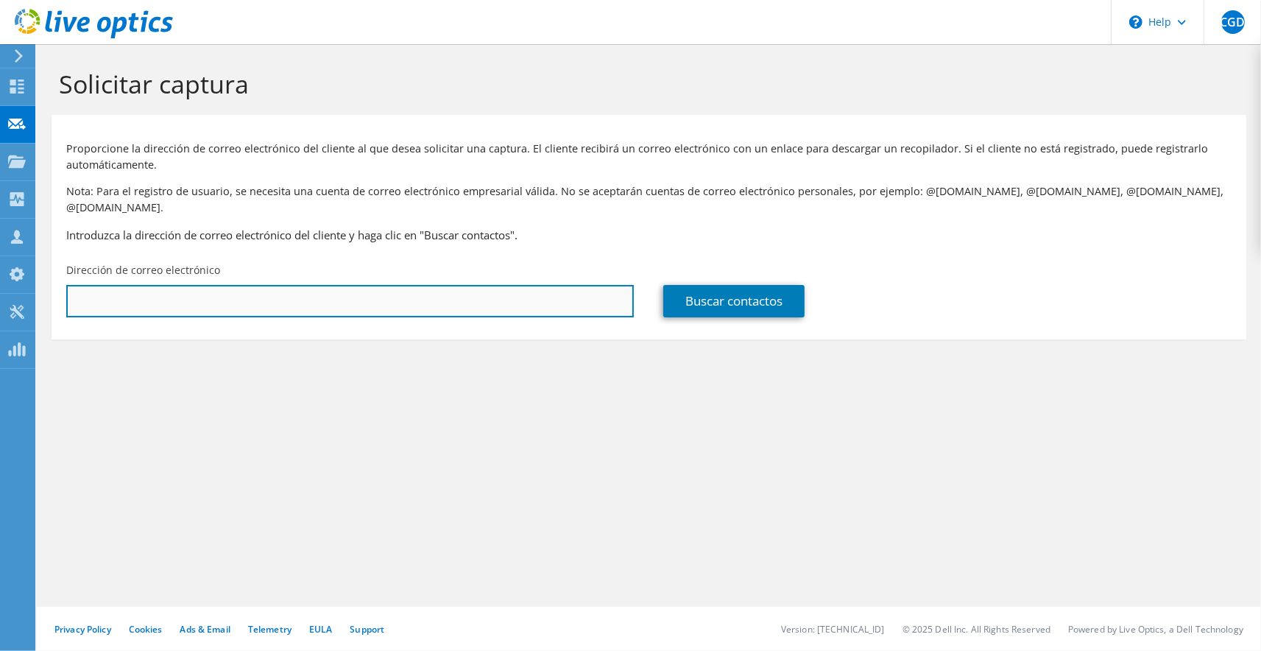
click at [197, 292] on input "text" at bounding box center [350, 301] width 568 height 32
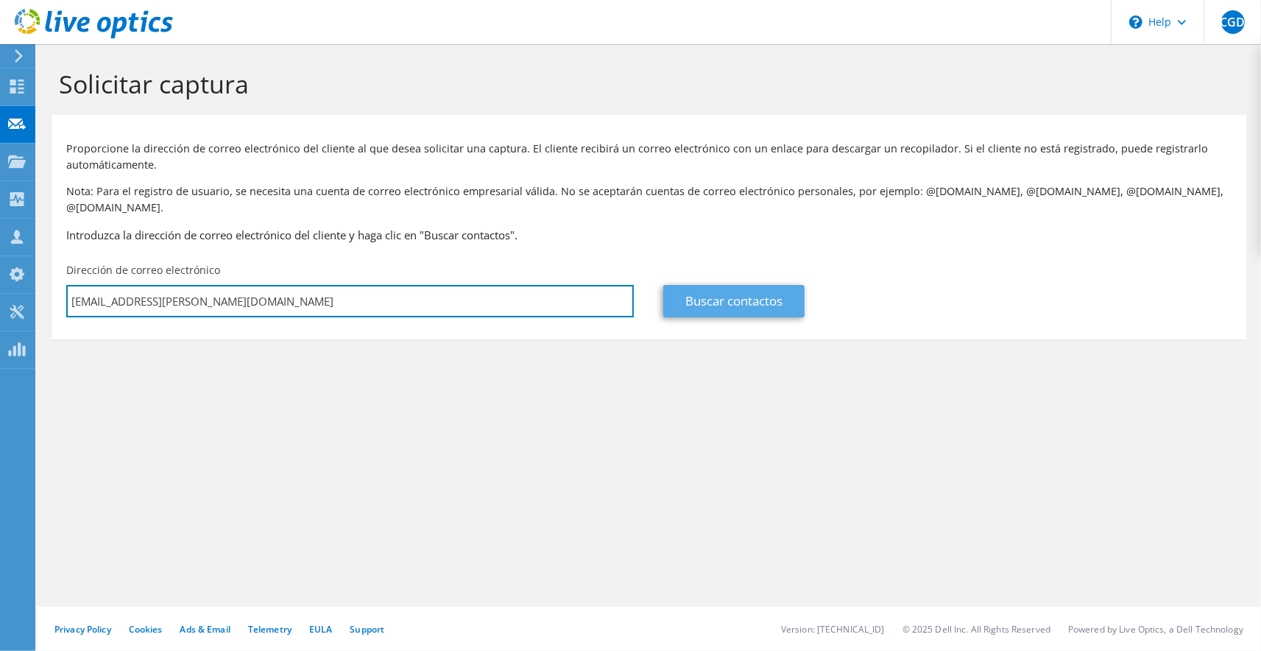
type input "[EMAIL_ADDRESS][PERSON_NAME][DOMAIN_NAME]"
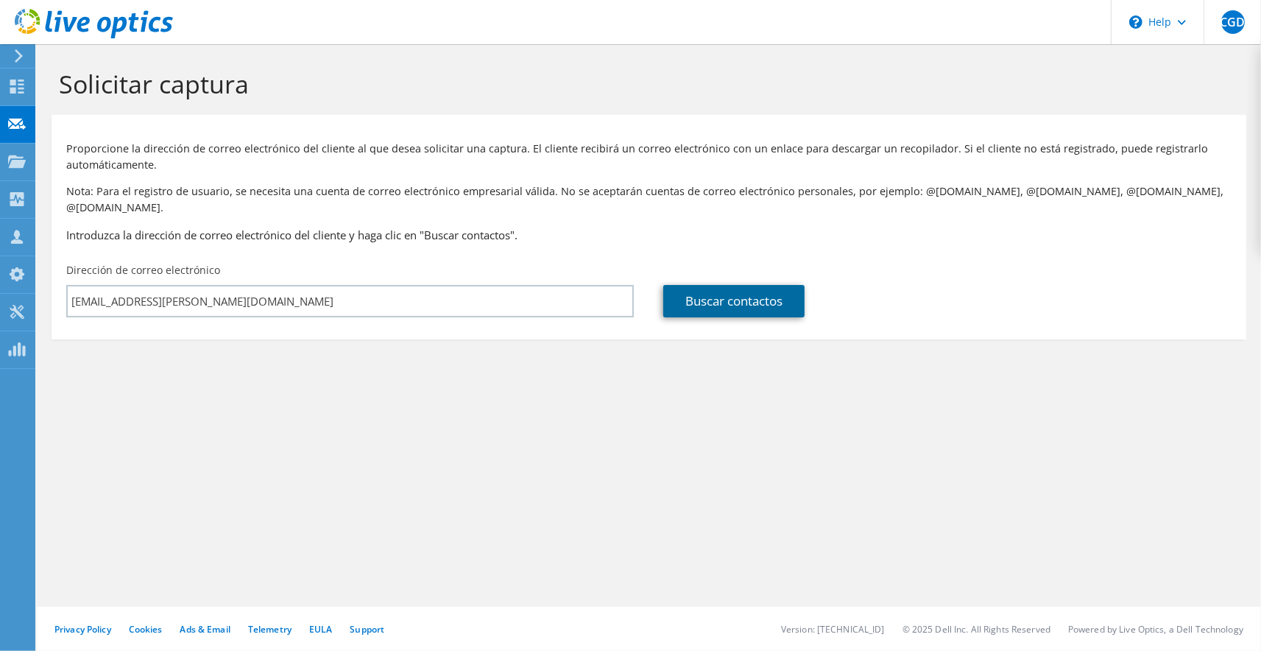
click at [747, 288] on link "Buscar contactos" at bounding box center [733, 301] width 141 height 32
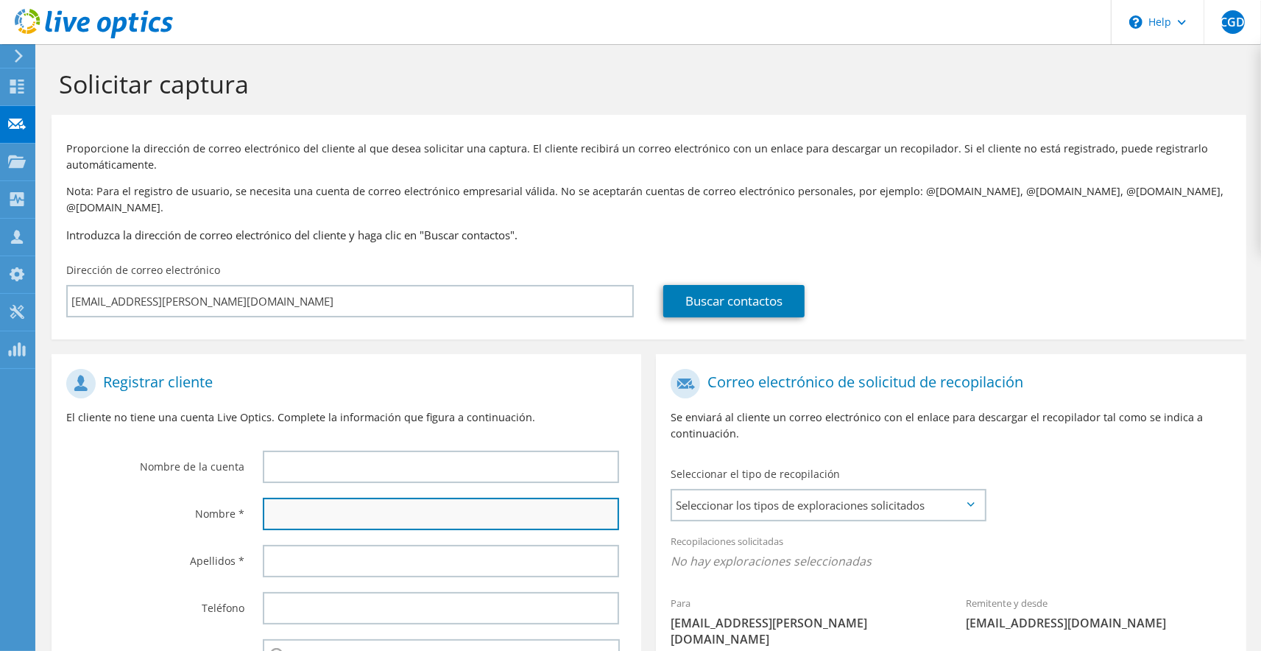
click at [319, 498] on input "text" at bounding box center [441, 514] width 356 height 32
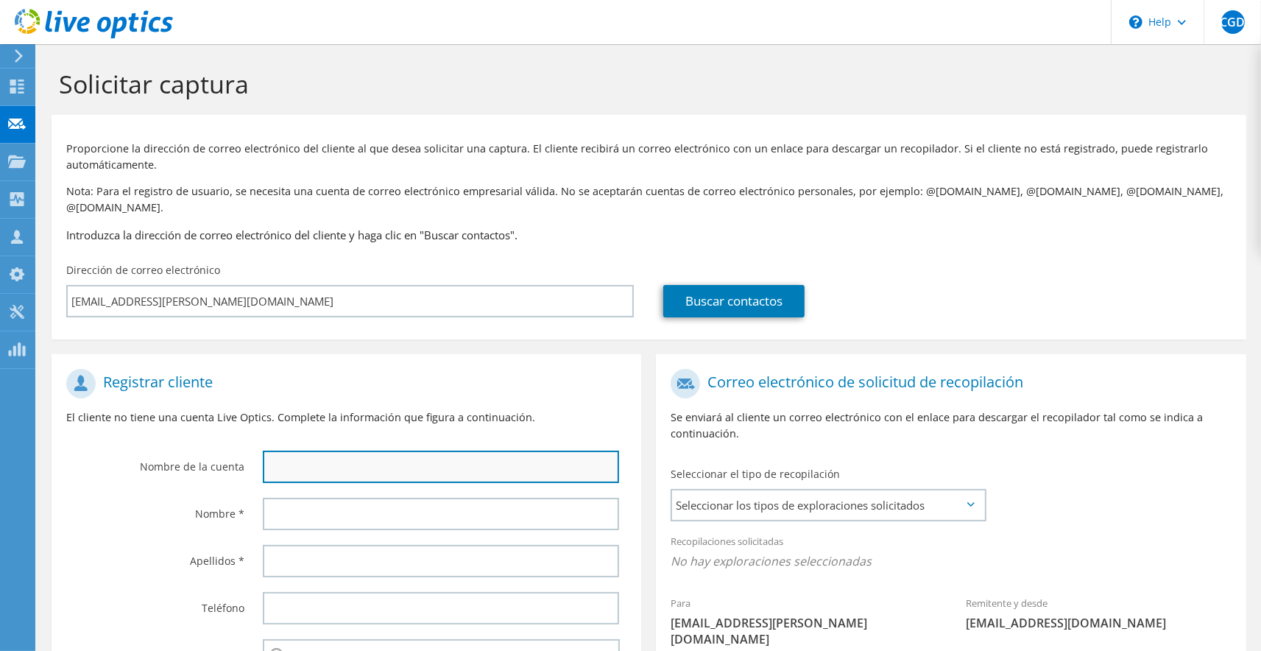
click at [331, 456] on input "text" at bounding box center [441, 466] width 356 height 32
type input "Dentaid"
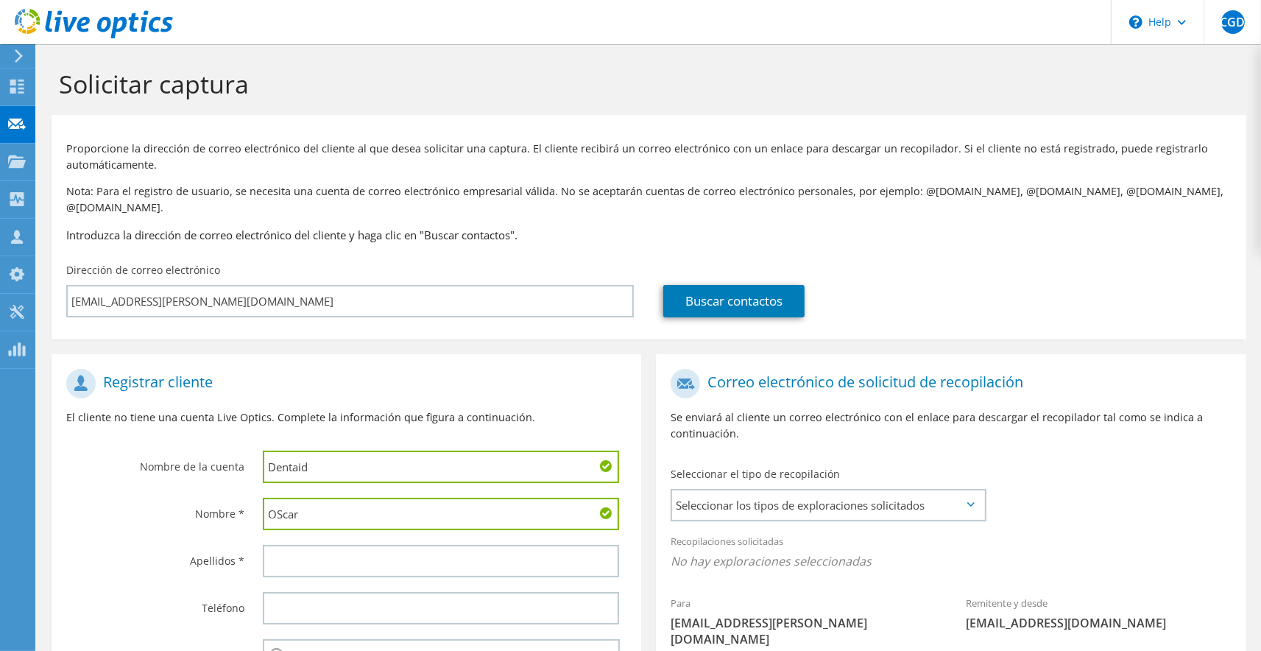
type input "OScar"
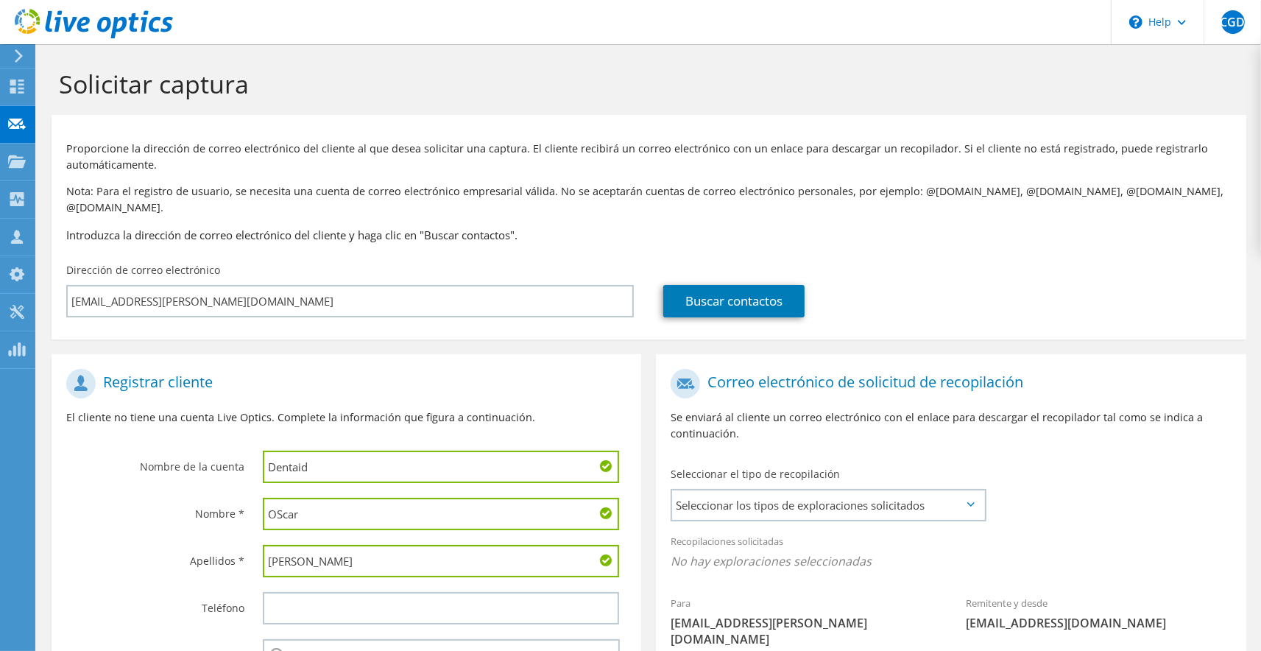
type input "[PERSON_NAME]"
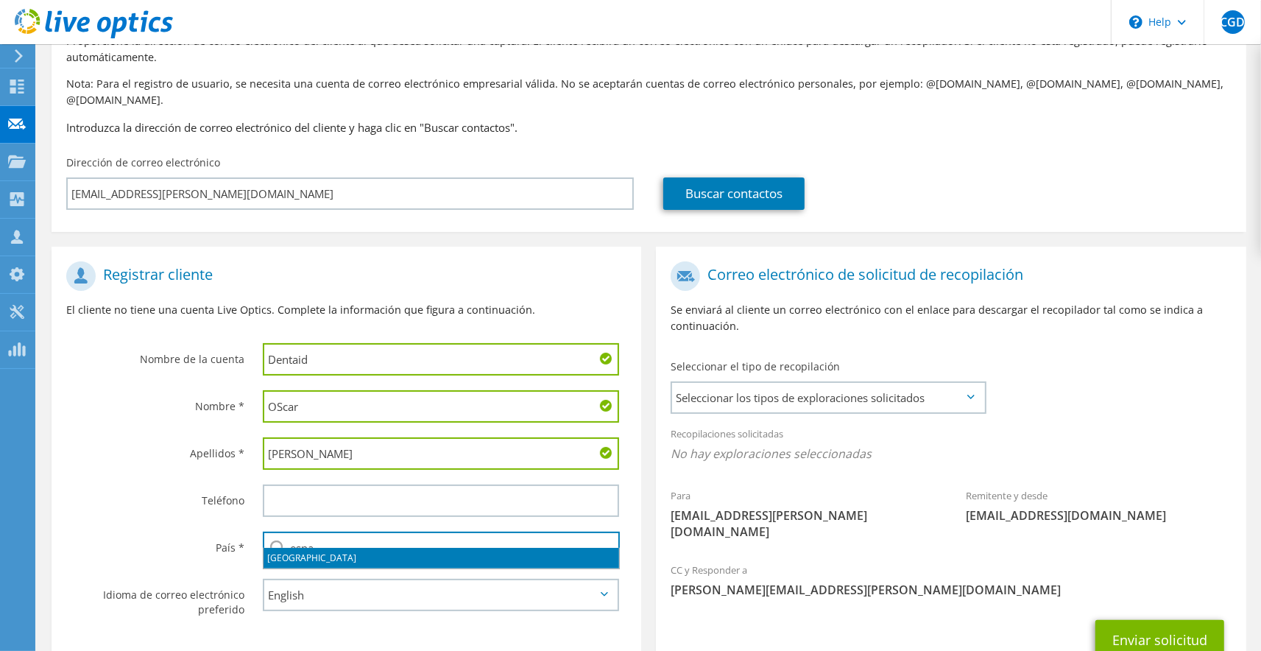
click at [482, 562] on li "[GEOGRAPHIC_DATA]" at bounding box center [442, 558] width 356 height 21
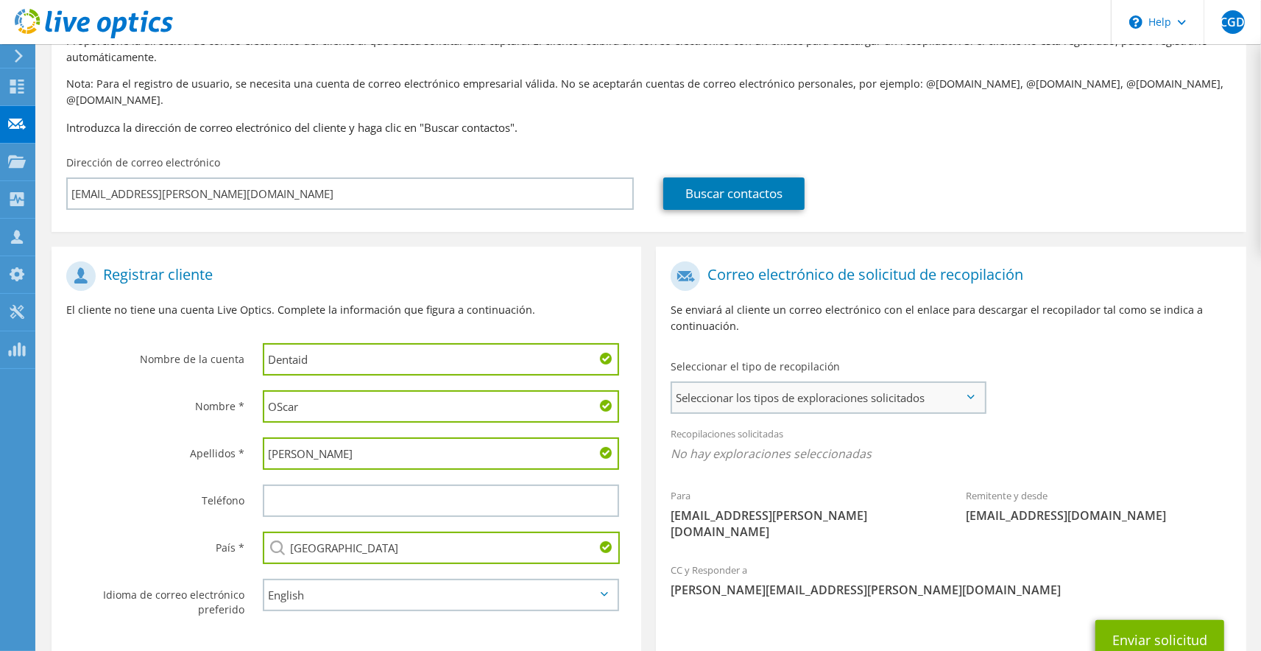
type input "[GEOGRAPHIC_DATA]"
click at [891, 389] on span "Seleccionar los tipos de exploraciones solicitados" at bounding box center [827, 397] width 311 height 29
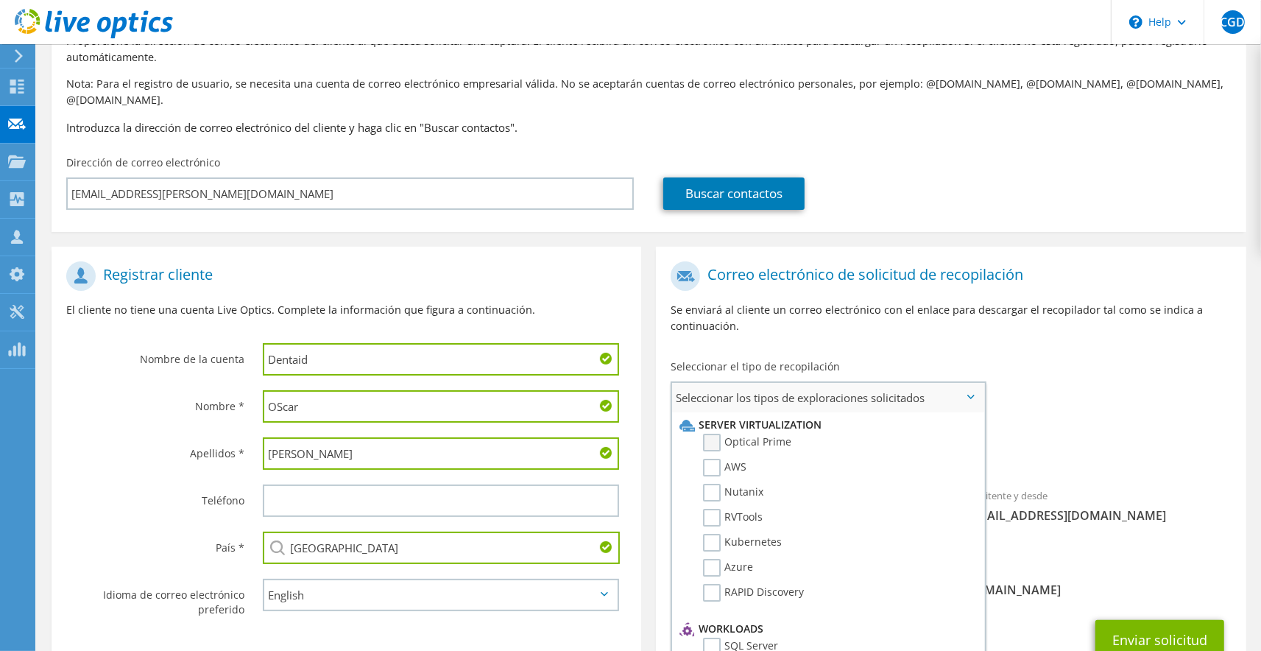
click at [743, 434] on label "Optical Prime" at bounding box center [747, 443] width 88 height 18
click at [0, 0] on input "Optical Prime" at bounding box center [0, 0] width 0 height 0
click at [731, 459] on label "AWS" at bounding box center [724, 468] width 43 height 18
click at [0, 0] on input "AWS" at bounding box center [0, 0] width 0 height 0
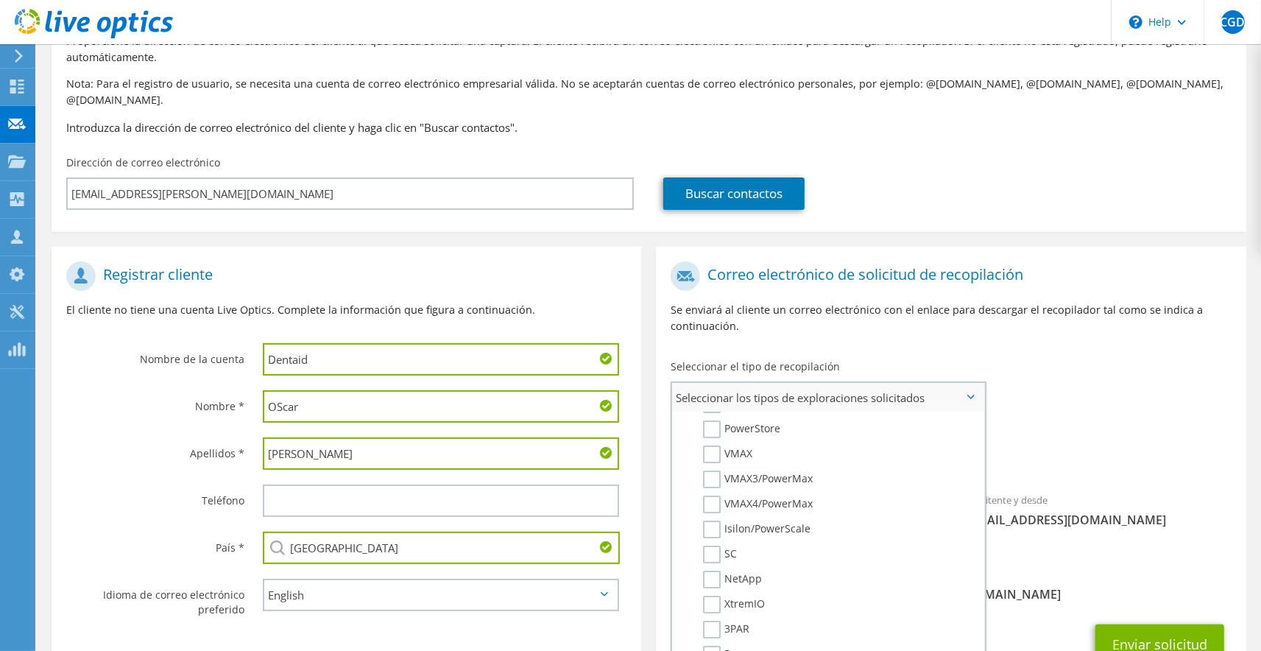
scroll to position [340, 0]
click at [743, 551] on label "NetApp" at bounding box center [732, 560] width 59 height 18
click at [0, 0] on input "NetApp" at bounding box center [0, 0] width 0 height 0
click at [1095, 452] on span "Optical Prime AWS NetApp" at bounding box center [951, 457] width 560 height 24
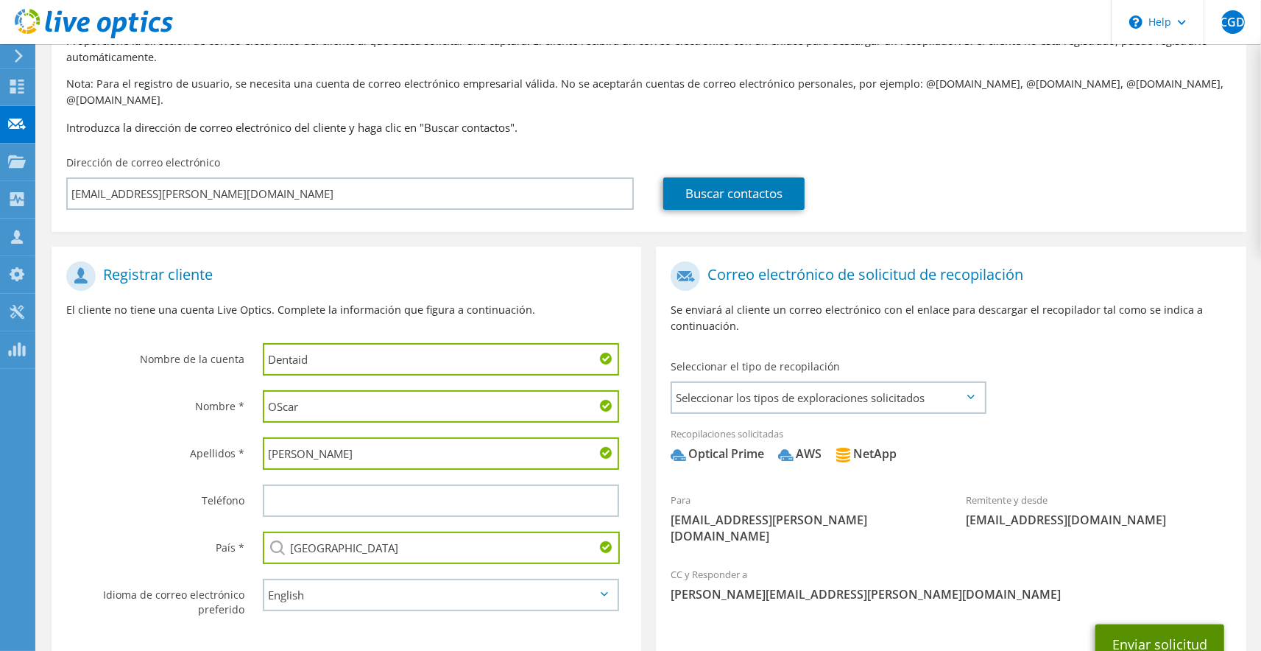
click at [1149, 624] on button "Enviar solicitud" at bounding box center [1159, 644] width 129 height 40
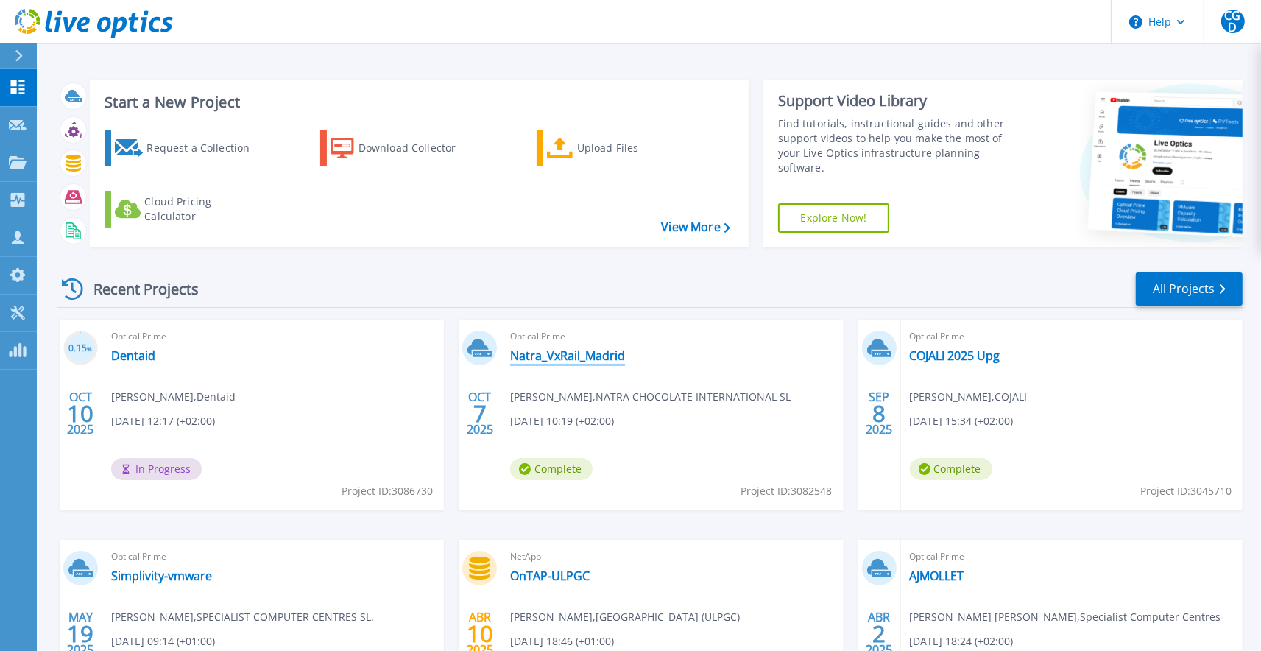
click at [563, 361] on link "Natra_VxRail_Madrid" at bounding box center [567, 355] width 115 height 15
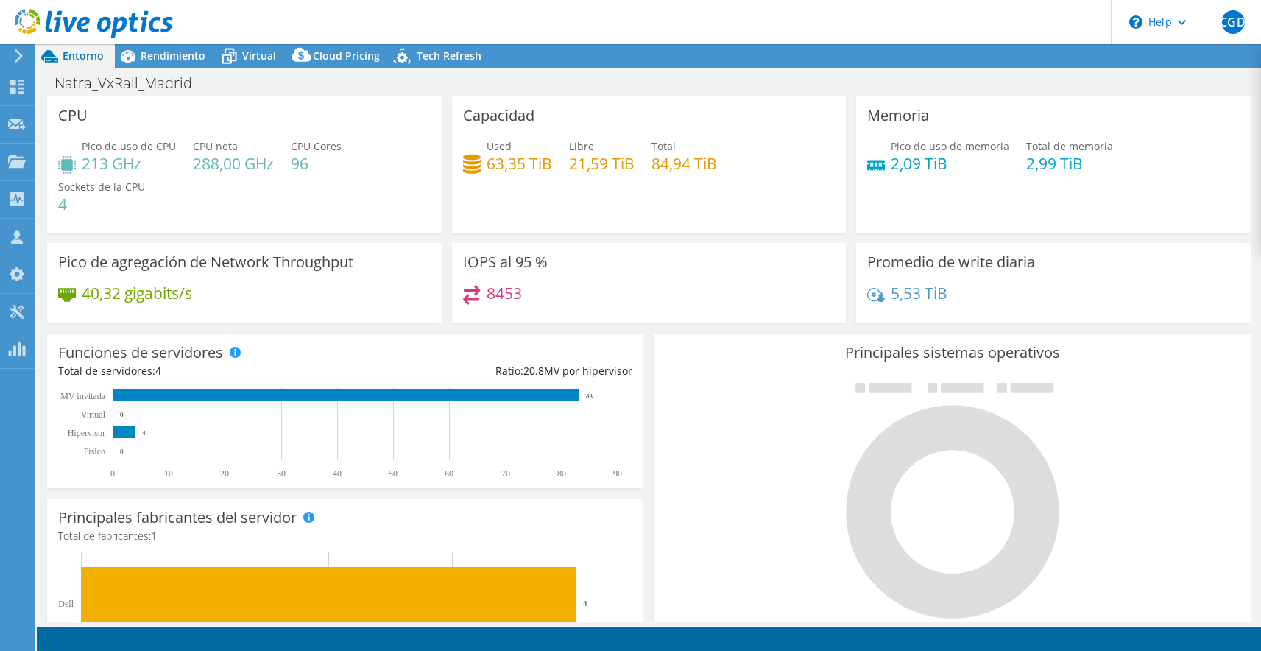
select select "USD"
click at [154, 59] on span "Rendimiento" at bounding box center [173, 56] width 65 height 14
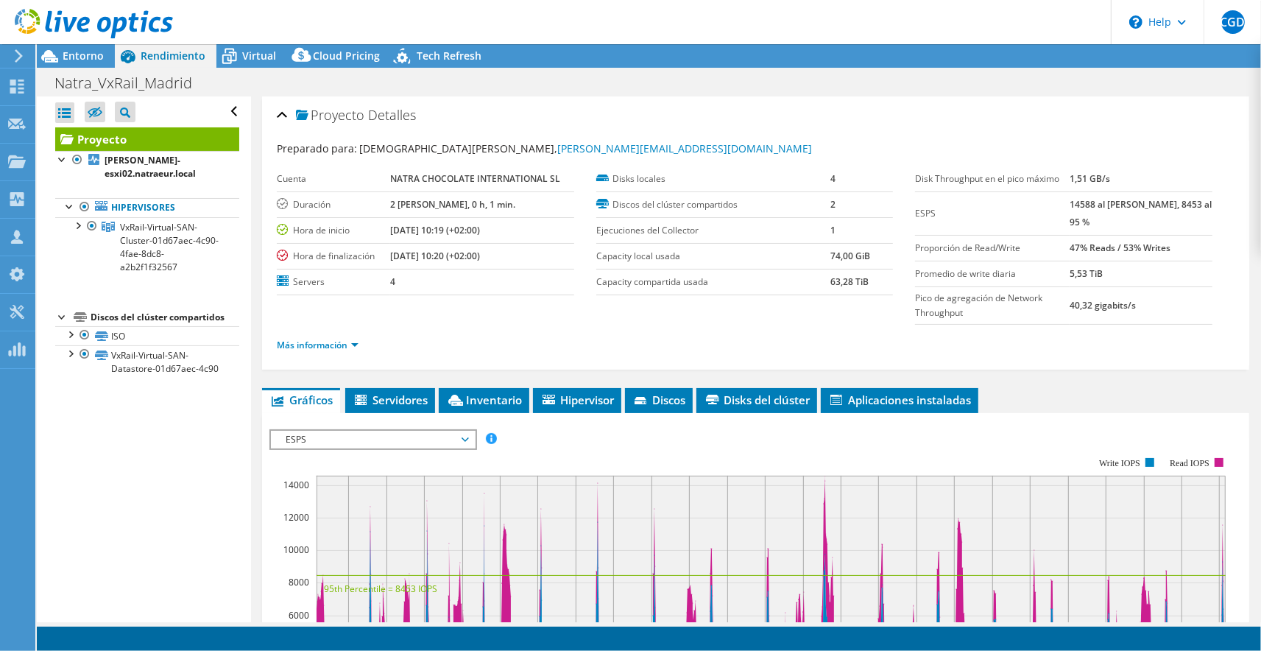
click at [353, 436] on span "ESPS" at bounding box center [372, 440] width 189 height 18
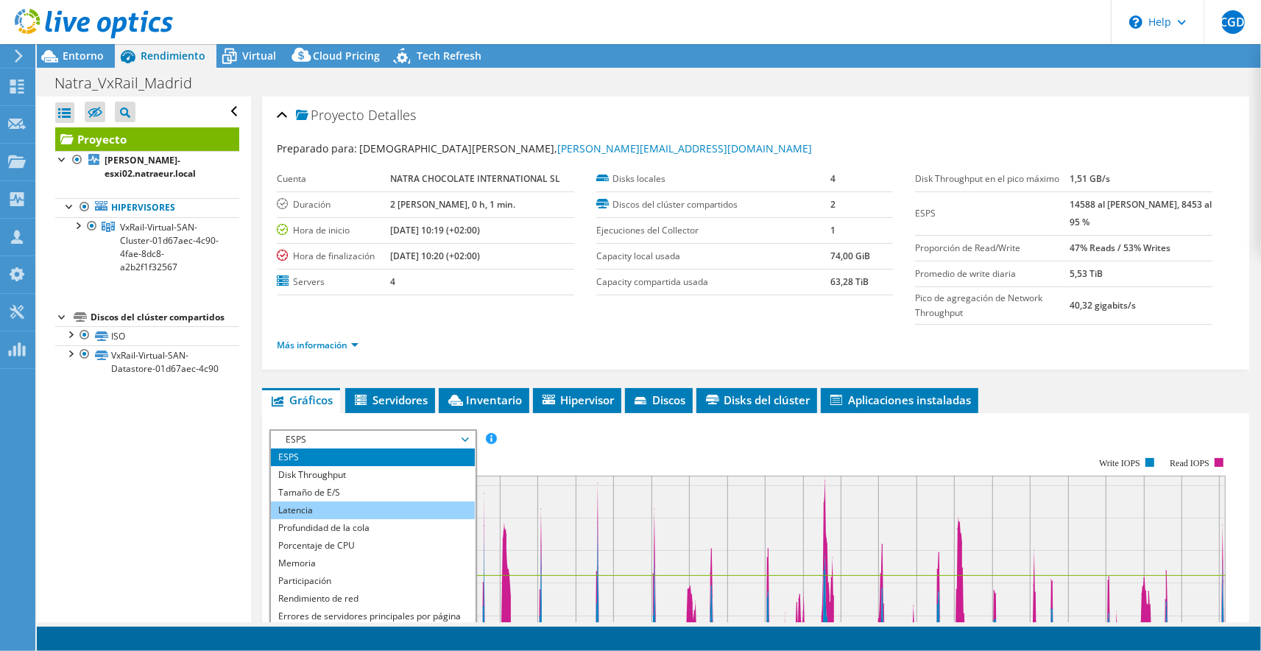
click at [336, 515] on li "Latencia" at bounding box center [373, 510] width 204 height 18
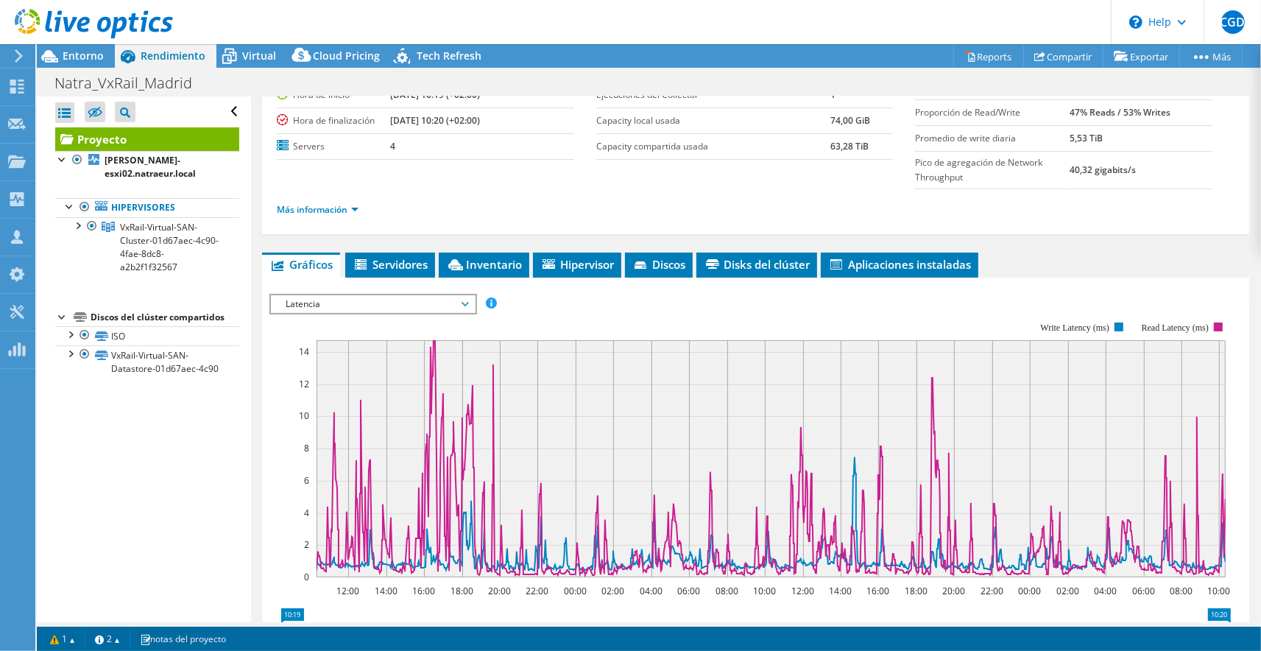
scroll to position [146, 0]
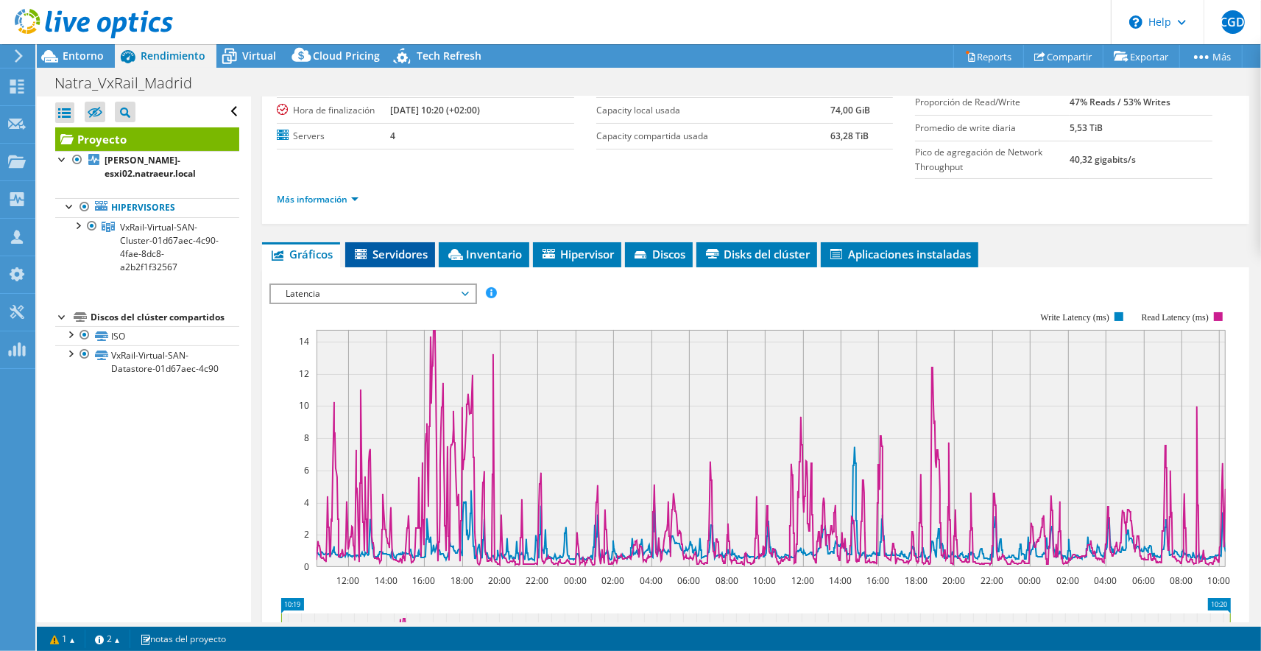
click at [438, 254] on ul "Gráficos Servidores Inventario Hipervisor Discos Disks del clúster Aplicaciones…" at bounding box center [755, 254] width 987 height 25
click at [417, 254] on span "Servidores" at bounding box center [390, 254] width 75 height 15
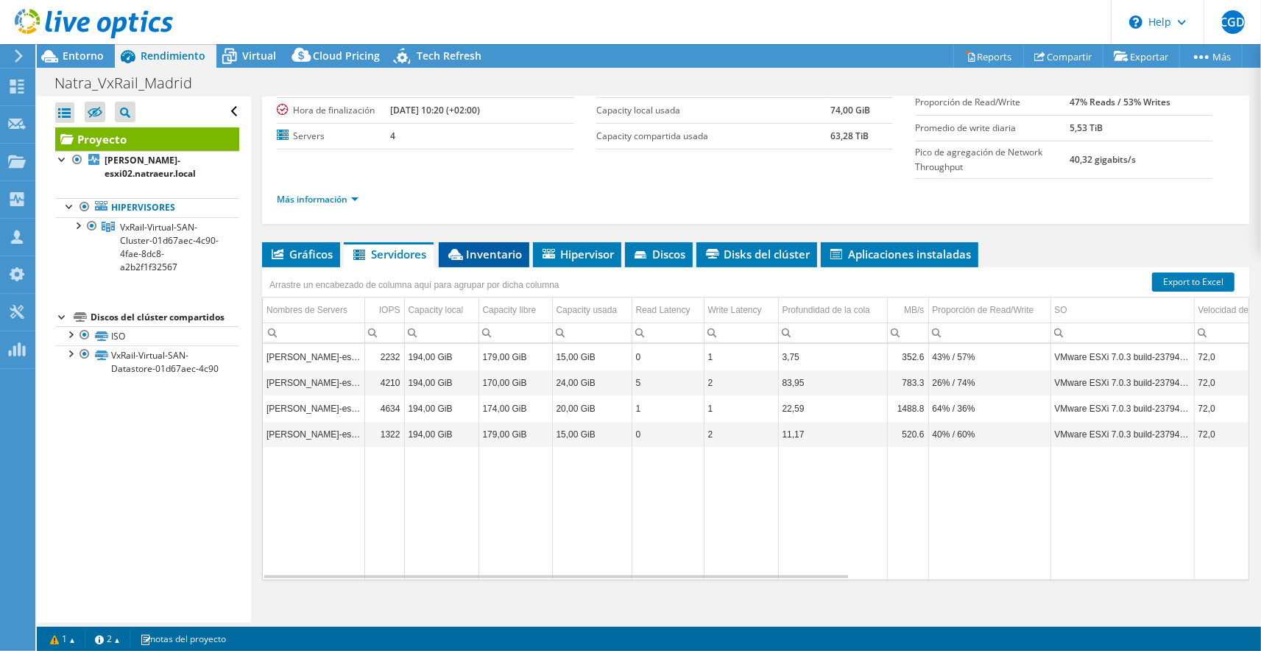
click at [481, 255] on span "Inventario" at bounding box center [484, 254] width 76 height 15
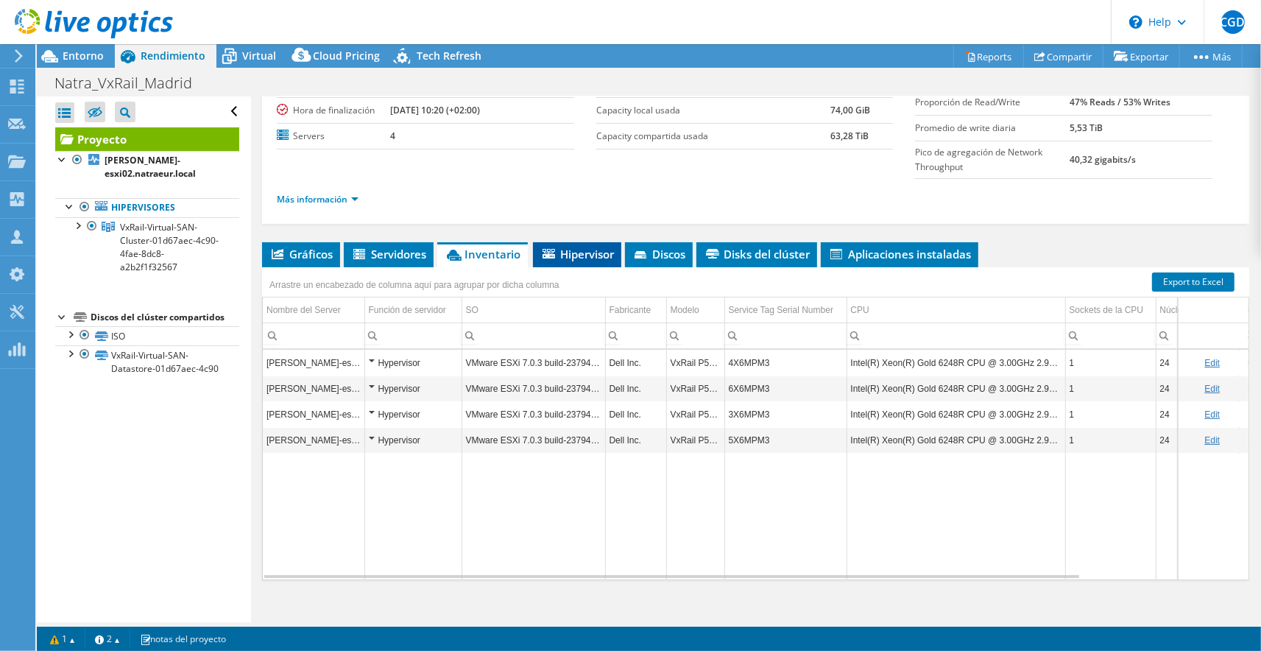
click at [563, 260] on span "Hipervisor" at bounding box center [577, 254] width 74 height 15
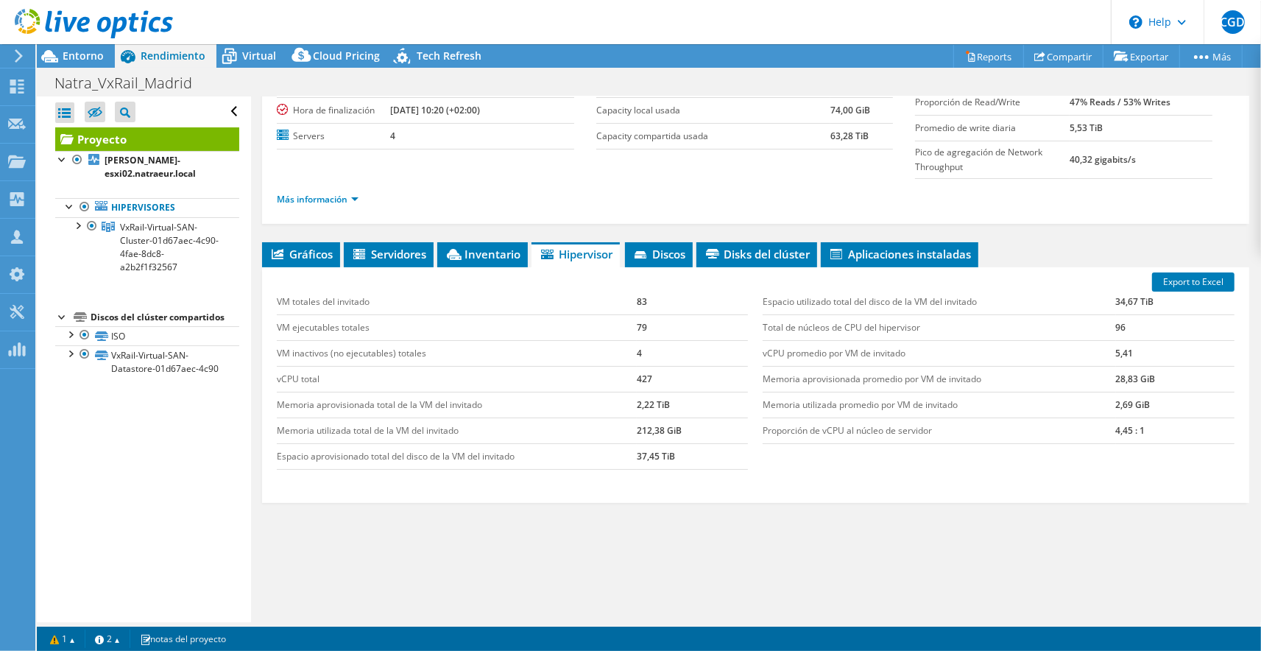
click at [63, 48] on div at bounding box center [86, 24] width 173 height 49
click at [70, 53] on span "Entorno" at bounding box center [83, 56] width 41 height 14
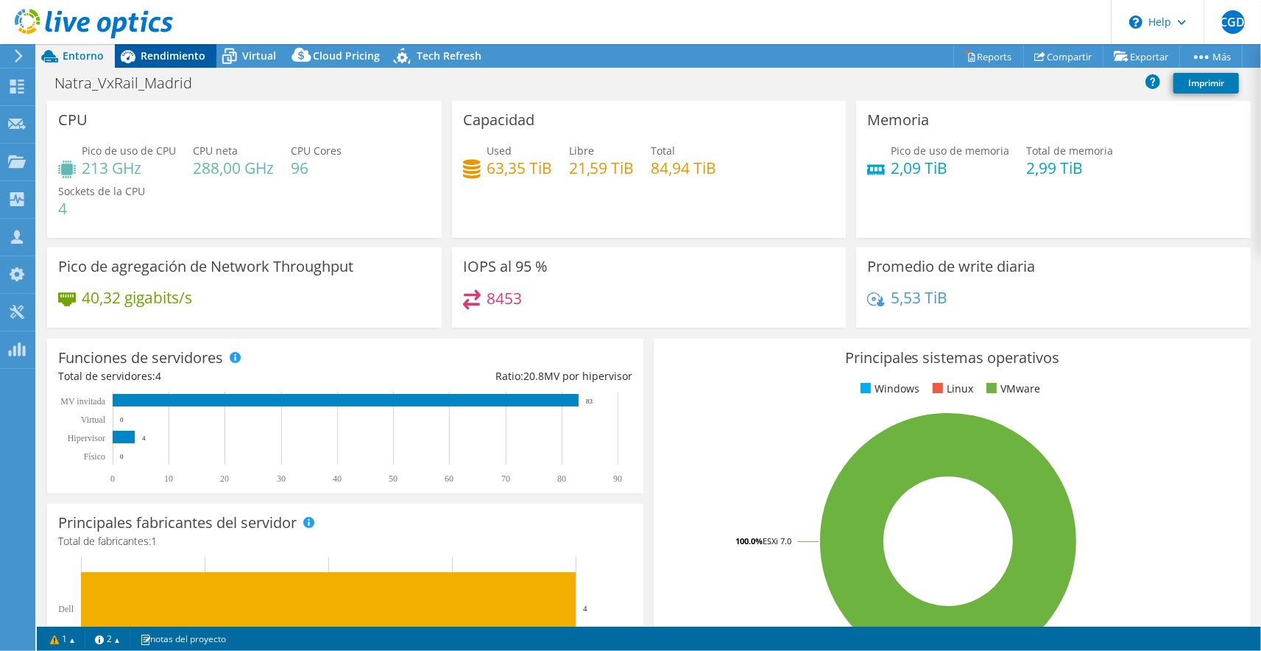
click at [184, 60] on span "Rendimiento" at bounding box center [173, 56] width 65 height 14
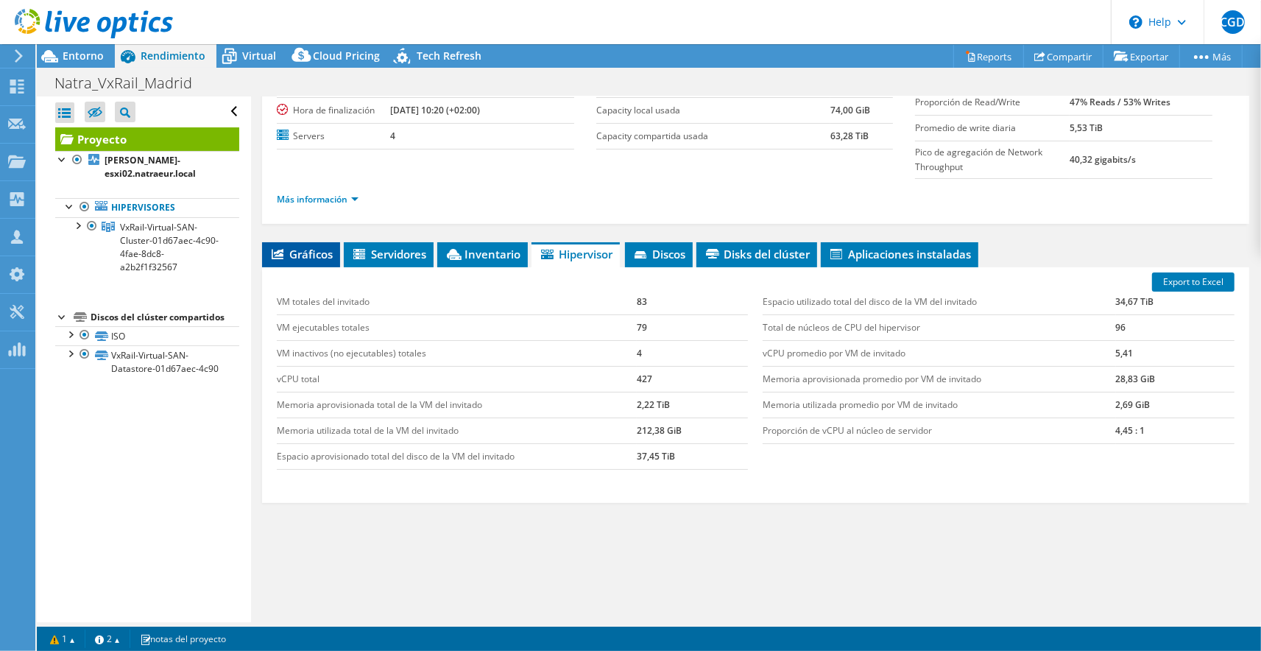
click at [324, 254] on span "Gráficos" at bounding box center [300, 254] width 63 height 15
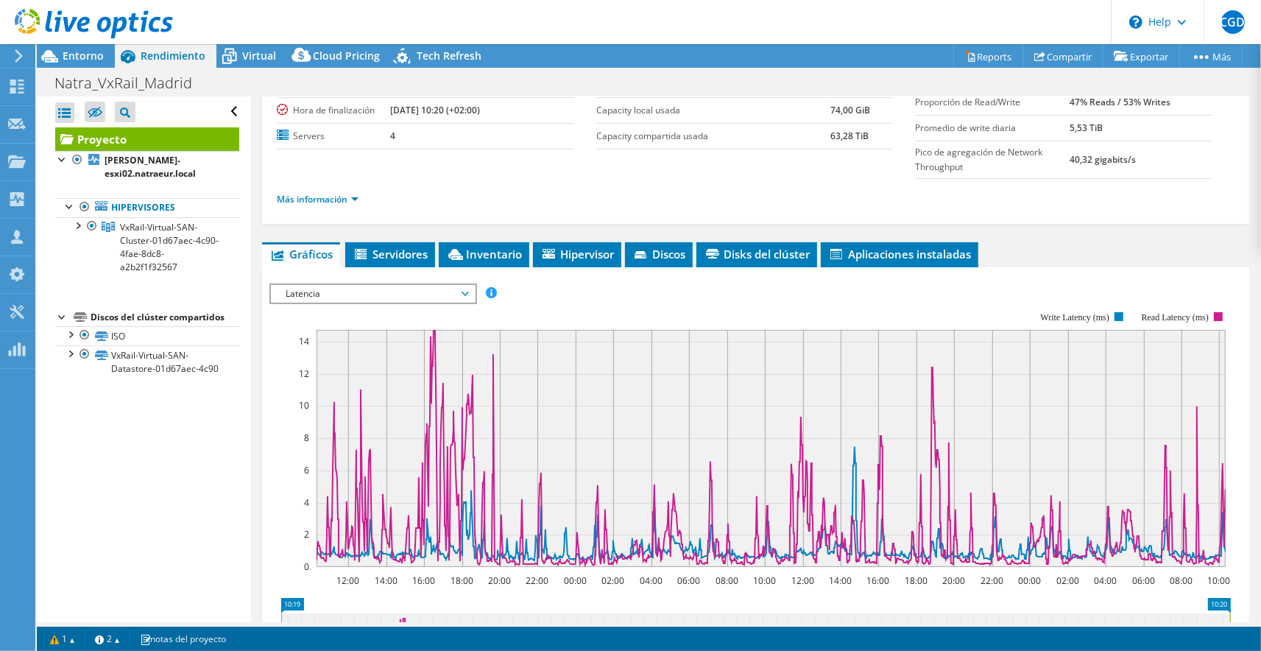
click at [371, 299] on span "Latencia" at bounding box center [372, 294] width 189 height 18
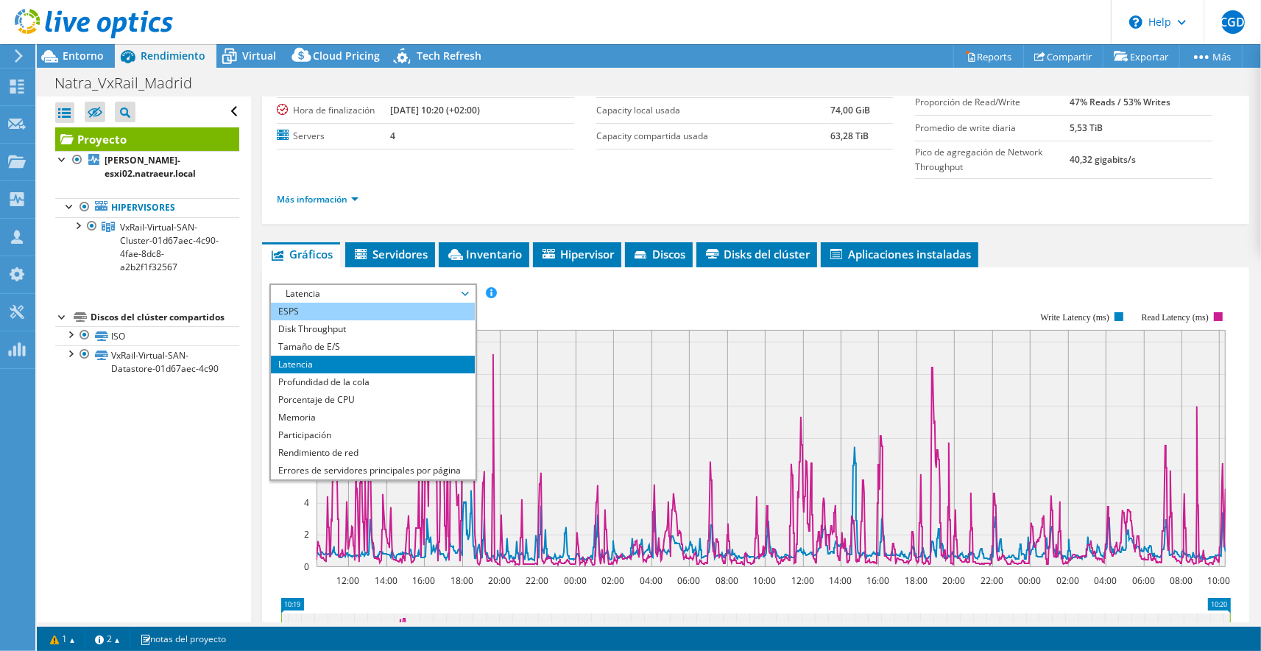
click at [353, 314] on li "ESPS" at bounding box center [373, 312] width 204 height 18
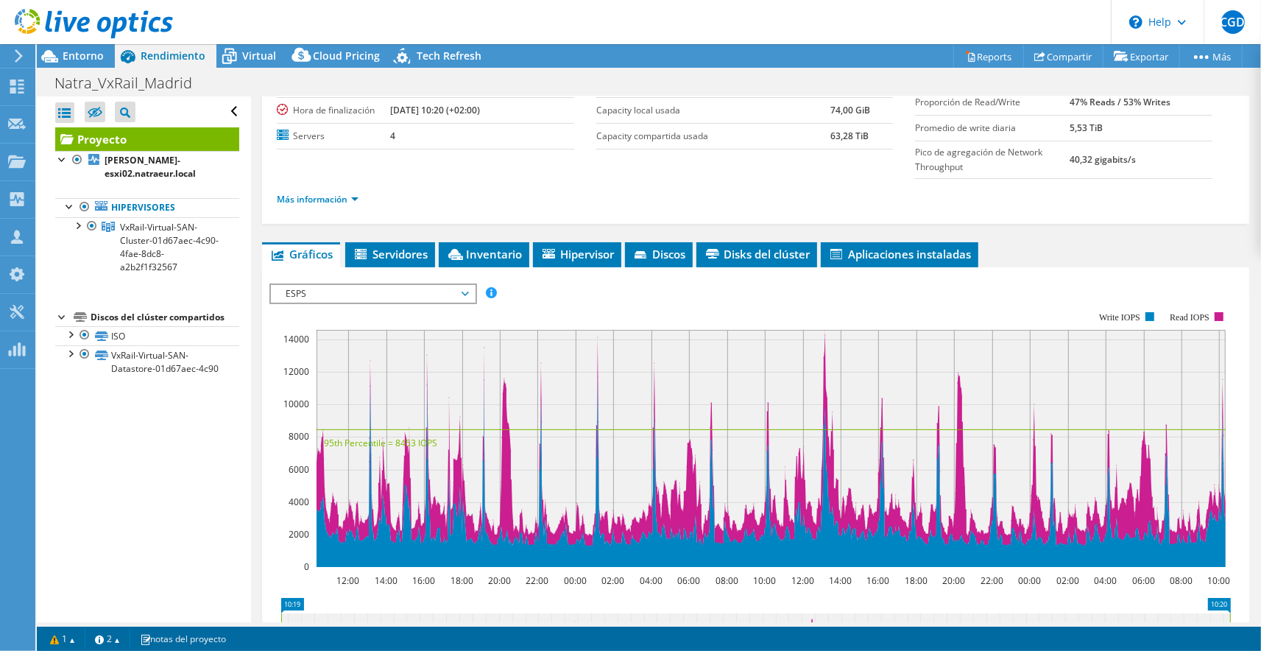
click at [403, 272] on div "ESPS Disk Throughput Tamaño de E/S Latencia Profundidad de la cola Porcentaje d…" at bounding box center [755, 526] width 972 height 519
click at [400, 283] on div "ESPS ESPS Disk Throughput Tamaño de E/S Latencia Profundidad de la cola Porcent…" at bounding box center [373, 293] width 208 height 21
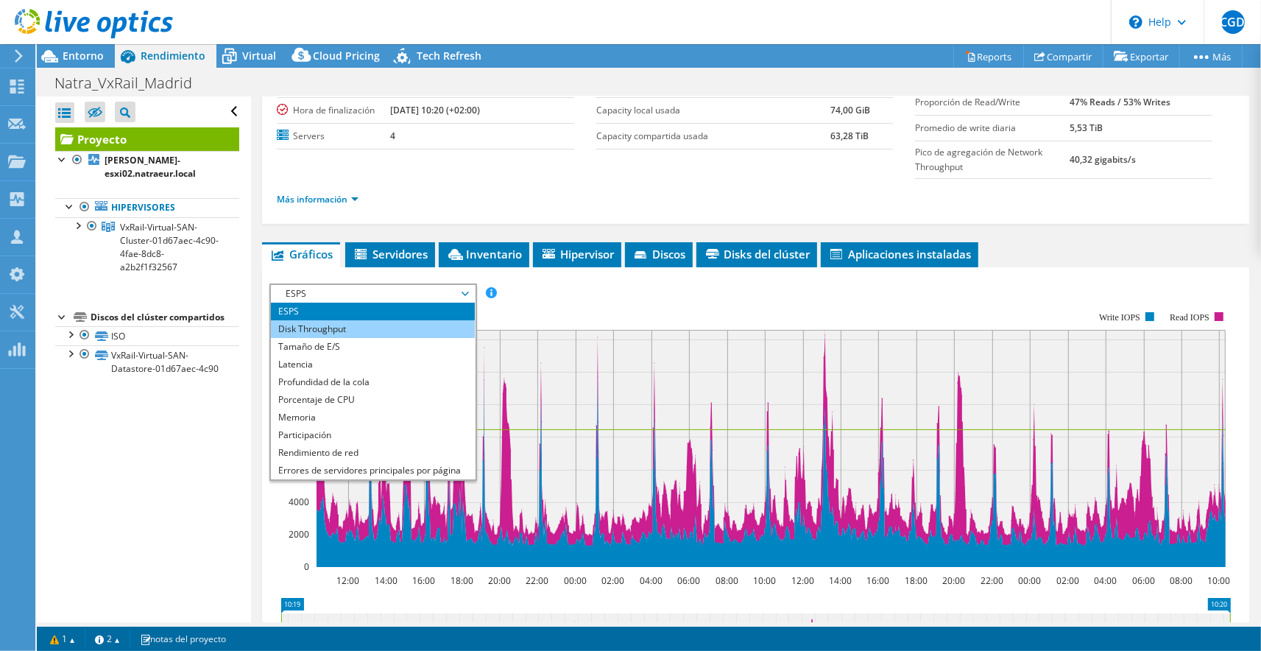
click at [378, 324] on li "Disk Throughput" at bounding box center [373, 329] width 204 height 18
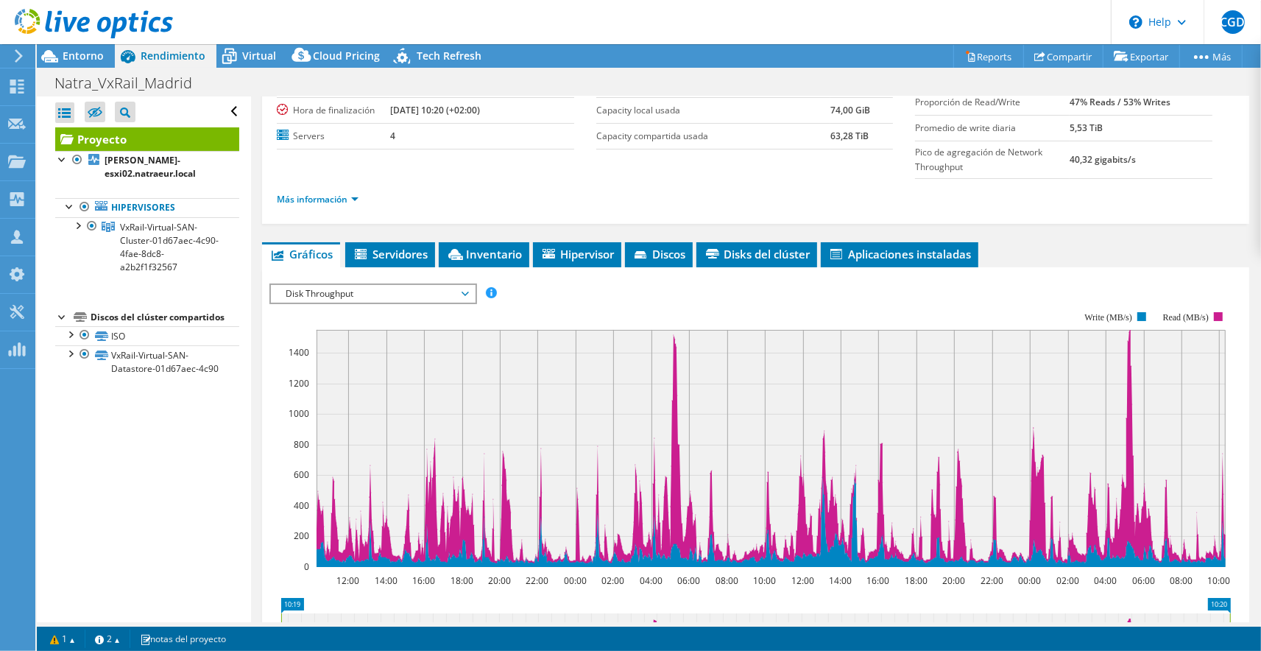
click at [440, 297] on span "Disk Throughput" at bounding box center [372, 294] width 189 height 18
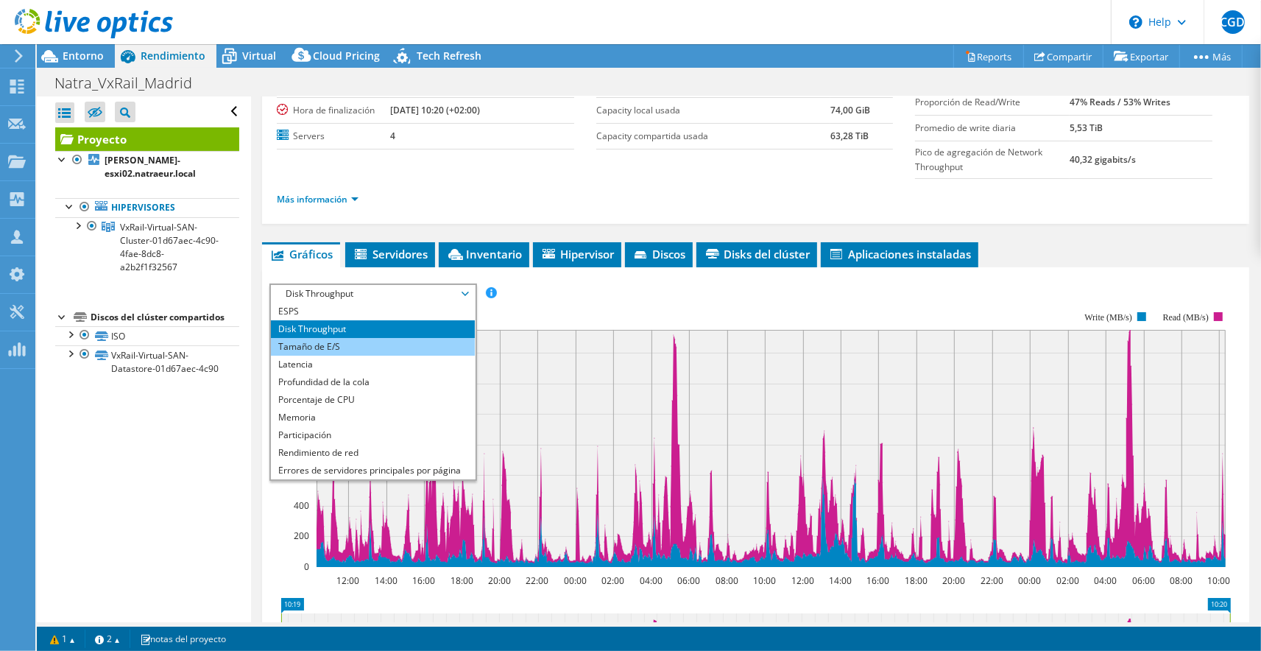
click at [407, 344] on li "Tamaño de E/S" at bounding box center [373, 347] width 204 height 18
